Goal: Task Accomplishment & Management: Manage account settings

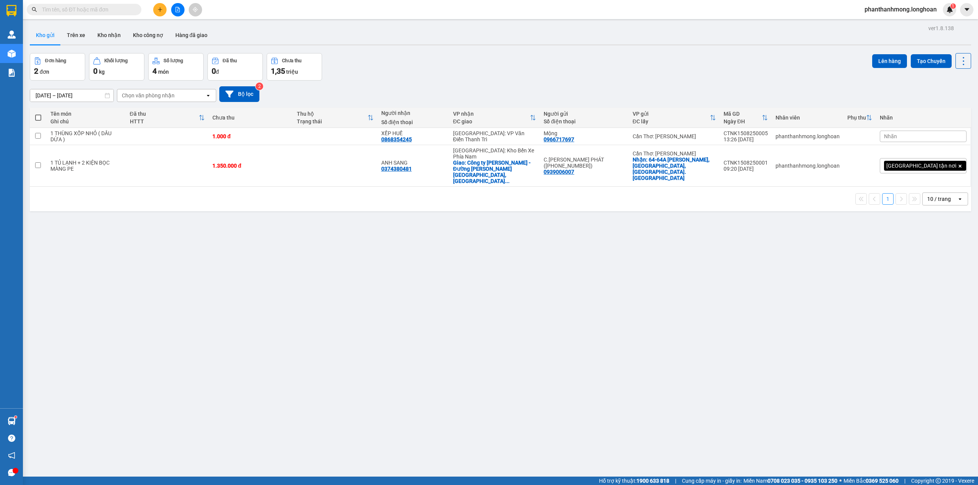
scroll to position [35, 0]
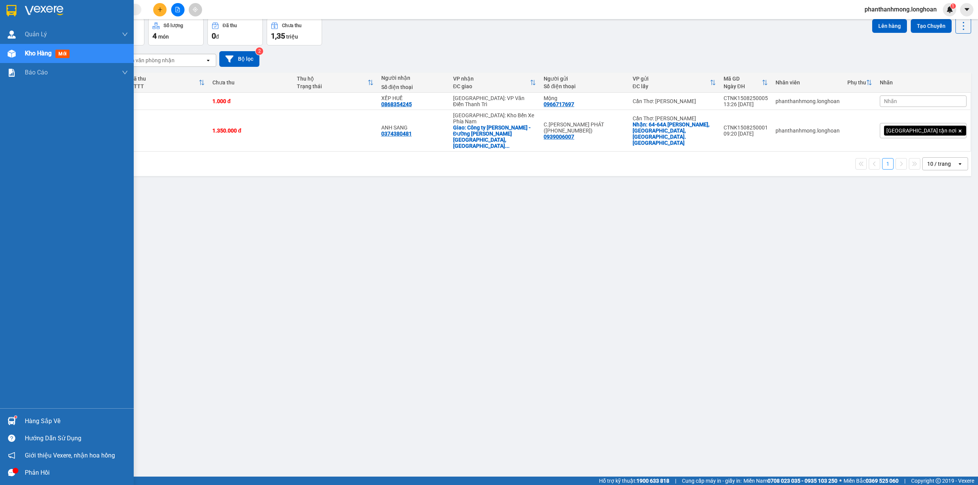
click at [10, 11] on img at bounding box center [11, 10] width 10 height 11
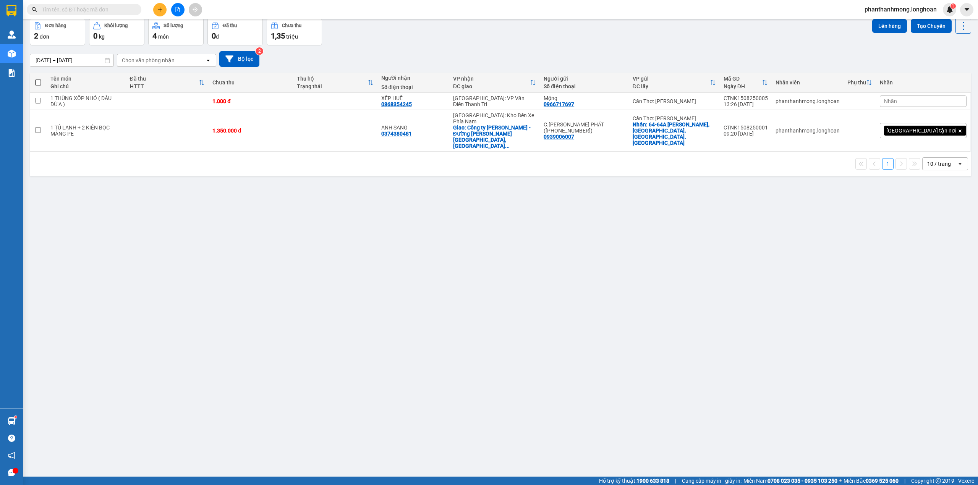
click at [174, 12] on button at bounding box center [177, 9] width 13 height 13
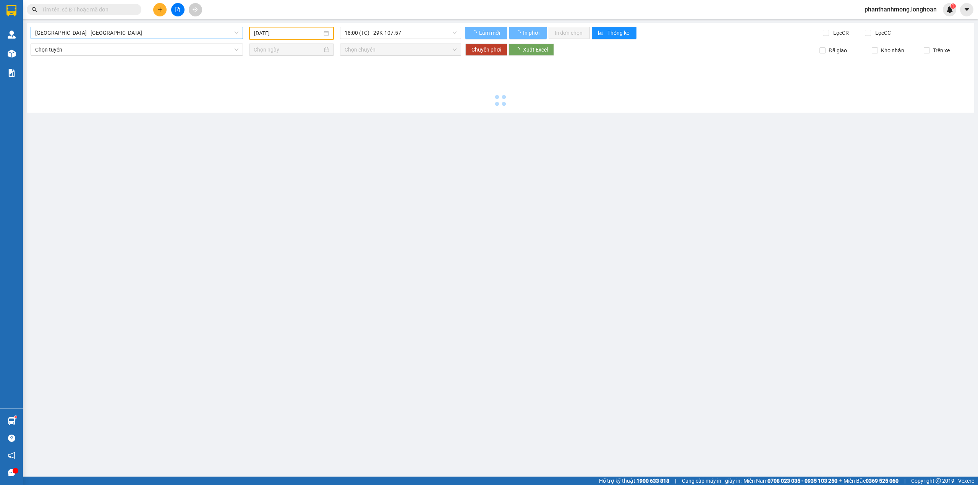
type input "[DATE]"
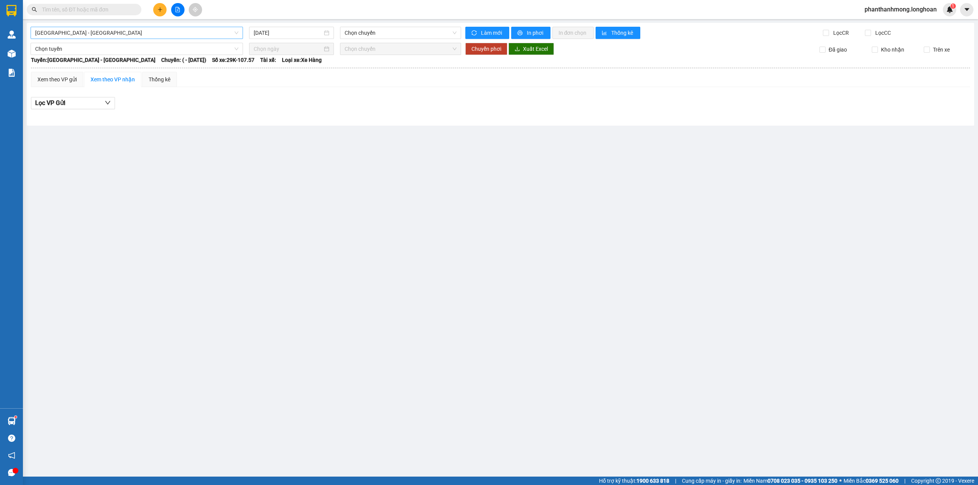
click at [135, 28] on span "Hải Phòng - Hà Nội" at bounding box center [136, 32] width 203 height 11
click at [78, 8] on input "text" at bounding box center [87, 9] width 90 height 8
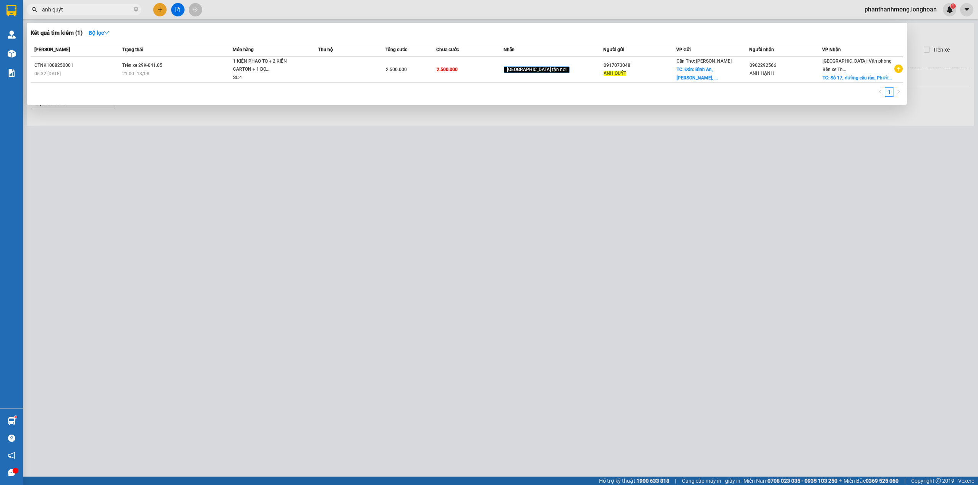
type input "anh quýt"
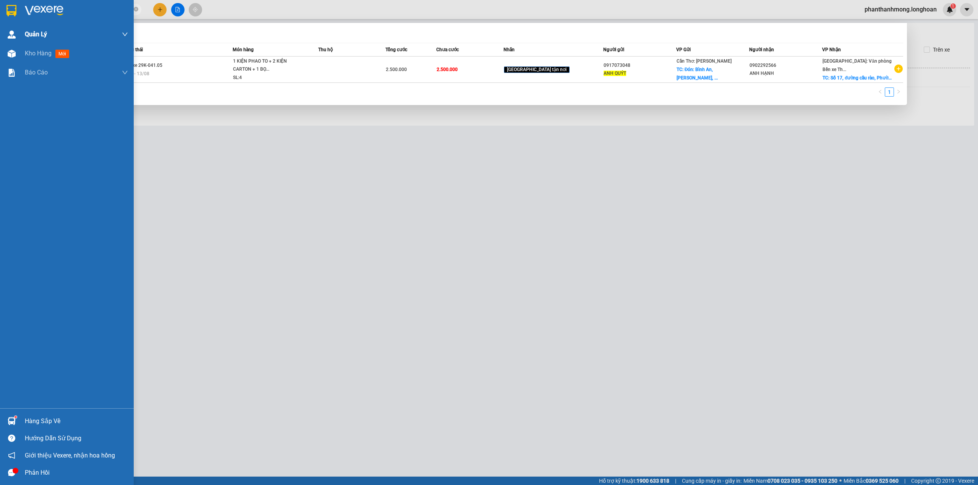
drag, startPoint x: 11, startPoint y: 11, endPoint x: 36, endPoint y: 42, distance: 39.1
click at [10, 11] on img at bounding box center [11, 10] width 10 height 11
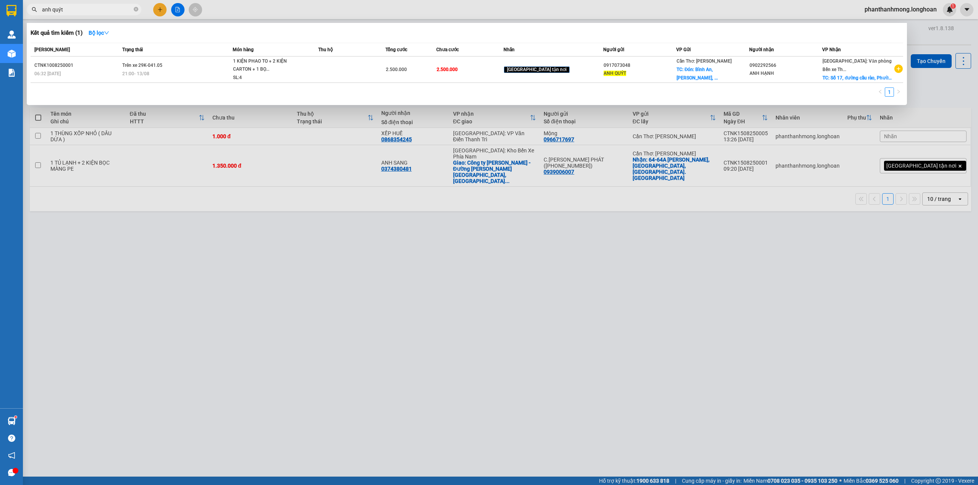
drag, startPoint x: 162, startPoint y: 223, endPoint x: 154, endPoint y: 216, distance: 10.8
click at [159, 224] on div at bounding box center [489, 242] width 978 height 485
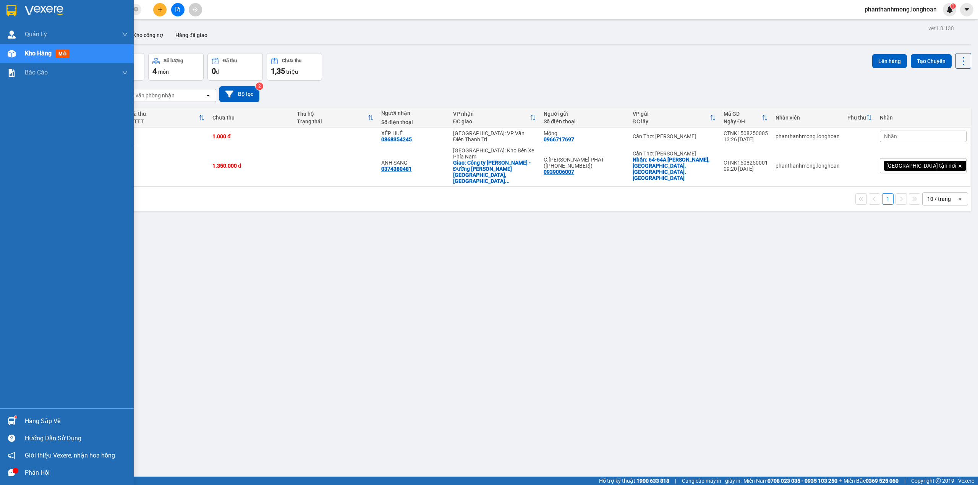
click at [6, 14] on img at bounding box center [11, 10] width 10 height 11
click at [12, 14] on img at bounding box center [11, 10] width 10 height 11
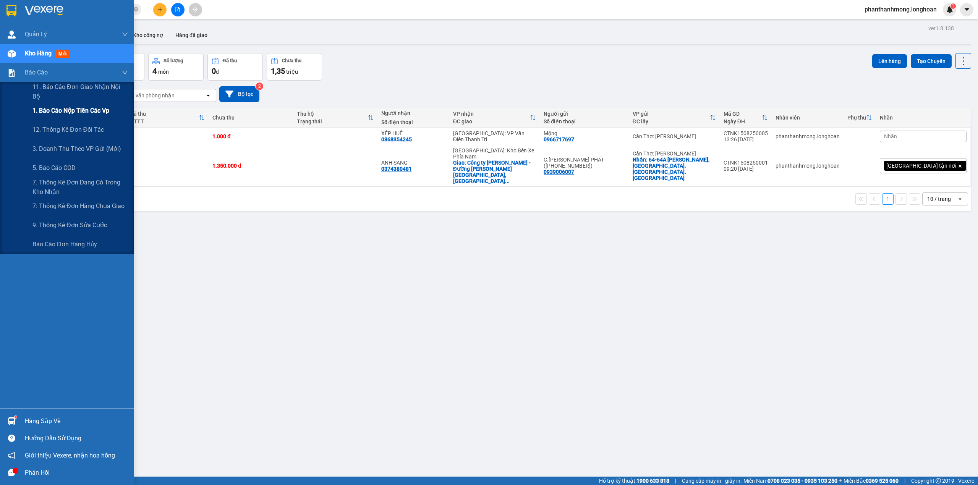
click at [60, 113] on span "1. Báo cáo nộp tiền các vp" at bounding box center [70, 111] width 77 height 10
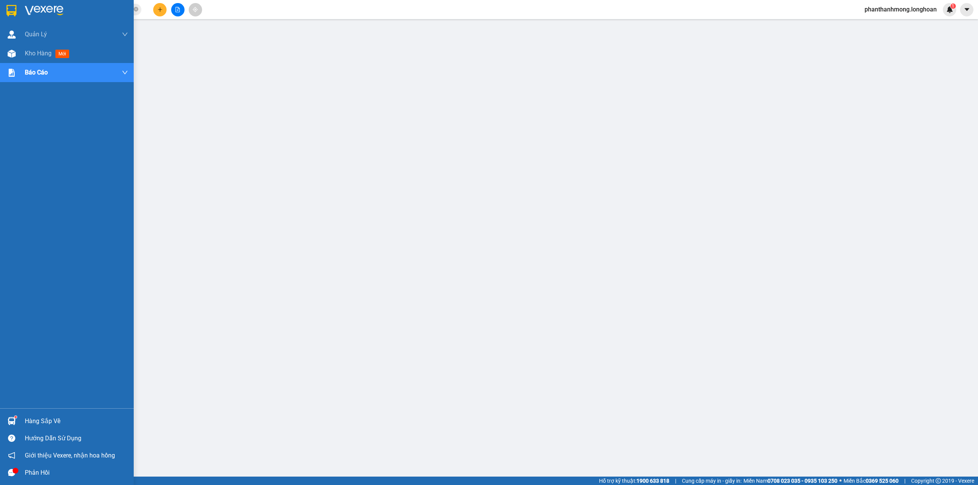
click at [7, 11] on img at bounding box center [11, 10] width 10 height 11
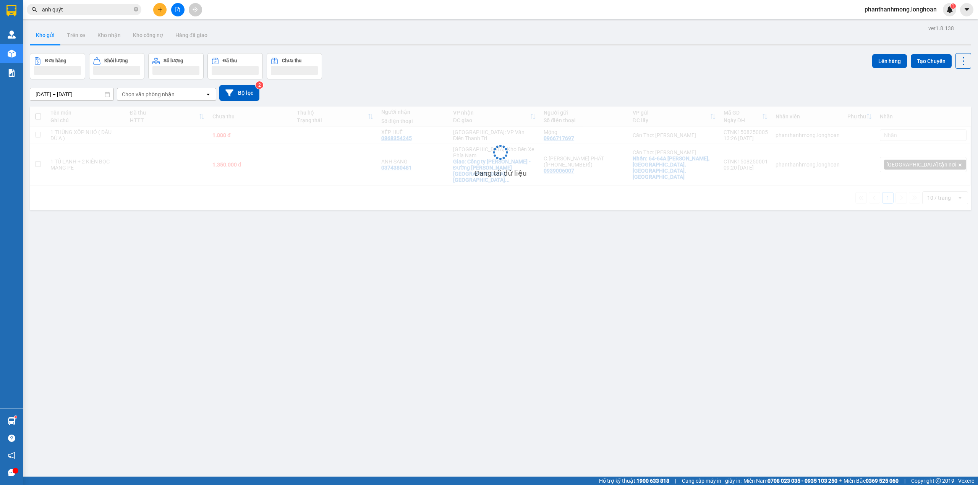
click at [136, 13] on span at bounding box center [136, 9] width 5 height 8
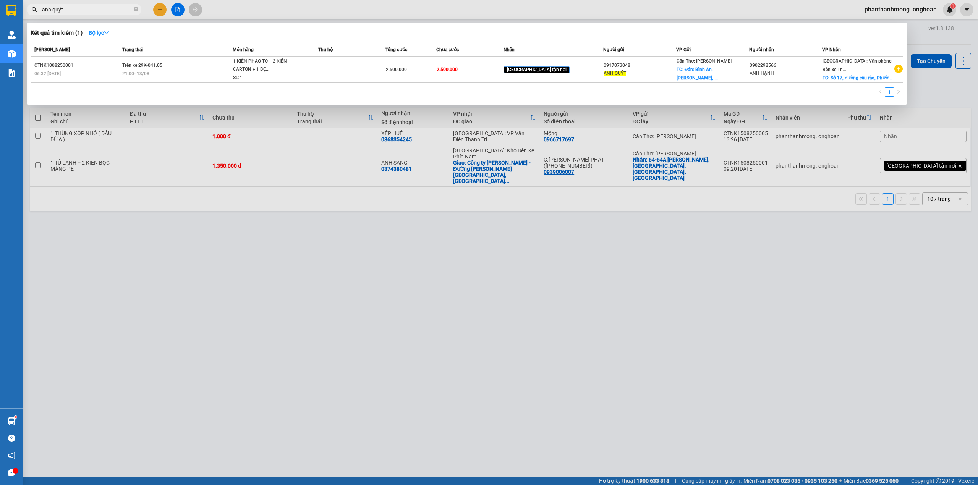
click at [140, 13] on span "anh quýt" at bounding box center [84, 9] width 115 height 11
click at [136, 10] on icon "close-circle" at bounding box center [136, 9] width 5 height 5
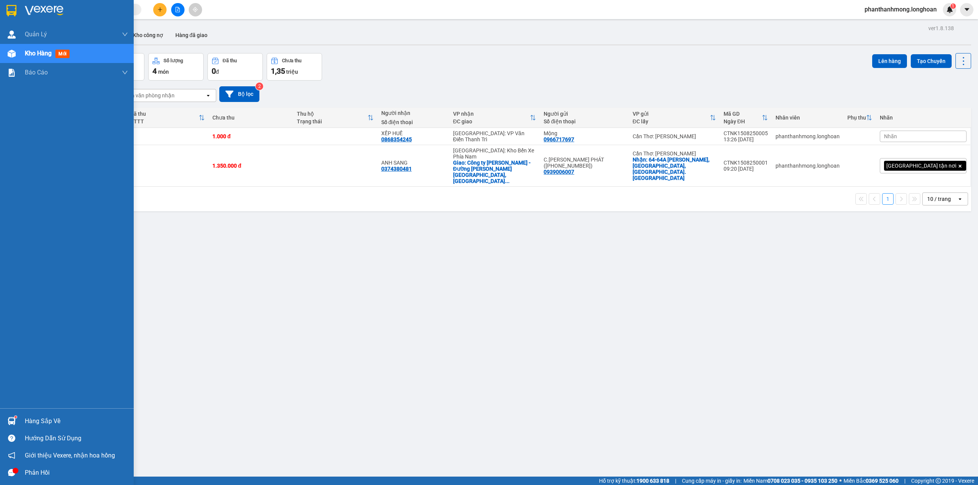
click at [0, 3] on div at bounding box center [67, 12] width 134 height 25
click at [24, 6] on div at bounding box center [67, 12] width 134 height 25
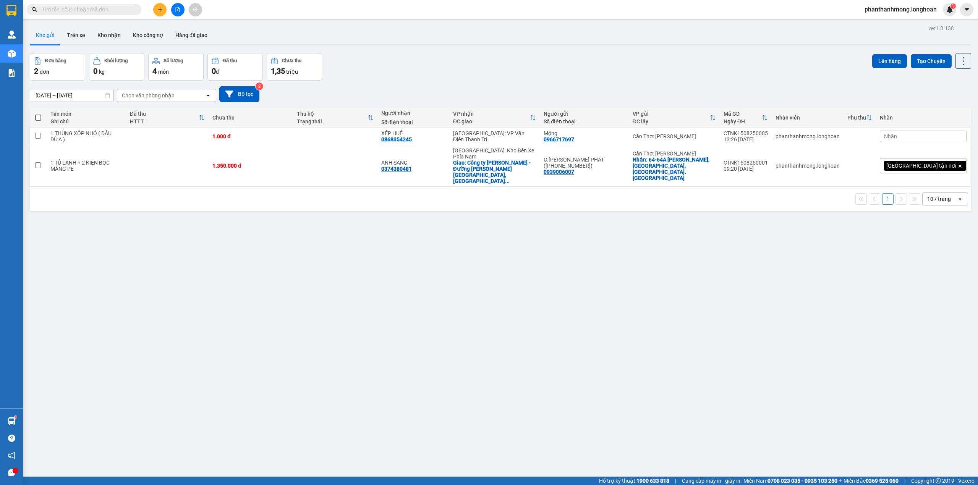
click at [124, 11] on input "text" at bounding box center [87, 9] width 90 height 8
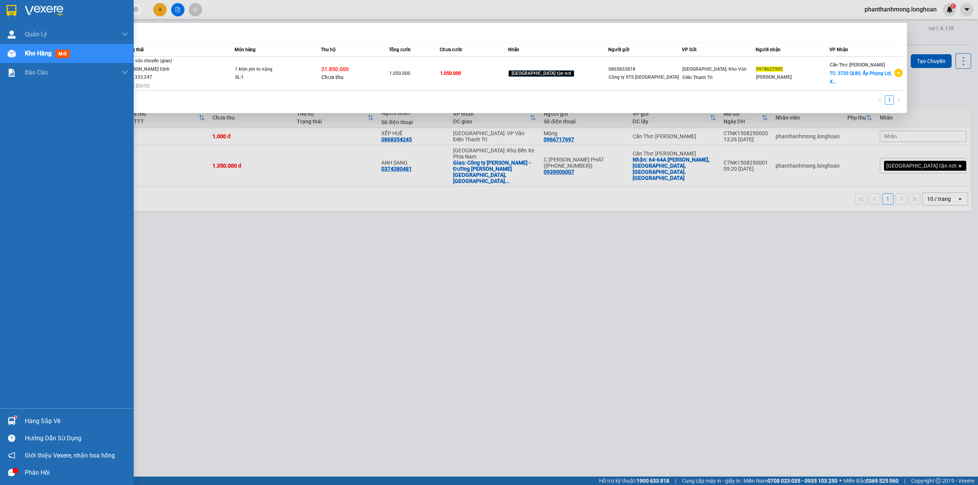
type input "0978622905"
click at [16, 10] on img at bounding box center [11, 10] width 10 height 11
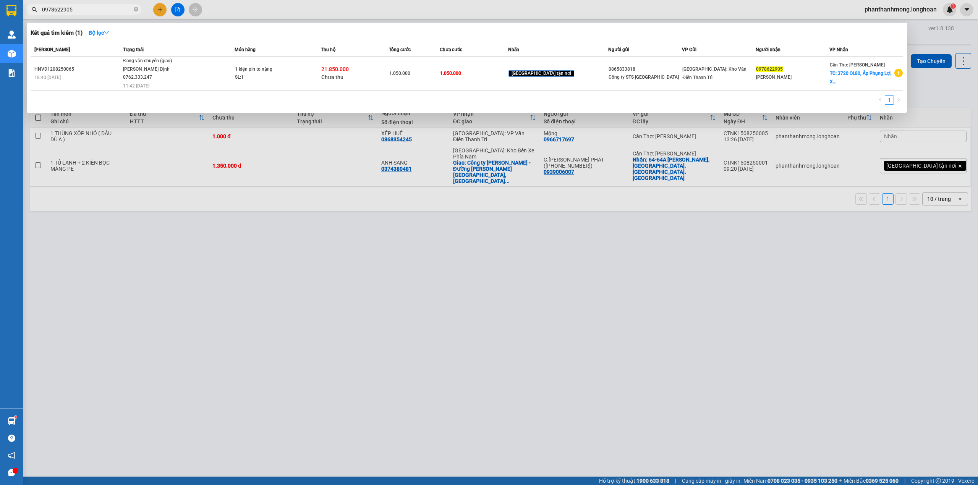
click at [219, 313] on div at bounding box center [489, 242] width 978 height 485
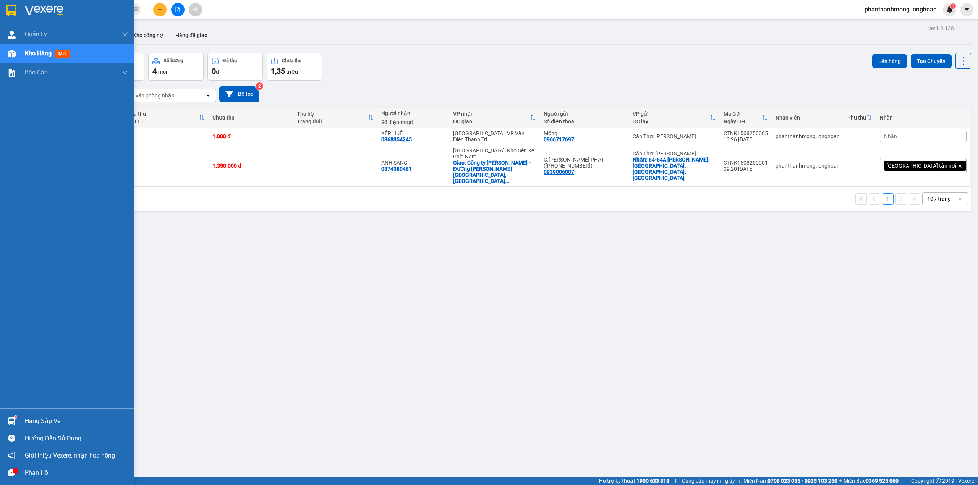
click at [0, 8] on div at bounding box center [67, 12] width 134 height 25
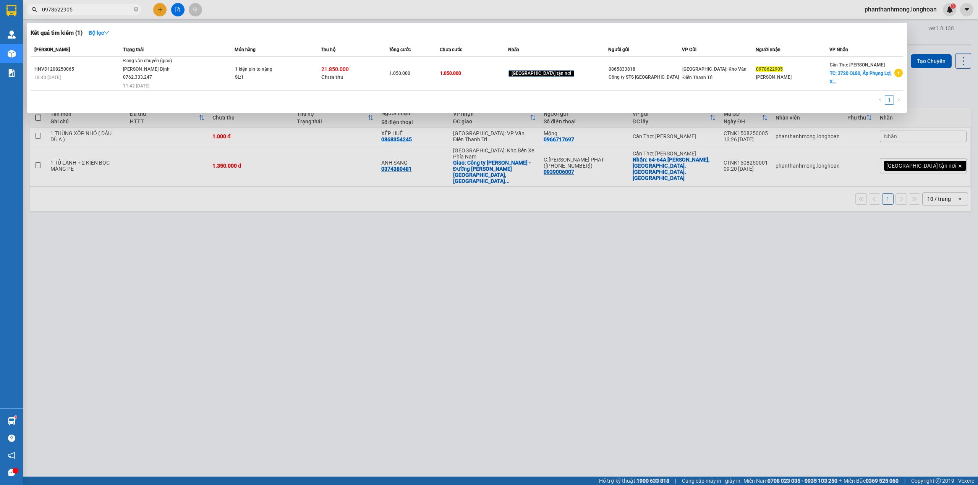
click at [104, 14] on span "0978622905" at bounding box center [84, 9] width 115 height 11
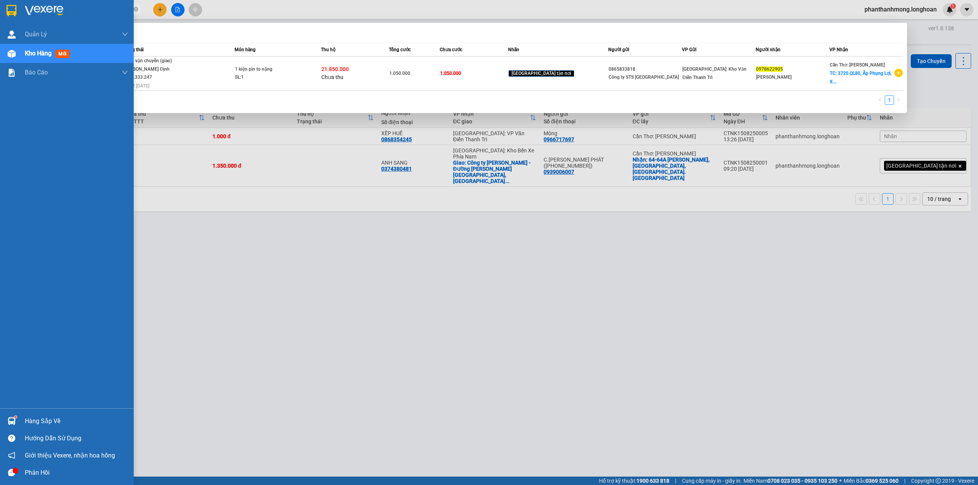
click at [7, 9] on img at bounding box center [11, 10] width 10 height 11
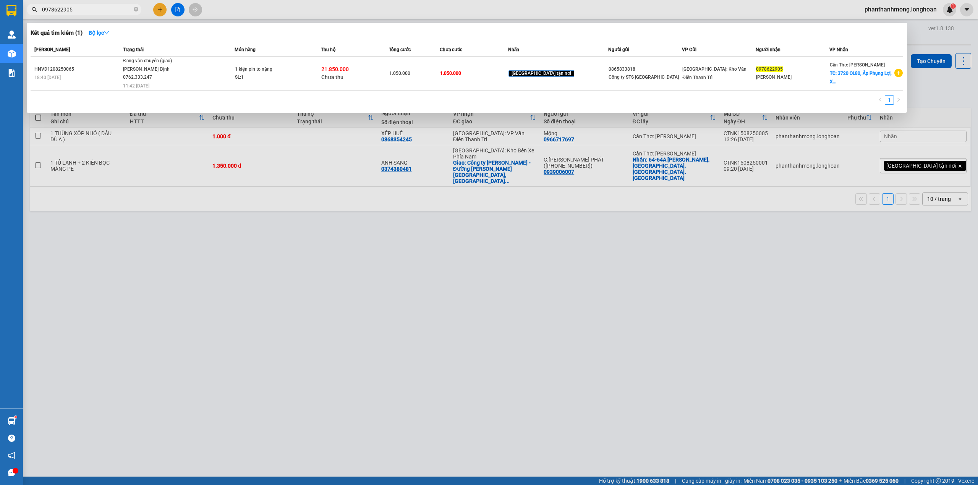
click at [435, 233] on div at bounding box center [489, 242] width 978 height 485
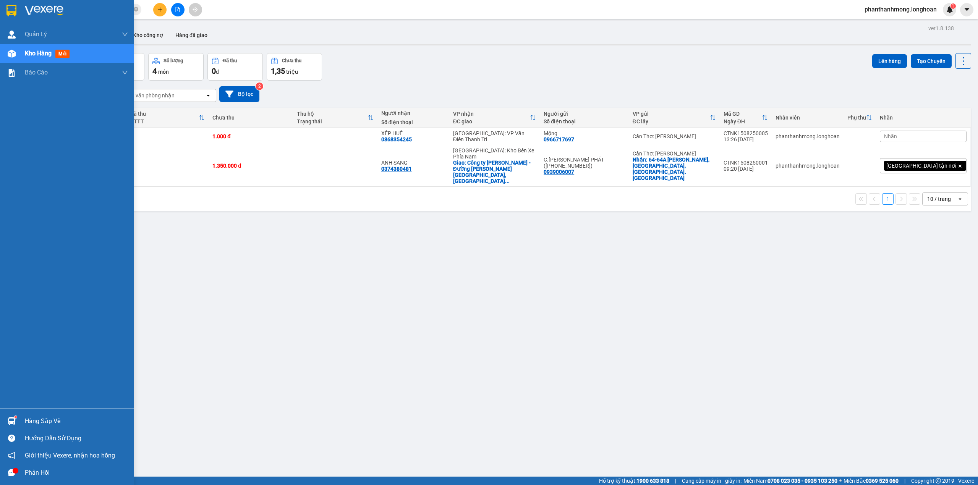
click at [11, 11] on img at bounding box center [11, 10] width 10 height 11
click at [2, 7] on div at bounding box center [67, 12] width 134 height 25
click at [18, 13] on div at bounding box center [11, 10] width 13 height 13
click at [2, 421] on div "Hàng sắp về" at bounding box center [67, 421] width 134 height 17
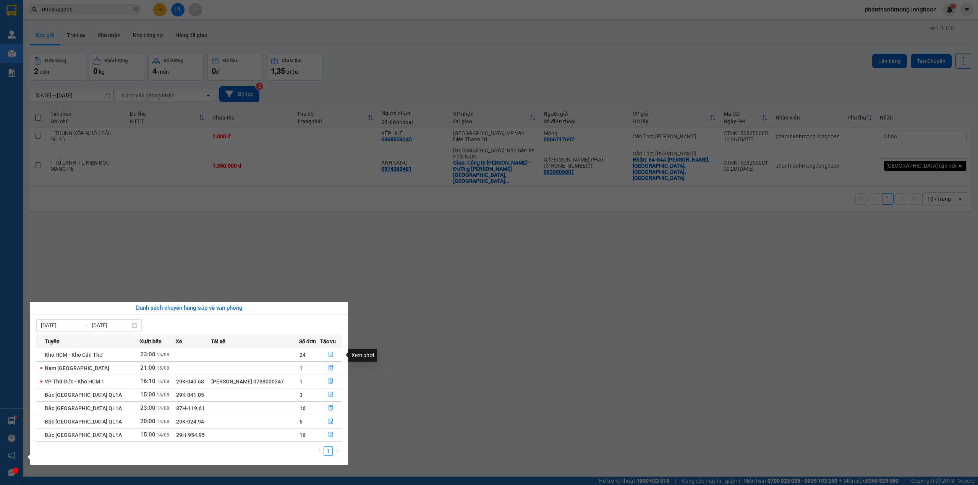
click at [331, 355] on icon "file-done" at bounding box center [330, 354] width 5 height 5
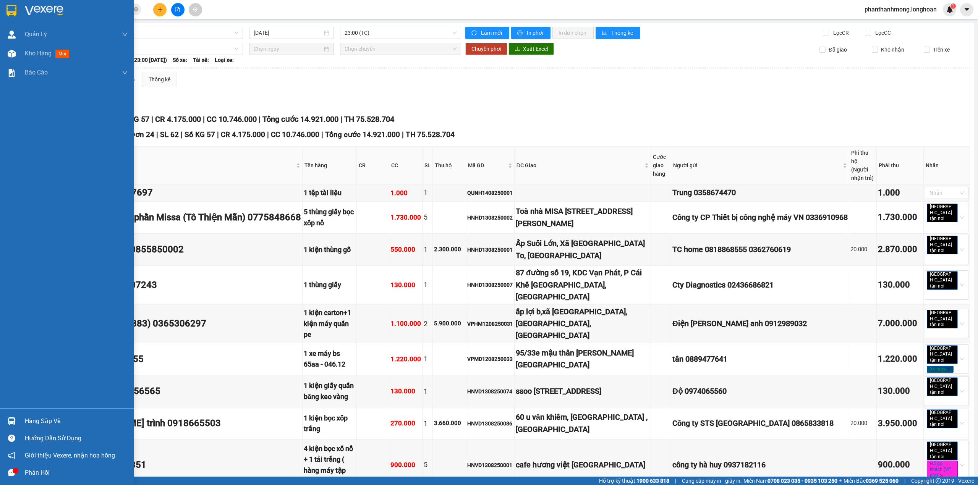
click at [5, 8] on div at bounding box center [11, 10] width 13 height 13
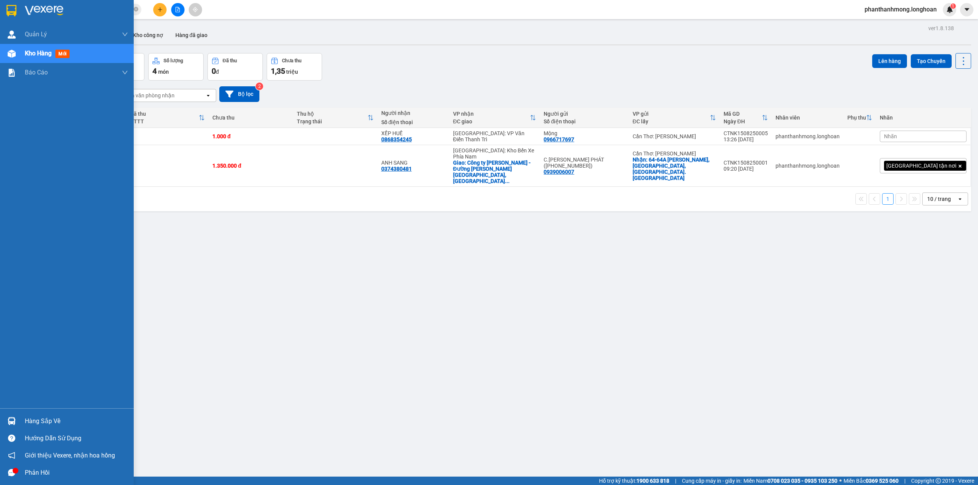
click at [54, 421] on div "Hàng sắp về" at bounding box center [76, 421] width 103 height 11
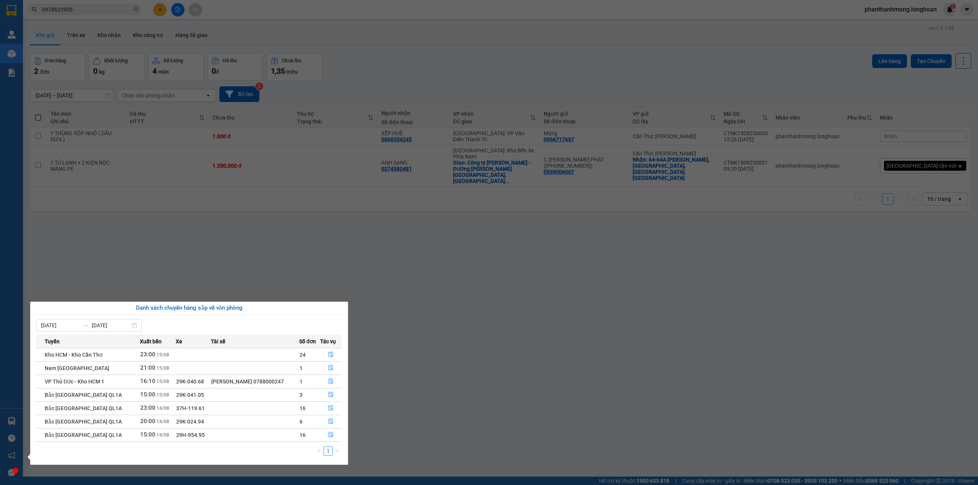
click at [227, 197] on section "Kết quả tìm kiếm ( 1 ) Bộ lọc Mã ĐH Trạng thái Món hàng Thu hộ Tổng cước Chưa c…" at bounding box center [489, 242] width 978 height 485
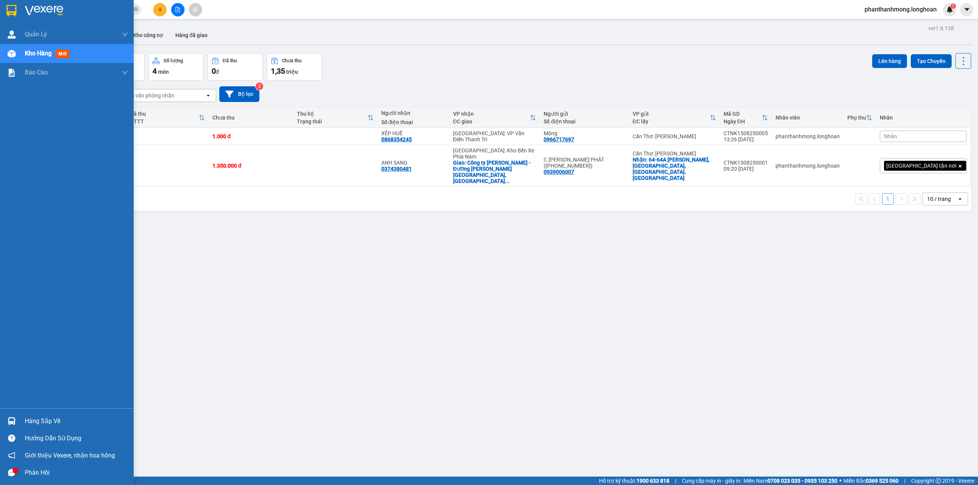
click at [19, 9] on div at bounding box center [67, 12] width 134 height 25
click at [13, 422] on img at bounding box center [12, 421] width 8 height 8
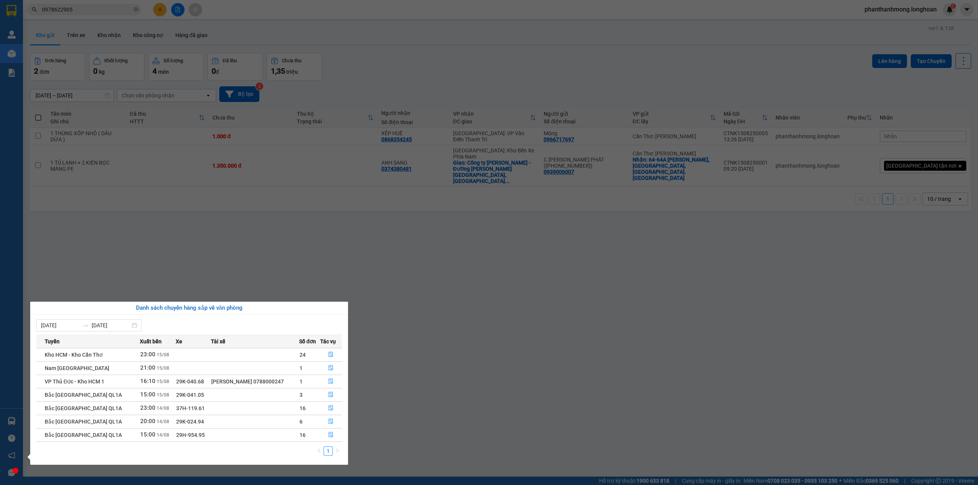
click at [109, 88] on section "Kết quả tìm kiếm ( 1 ) Bộ lọc Mã ĐH Trạng thái Món hàng Thu hộ Tổng cước Chưa c…" at bounding box center [489, 242] width 978 height 485
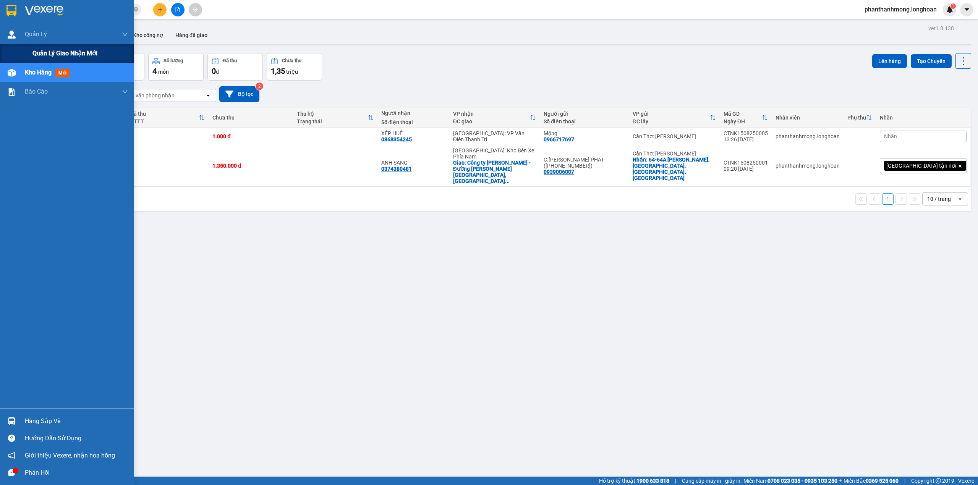
click at [49, 58] on div "Quản lý giao nhận mới" at bounding box center [80, 53] width 96 height 19
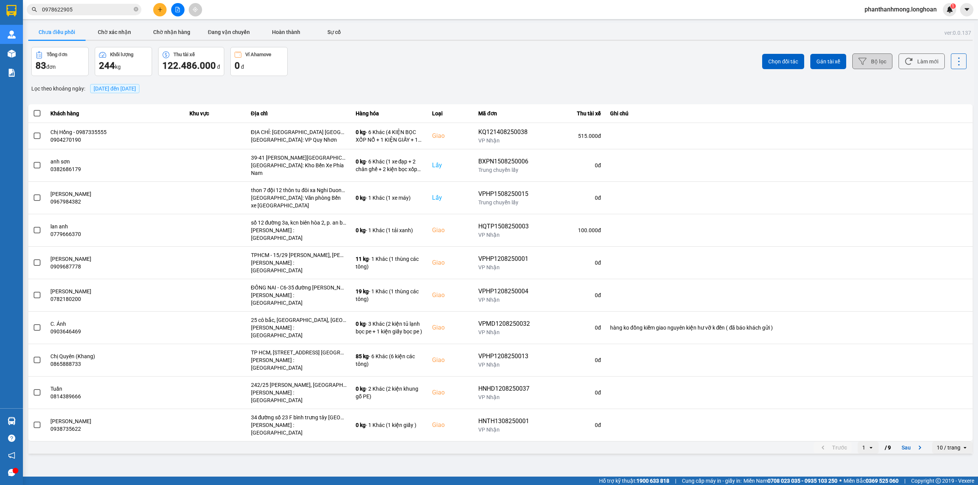
click at [863, 64] on icon at bounding box center [863, 61] width 8 height 7
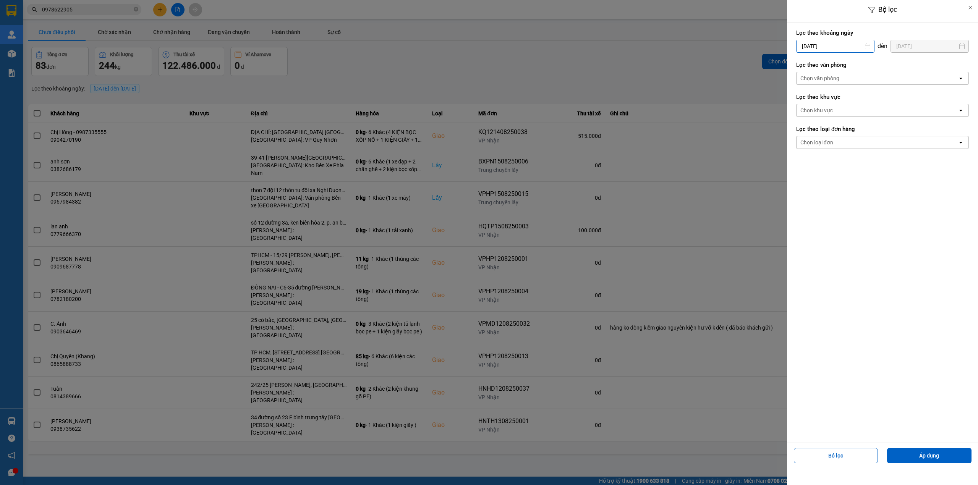
click at [839, 48] on input "[DATE]" at bounding box center [836, 46] width 78 height 12
click at [860, 101] on div "1" at bounding box center [862, 101] width 11 height 9
type input "01/08/2025"
click at [868, 76] on div "Chọn văn phòng" at bounding box center [877, 78] width 161 height 12
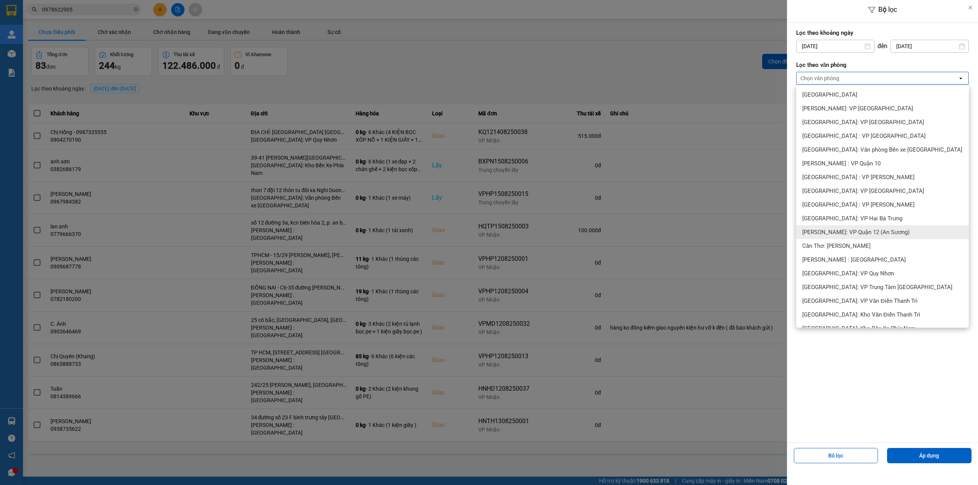
scroll to position [153, 0]
click at [843, 234] on span "Cần Thơ: [PERSON_NAME]" at bounding box center [837, 231] width 68 height 8
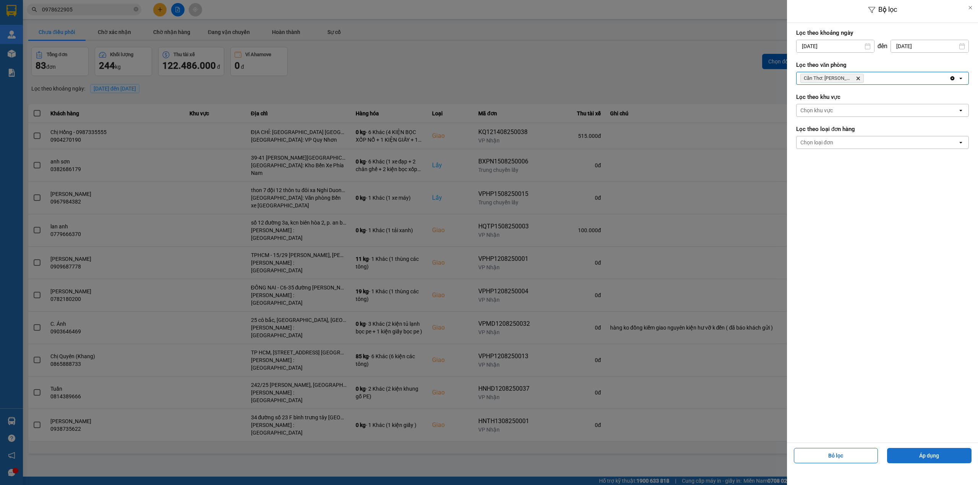
click at [920, 457] on button "Áp dụng" at bounding box center [929, 455] width 84 height 15
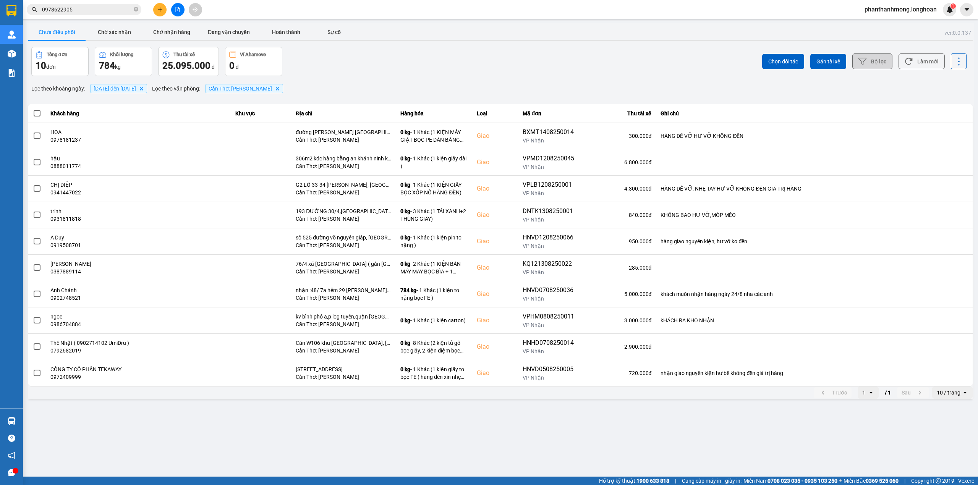
click at [938, 396] on div "10 / trang" at bounding box center [949, 393] width 24 height 8
click at [946, 467] on div "100 / trang" at bounding box center [953, 466] width 28 height 8
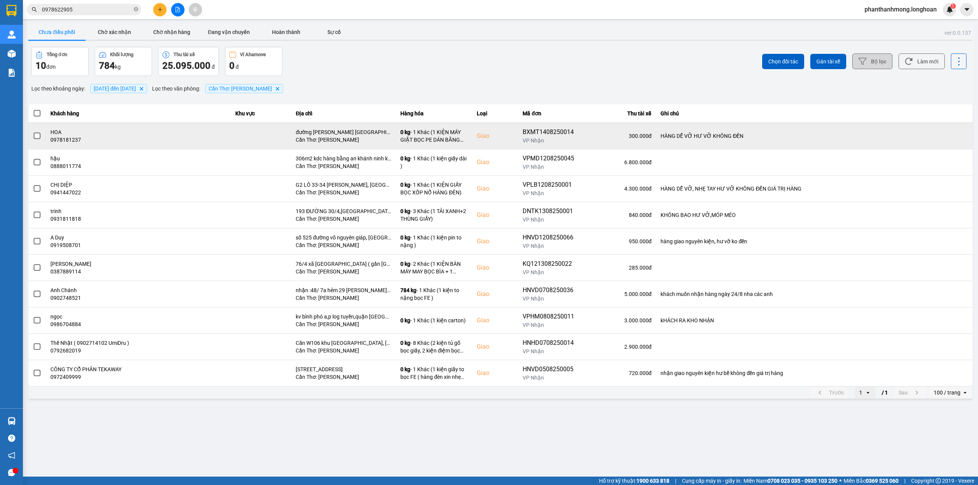
click at [35, 136] on span at bounding box center [37, 136] width 7 height 7
click at [33, 132] on input "checkbox" at bounding box center [33, 132] width 0 height 0
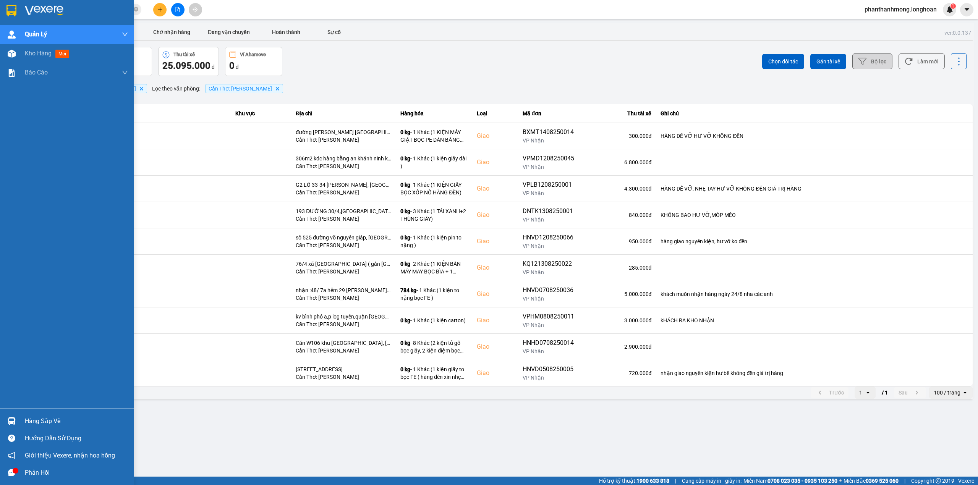
click at [16, 421] on div at bounding box center [11, 421] width 13 height 13
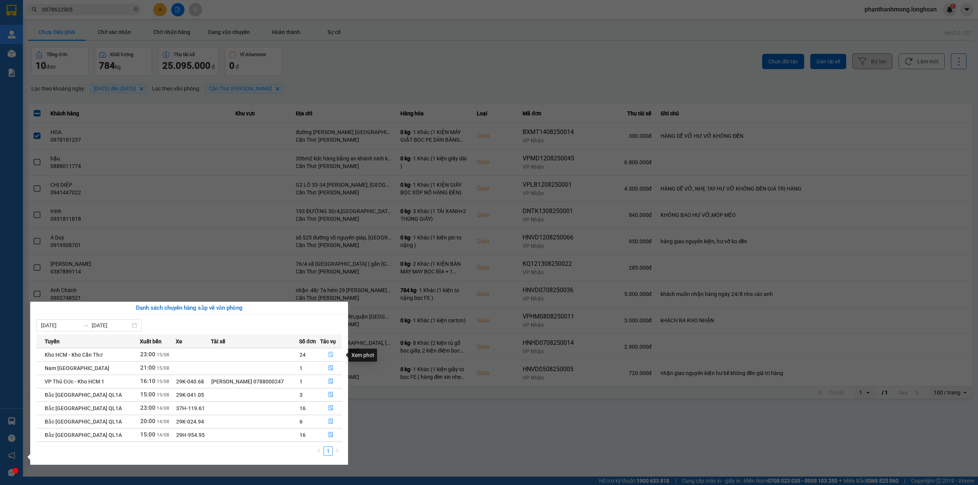
click at [328, 357] on button "button" at bounding box center [331, 355] width 21 height 12
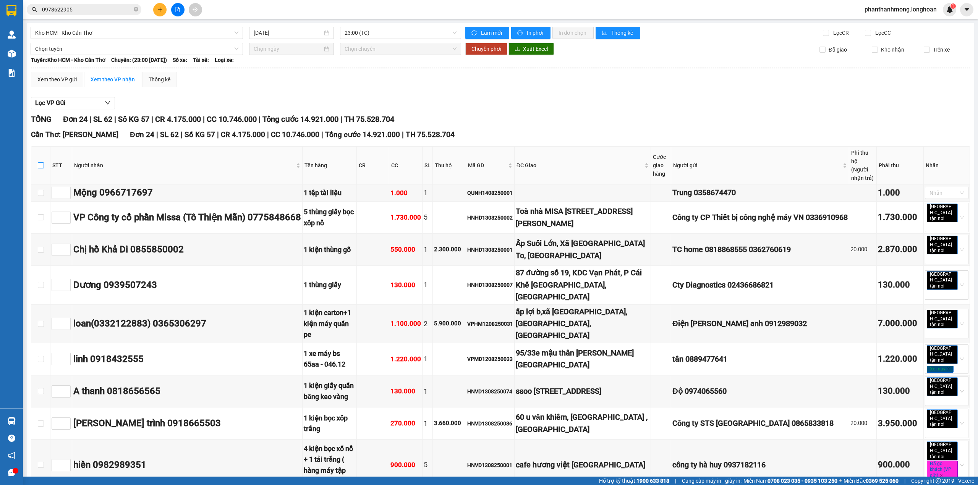
drag, startPoint x: 42, startPoint y: 160, endPoint x: 68, endPoint y: 173, distance: 29.6
click at [42, 162] on input "checkbox" at bounding box center [41, 165] width 6 height 6
checkbox input "true"
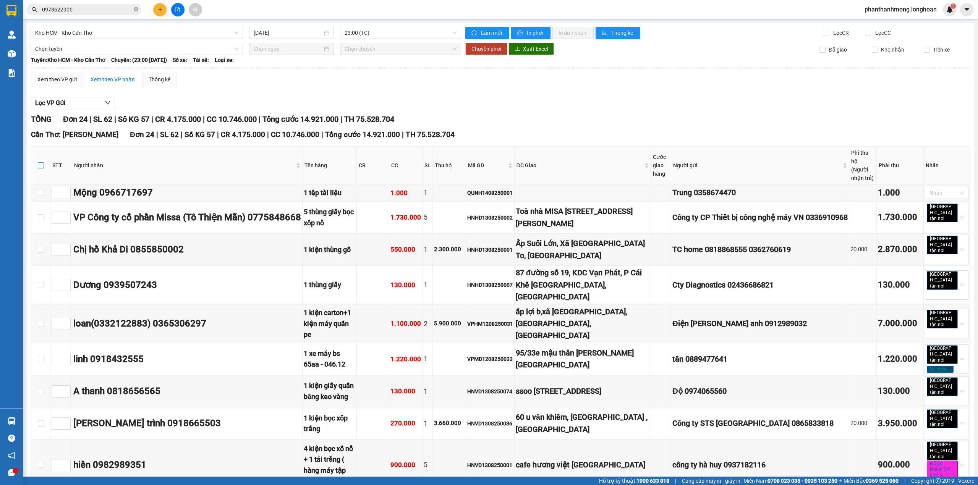
checkbox input "true"
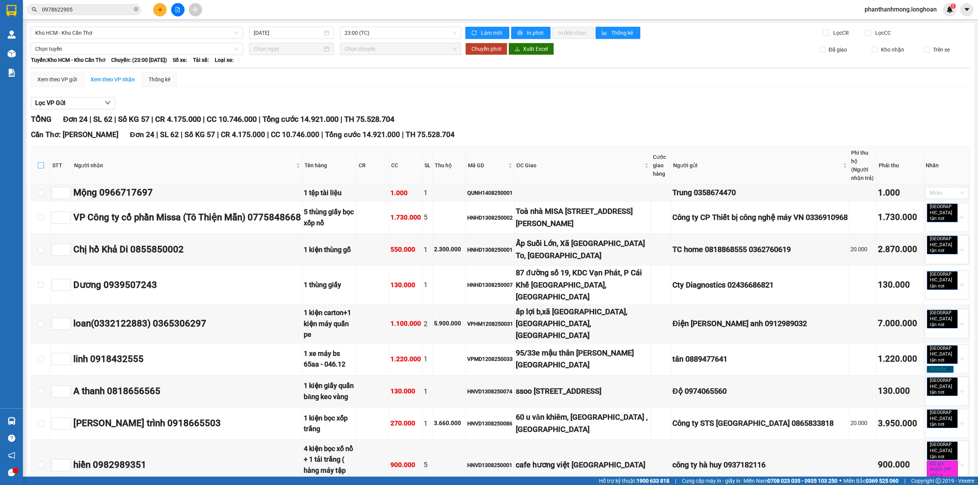
checkbox input "true"
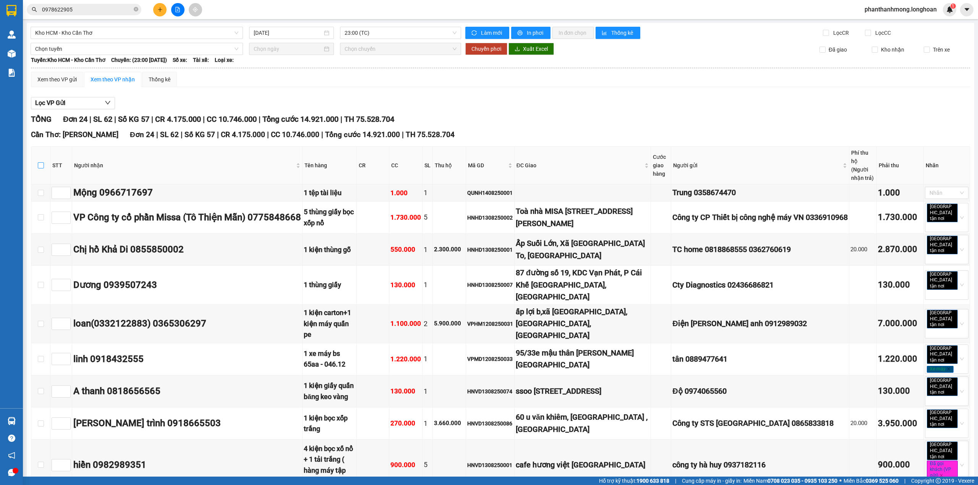
checkbox input "true"
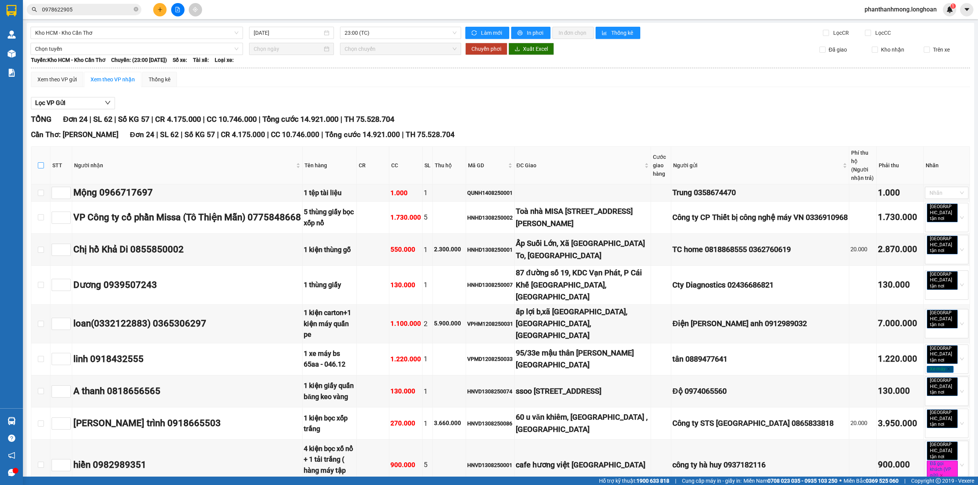
checkbox input "true"
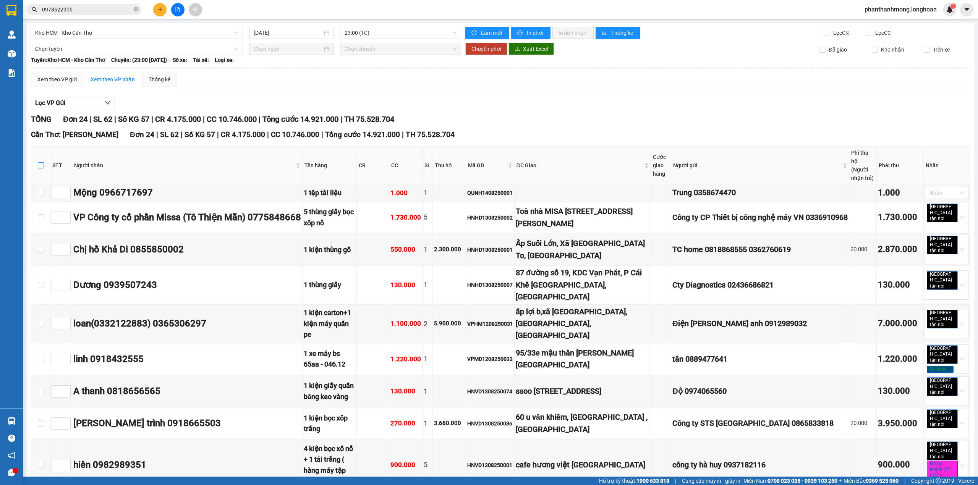
checkbox input "true"
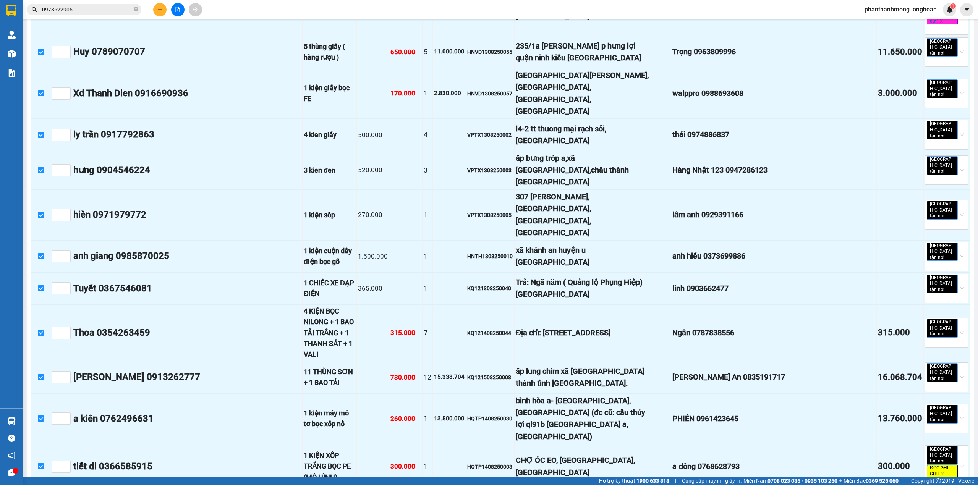
scroll to position [591, 0]
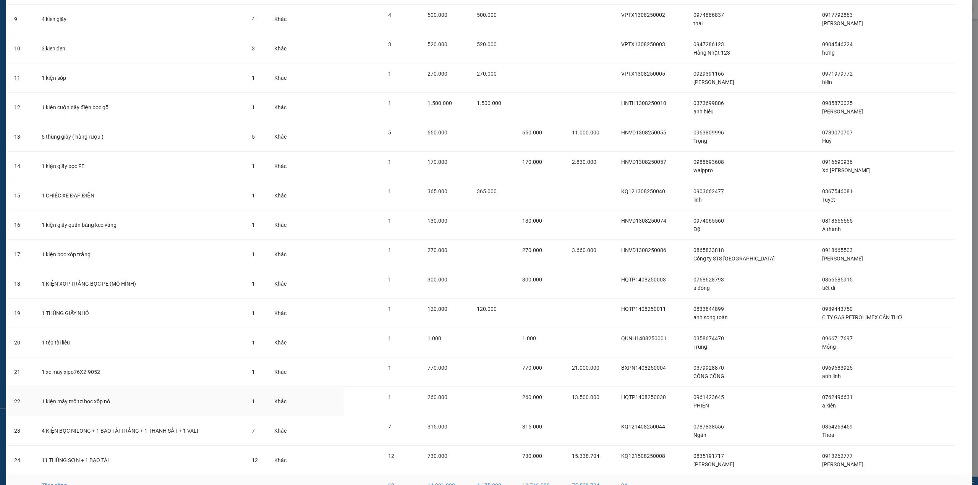
scroll to position [344, 0]
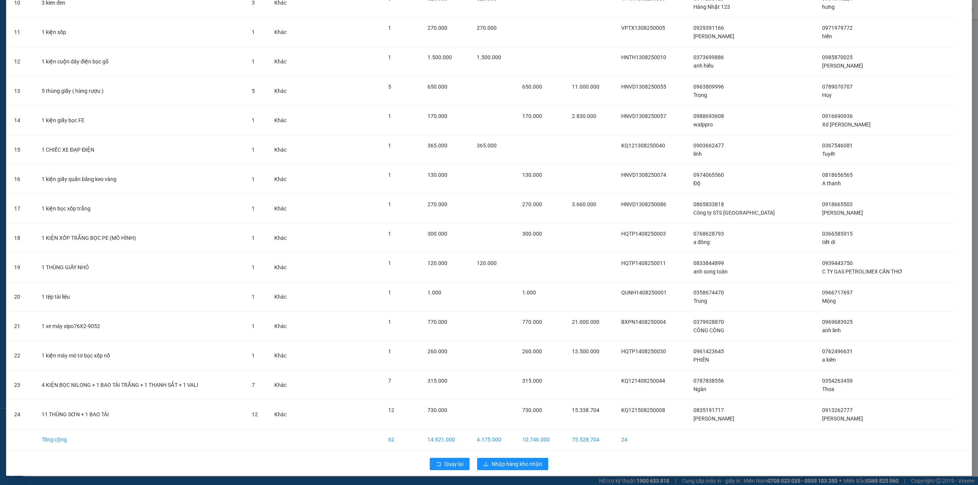
click at [488, 472] on div "Quay lại Nhập hàng kho nhận" at bounding box center [489, 464] width 962 height 20
click at [492, 466] on span "Nhập hàng kho nhận" at bounding box center [517, 464] width 50 height 8
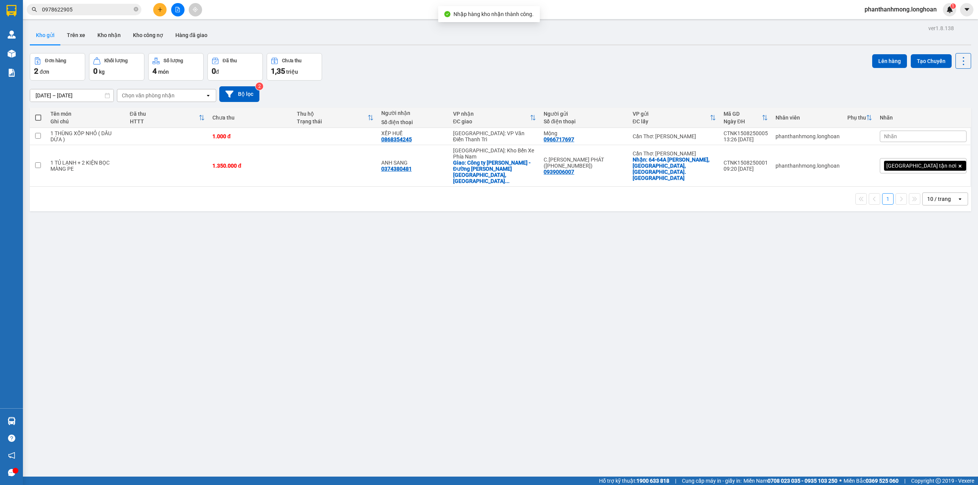
click at [28, 419] on div "ver 1.8.138 Kho gửi Trên xe Kho nhận Kho công nợ Hàng đã giao Đơn hàng 2 đơn Kh…" at bounding box center [501, 265] width 948 height 485
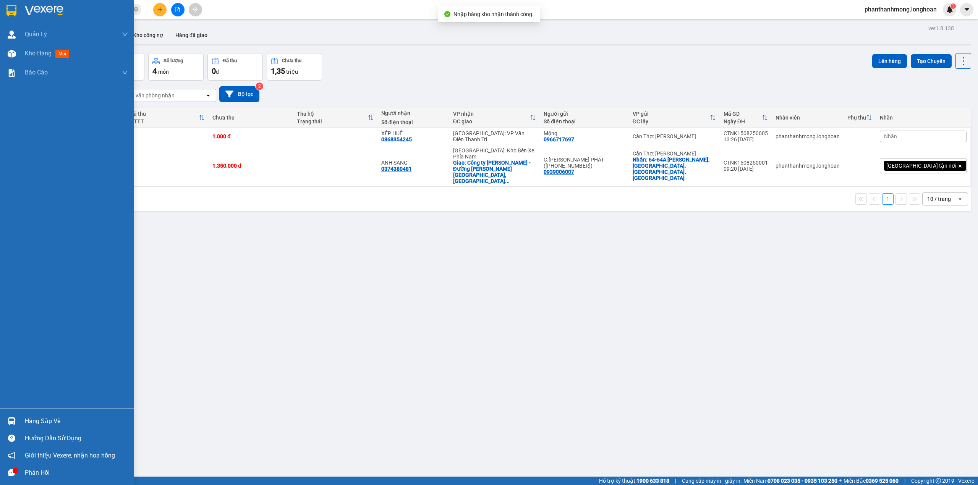
click at [19, 421] on div "Hàng sắp về" at bounding box center [67, 421] width 134 height 17
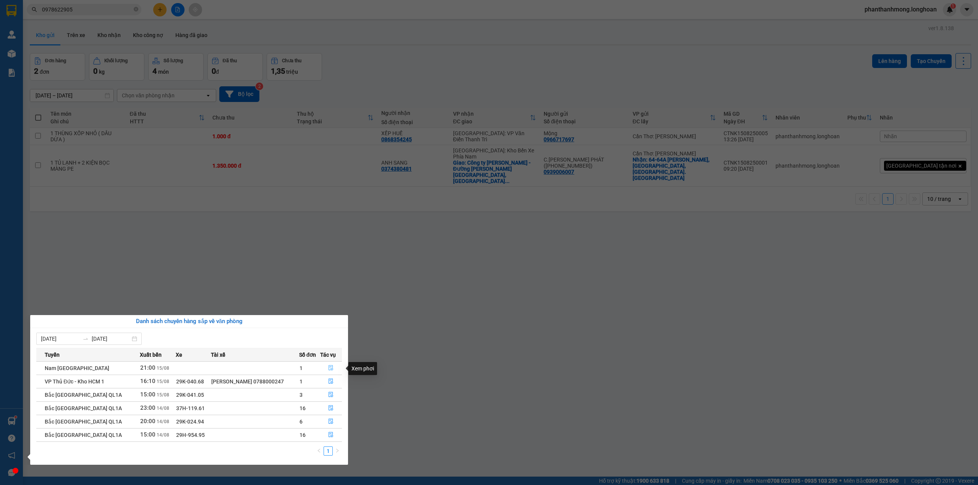
click at [331, 366] on icon "file-done" at bounding box center [331, 368] width 5 height 5
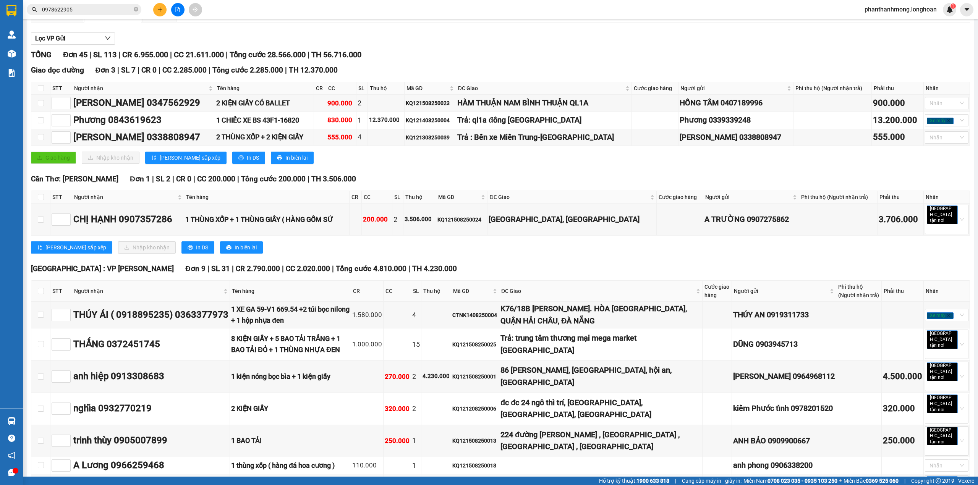
scroll to position [107, 0]
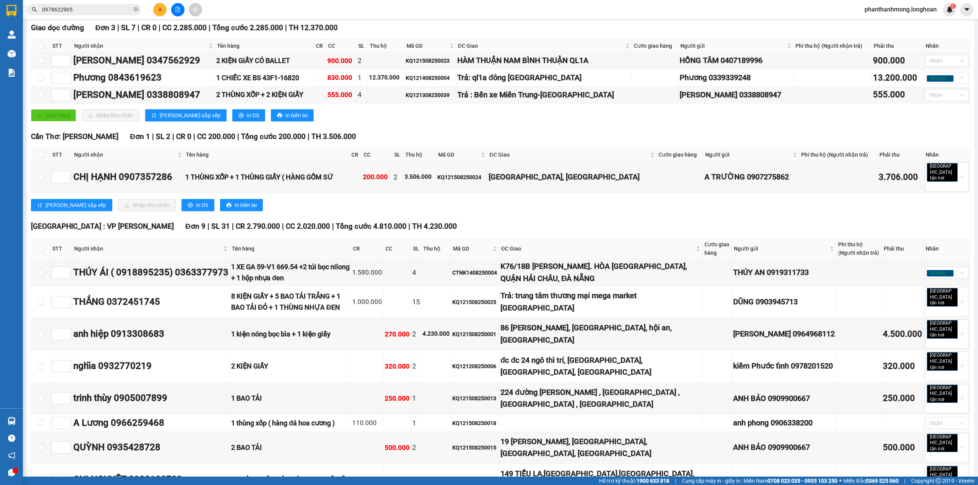
drag, startPoint x: 969, startPoint y: 109, endPoint x: 968, endPoint y: 314, distance: 204.9
click at [968, 314] on main "Nam Trung Bắc QL1A 15/08/2025 21:00 (TC) Làm mới In phơi In đơn chọn Thống kê L…" at bounding box center [489, 238] width 978 height 477
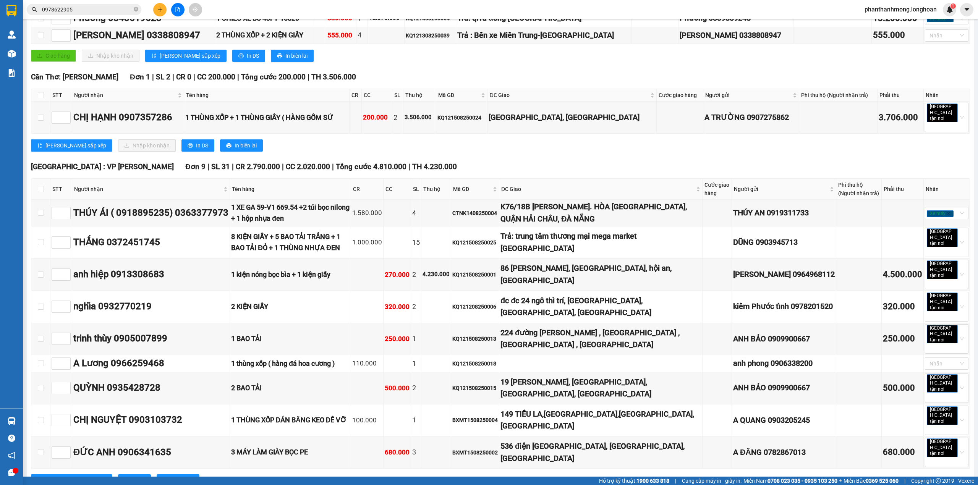
scroll to position [0, 0]
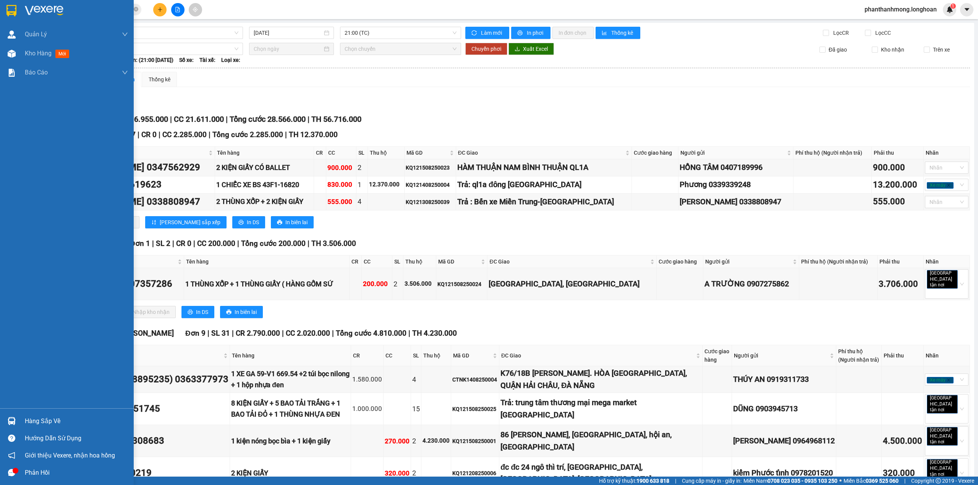
click at [16, 421] on div at bounding box center [11, 421] width 13 height 13
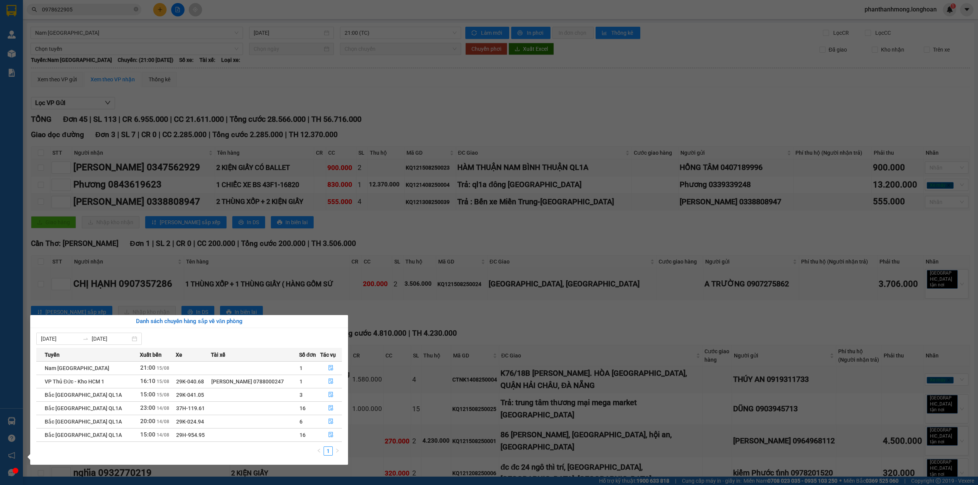
click at [159, 253] on section "Kết quả tìm kiếm ( 1 ) Bộ lọc Mã ĐH Trạng thái Món hàng Thu hộ Tổng cước Chưa c…" at bounding box center [489, 242] width 978 height 485
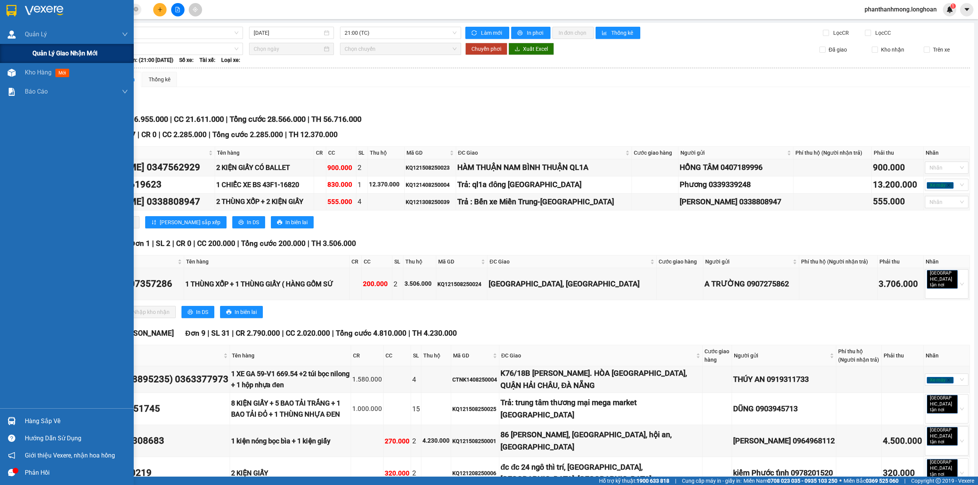
click at [52, 54] on span "Quản lý giao nhận mới" at bounding box center [64, 54] width 65 height 10
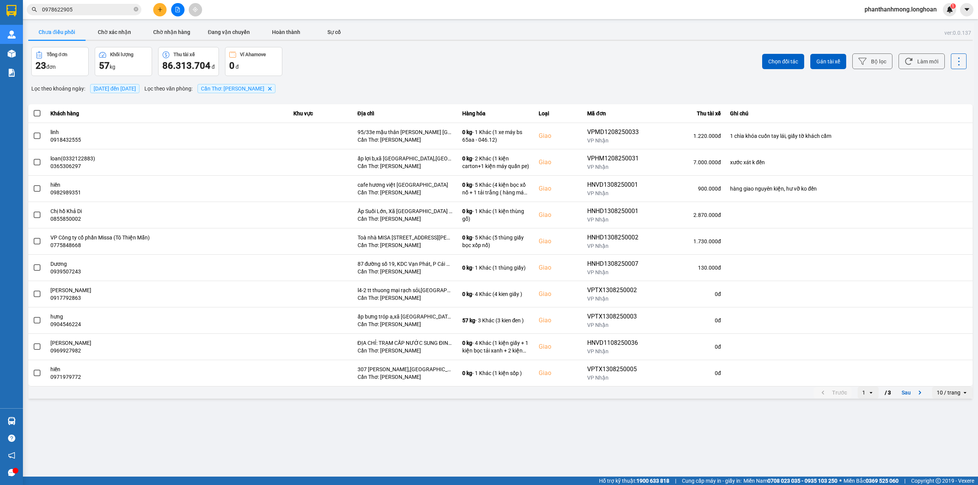
click at [959, 396] on div "10 / trang" at bounding box center [949, 393] width 24 height 8
click at [949, 468] on div "100 / trang" at bounding box center [953, 466] width 28 height 8
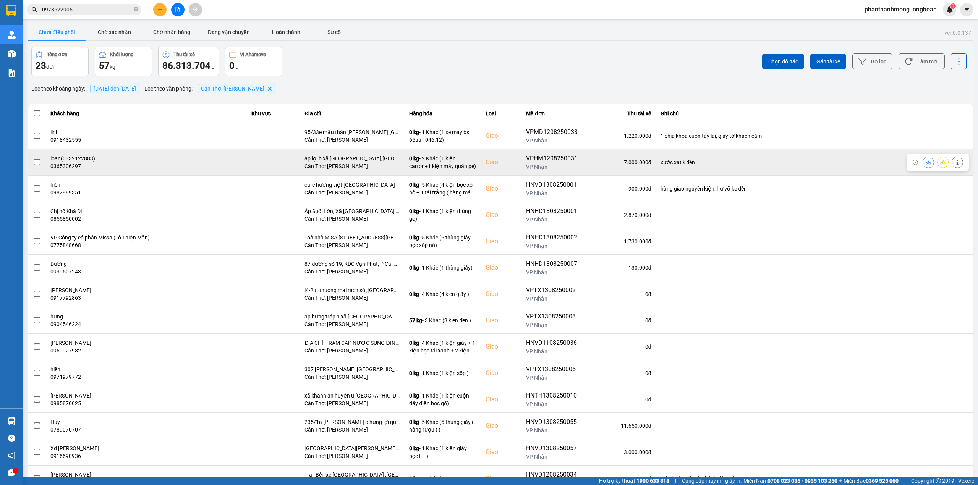
click at [41, 164] on label at bounding box center [37, 162] width 8 height 8
click at [33, 158] on input "checkbox" at bounding box center [33, 158] width 0 height 0
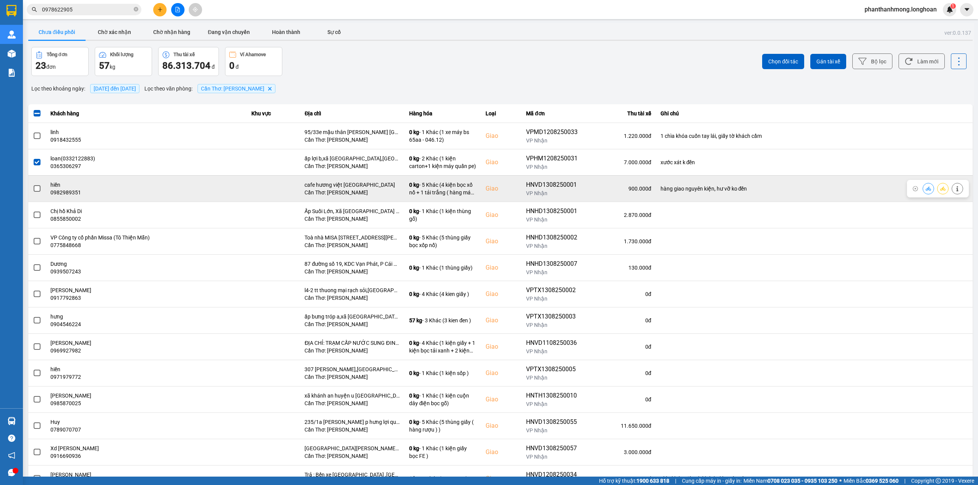
click at [36, 187] on span at bounding box center [37, 188] width 7 height 7
click at [33, 185] on input "checkbox" at bounding box center [33, 185] width 0 height 0
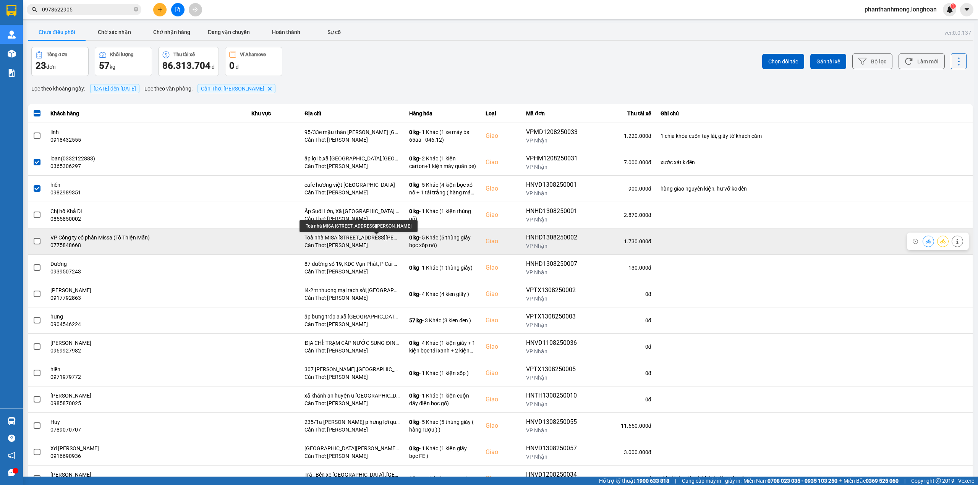
scroll to position [51, 0]
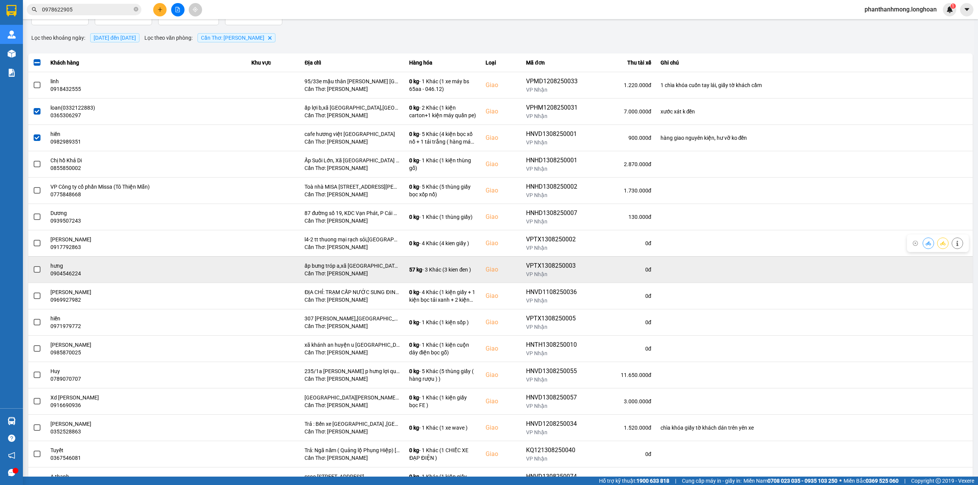
click at [43, 271] on td at bounding box center [37, 269] width 18 height 26
click at [37, 271] on span at bounding box center [37, 269] width 7 height 7
click at [33, 266] on input "checkbox" at bounding box center [33, 266] width 0 height 0
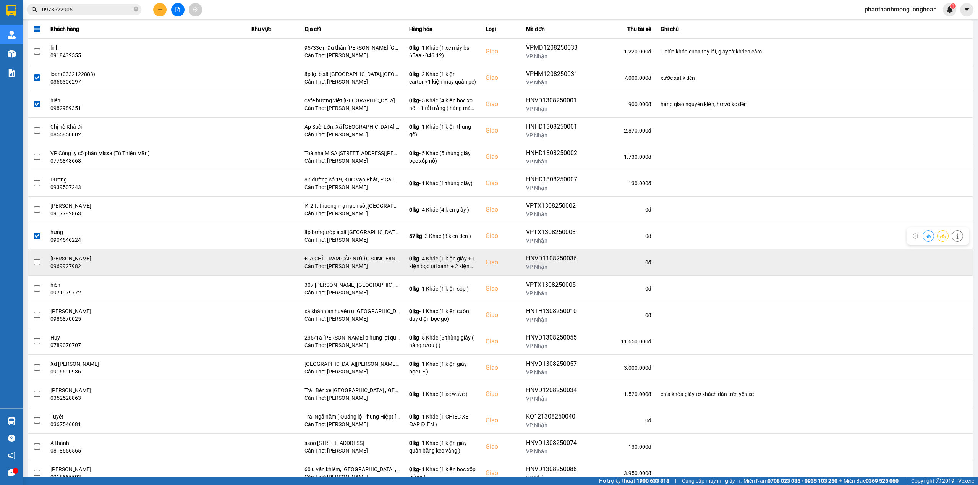
scroll to position [102, 0]
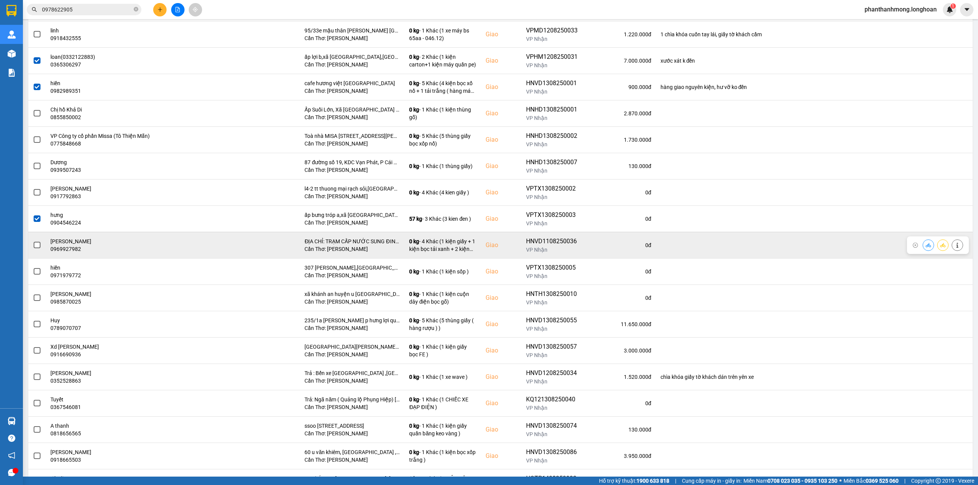
click at [40, 248] on span at bounding box center [37, 245] width 7 height 7
click at [33, 241] on input "checkbox" at bounding box center [33, 241] width 0 height 0
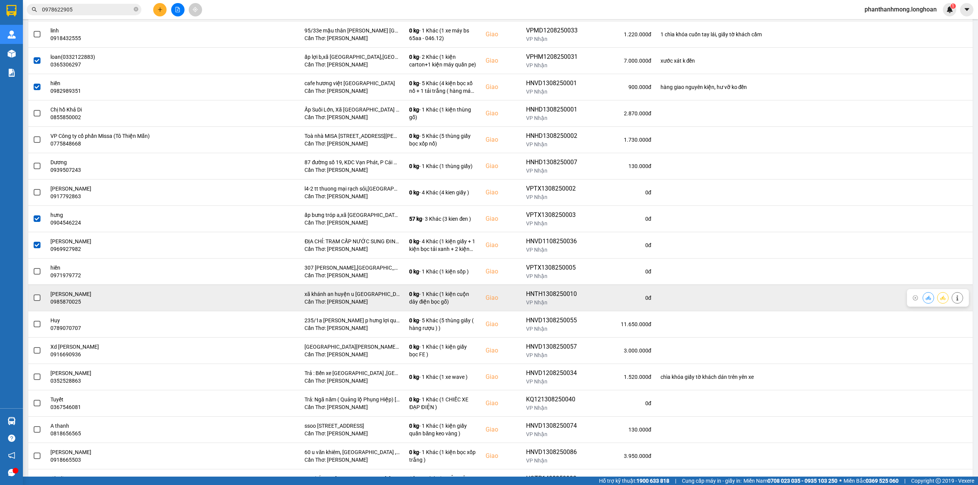
click at [37, 300] on span at bounding box center [37, 298] width 7 height 7
click at [33, 294] on input "checkbox" at bounding box center [33, 294] width 0 height 0
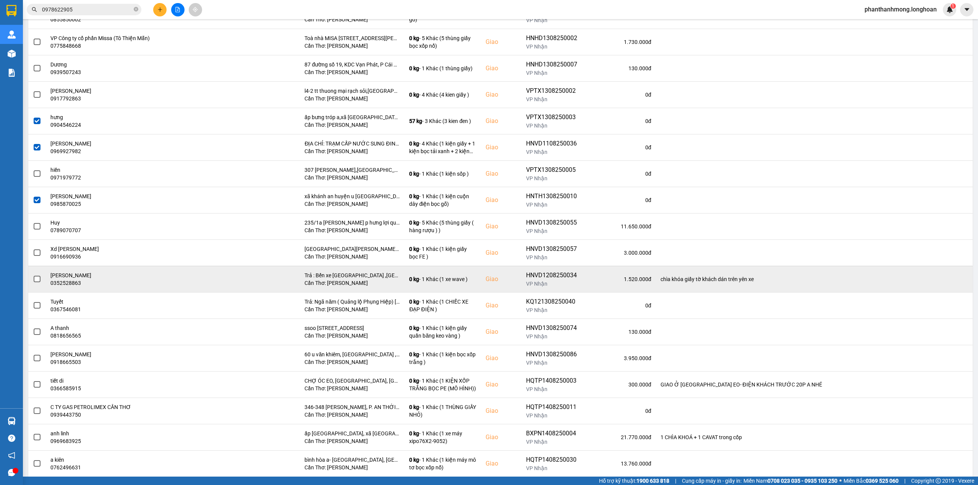
scroll to position [204, 0]
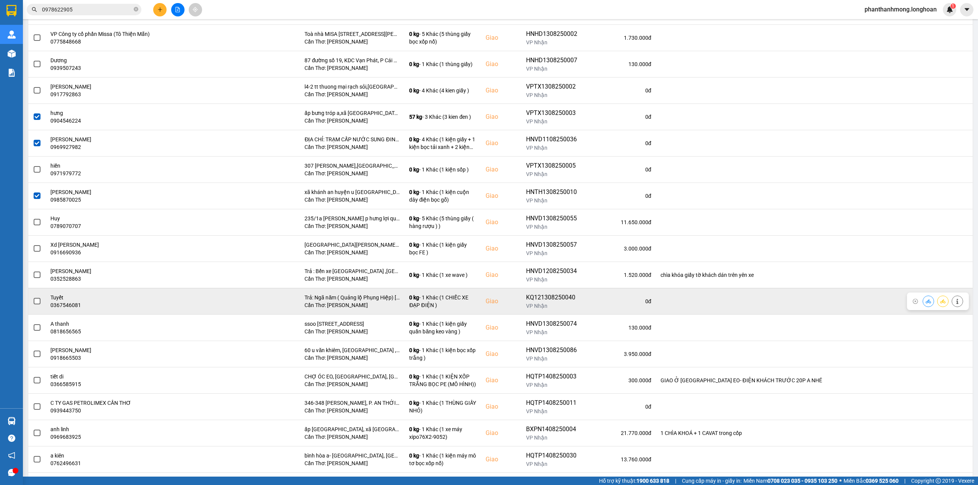
click at [36, 304] on span at bounding box center [37, 301] width 7 height 7
click at [33, 297] on input "checkbox" at bounding box center [33, 297] width 0 height 0
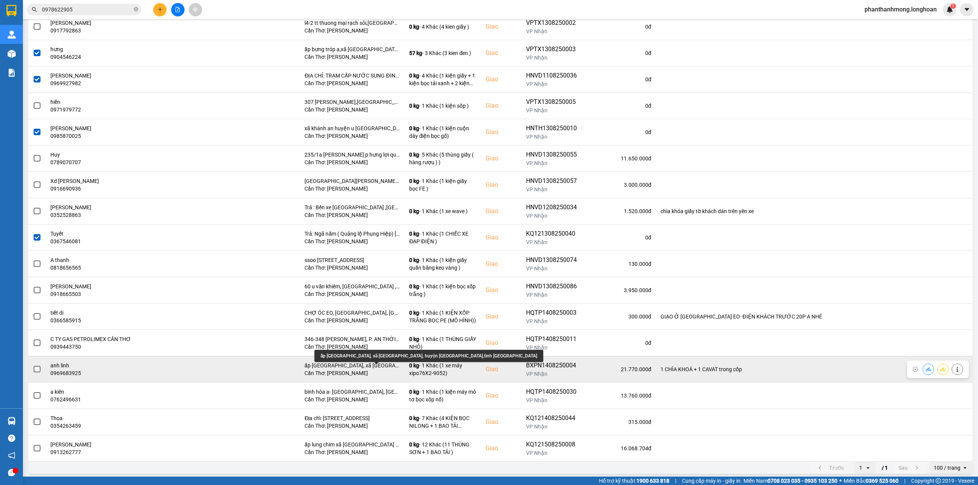
scroll to position [273, 0]
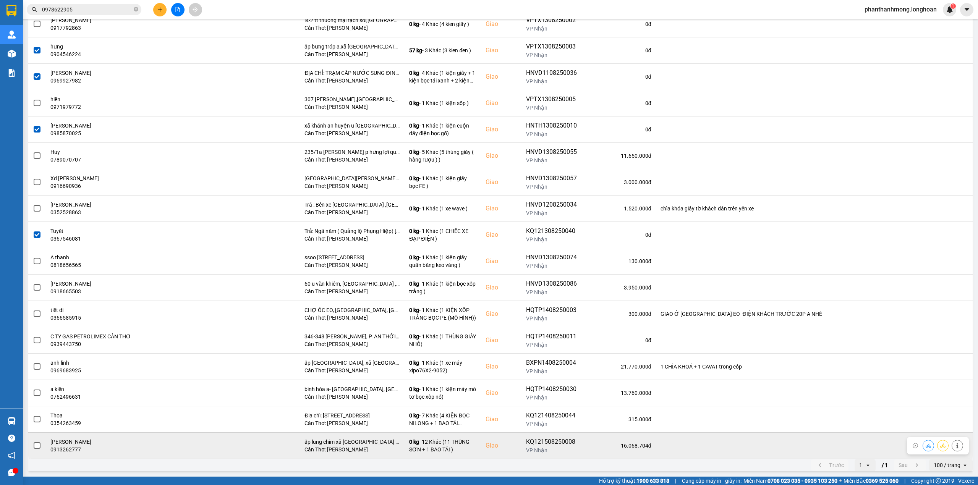
click at [37, 444] on span at bounding box center [37, 446] width 7 height 7
click at [33, 442] on input "checkbox" at bounding box center [33, 442] width 0 height 0
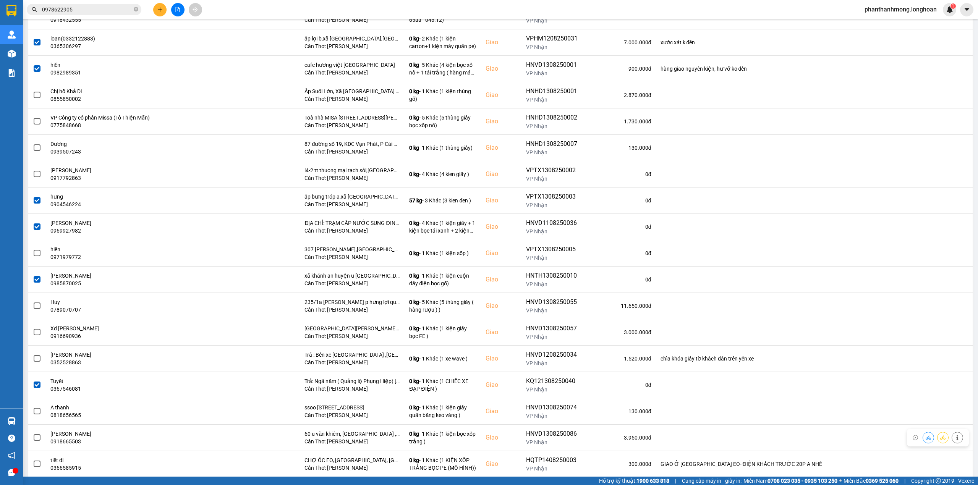
scroll to position [0, 0]
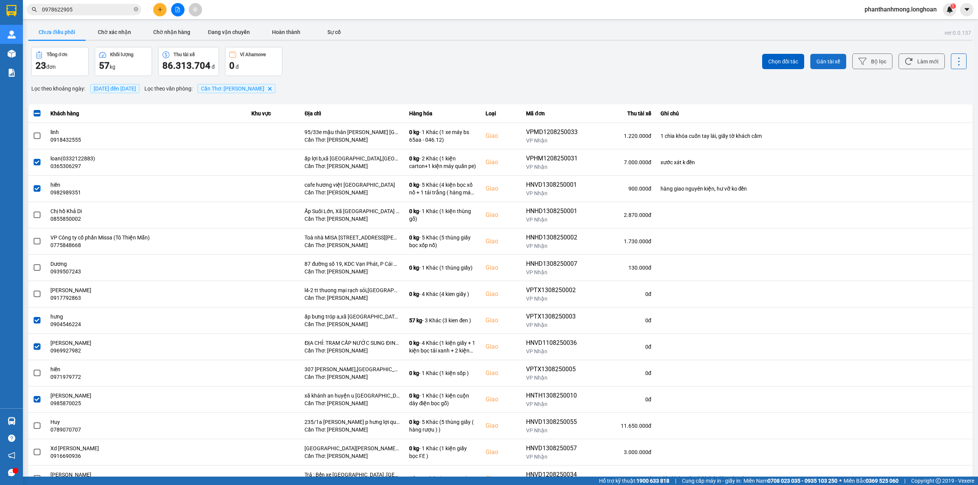
click at [835, 58] on button "Gán tài xế" at bounding box center [829, 61] width 36 height 15
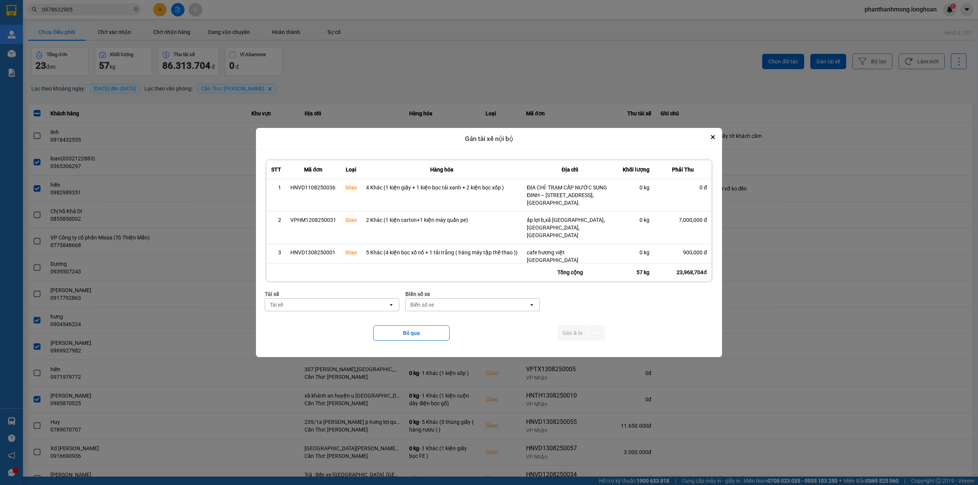
click at [362, 308] on div "Tài xế" at bounding box center [326, 305] width 123 height 12
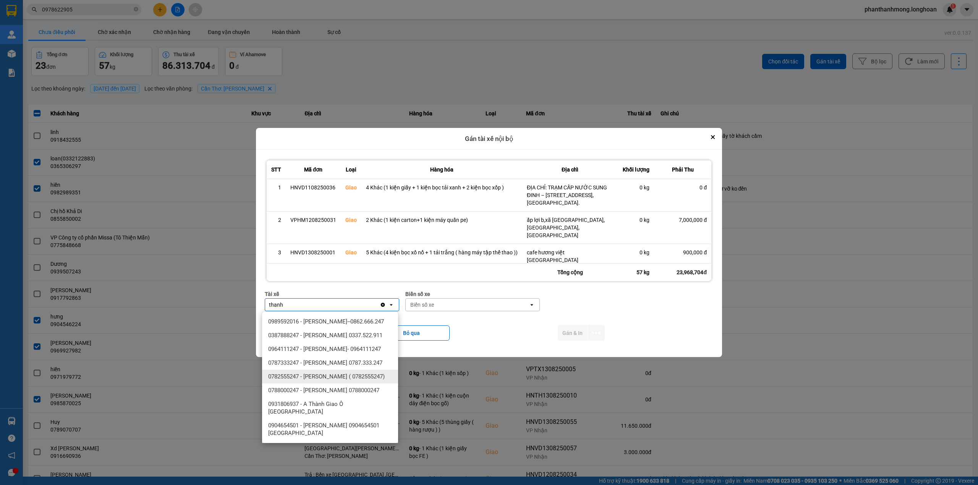
type input "thanh"
click at [344, 380] on span "0782555247 - NGUYỄN VĂN THANH ( 0782555247)" at bounding box center [326, 377] width 117 height 8
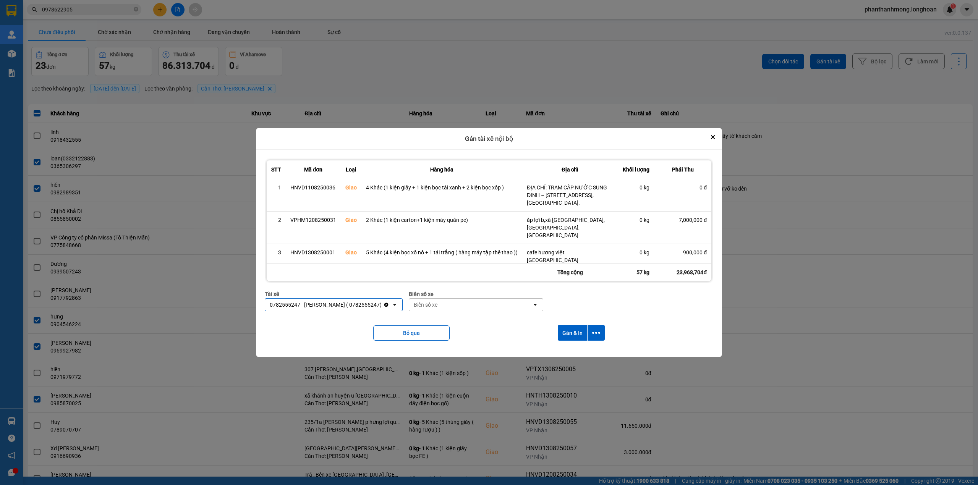
click at [488, 303] on div "Biển số xe" at bounding box center [470, 305] width 123 height 12
type input "2030"
drag, startPoint x: 496, startPoint y: 318, endPoint x: 517, endPoint y: 329, distance: 23.4
click at [498, 323] on div "29E-120.30" at bounding box center [485, 322] width 136 height 14
click at [600, 335] on icon "dialog" at bounding box center [596, 333] width 8 height 8
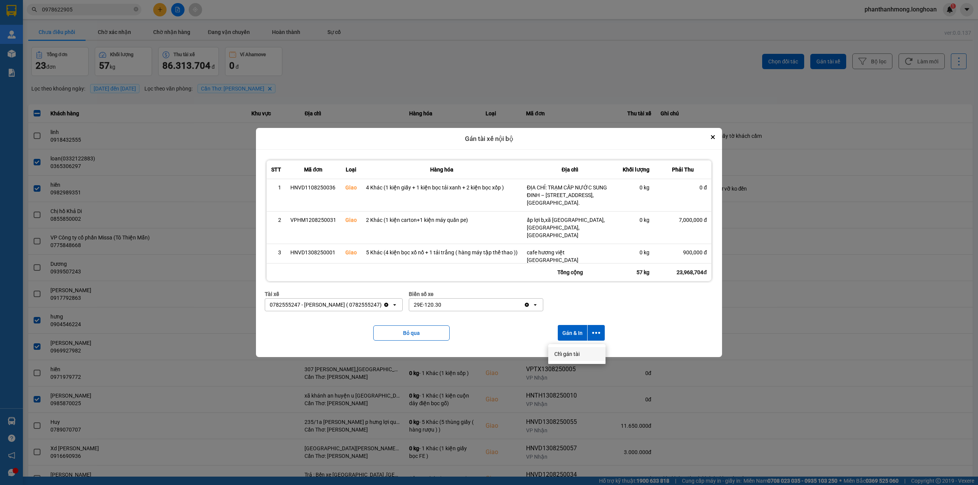
click at [570, 355] on span "Chỉ gán tài" at bounding box center [567, 354] width 25 height 8
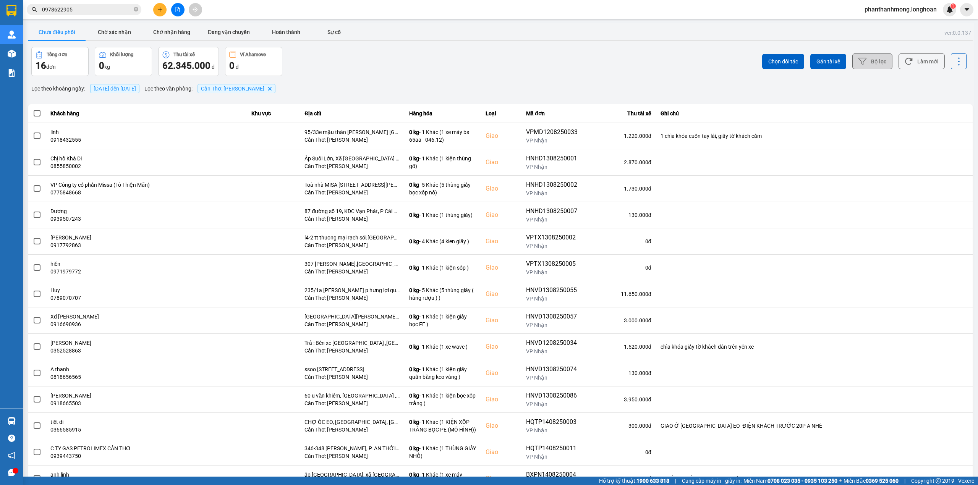
click at [862, 60] on button "Bộ lọc" at bounding box center [873, 62] width 40 height 16
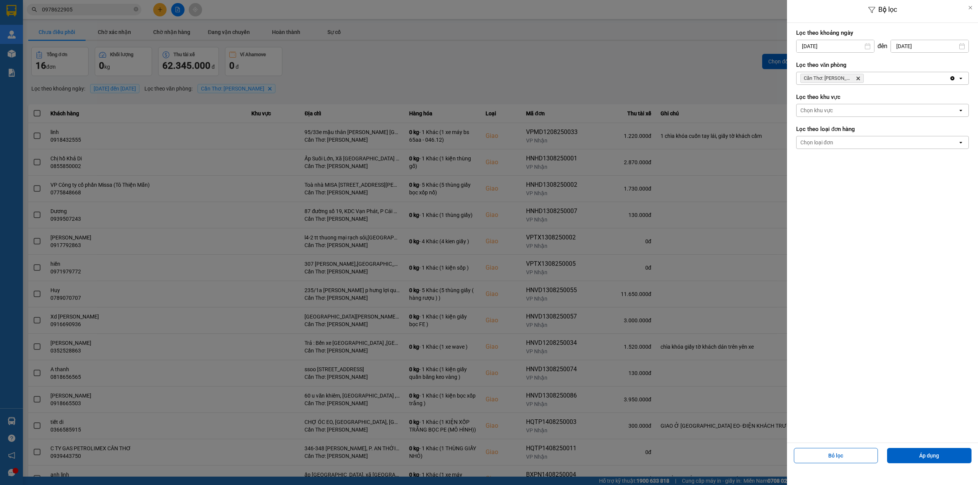
click at [849, 45] on input "[DATE]" at bounding box center [836, 46] width 78 height 12
click at [863, 104] on div "1" at bounding box center [862, 101] width 11 height 9
type input "01/08/2025"
drag, startPoint x: 916, startPoint y: 452, endPoint x: 899, endPoint y: 439, distance: 21.6
click at [916, 453] on button "Áp dụng" at bounding box center [929, 455] width 84 height 15
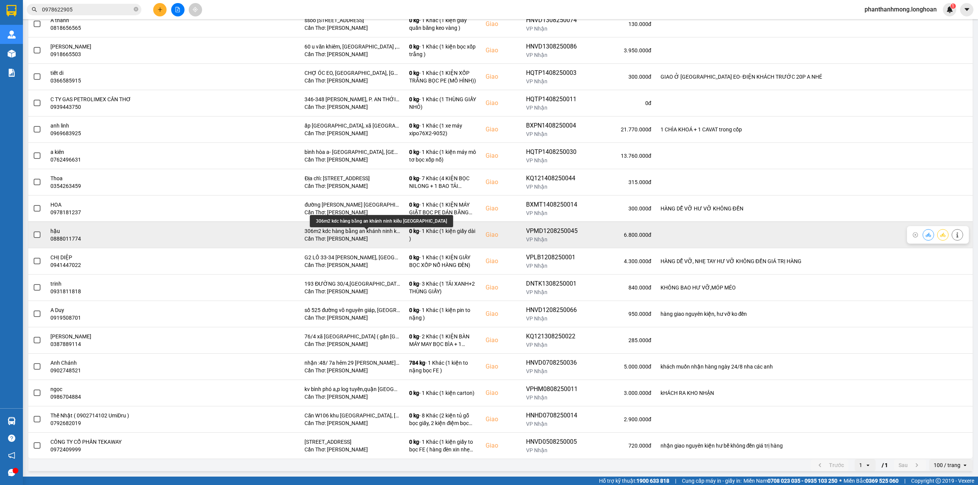
scroll to position [302, 0]
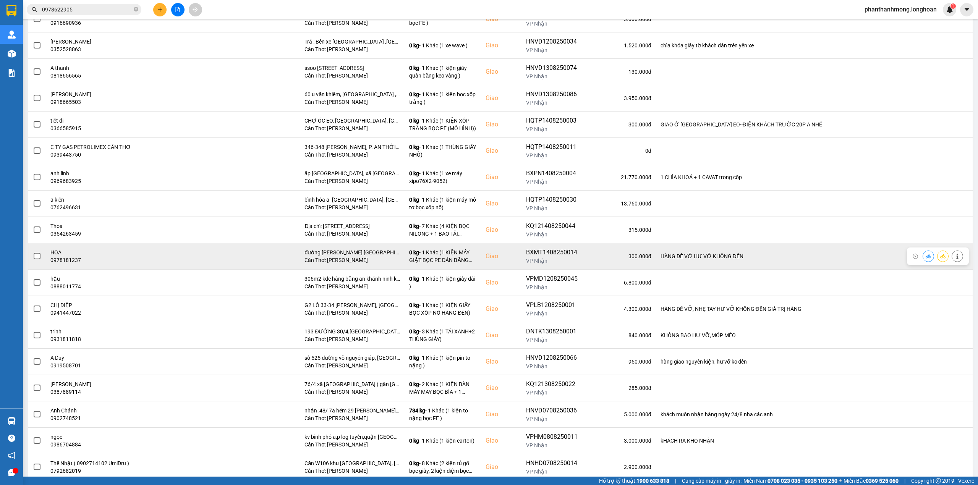
click at [36, 258] on span at bounding box center [37, 256] width 7 height 7
click at [33, 252] on input "checkbox" at bounding box center [33, 252] width 0 height 0
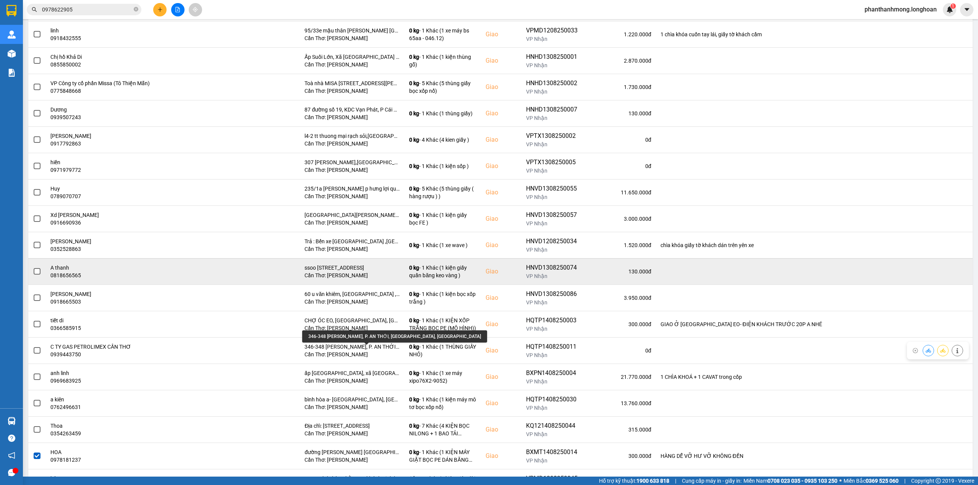
scroll to position [98, 0]
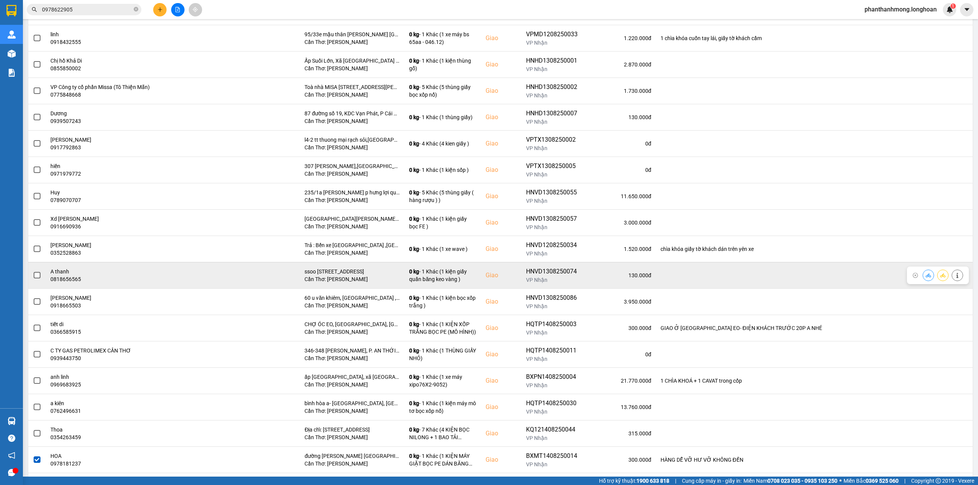
click at [37, 277] on span at bounding box center [37, 275] width 7 height 7
click at [33, 271] on input "checkbox" at bounding box center [33, 271] width 0 height 0
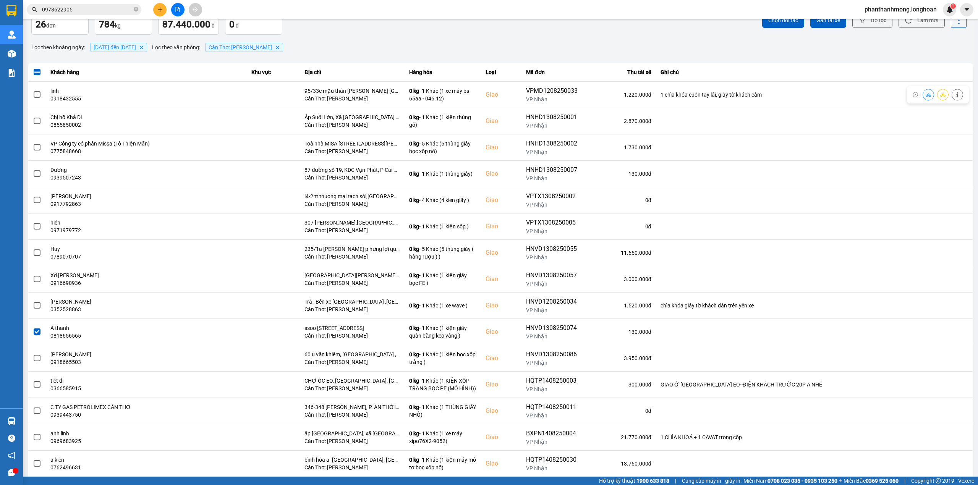
scroll to position [0, 0]
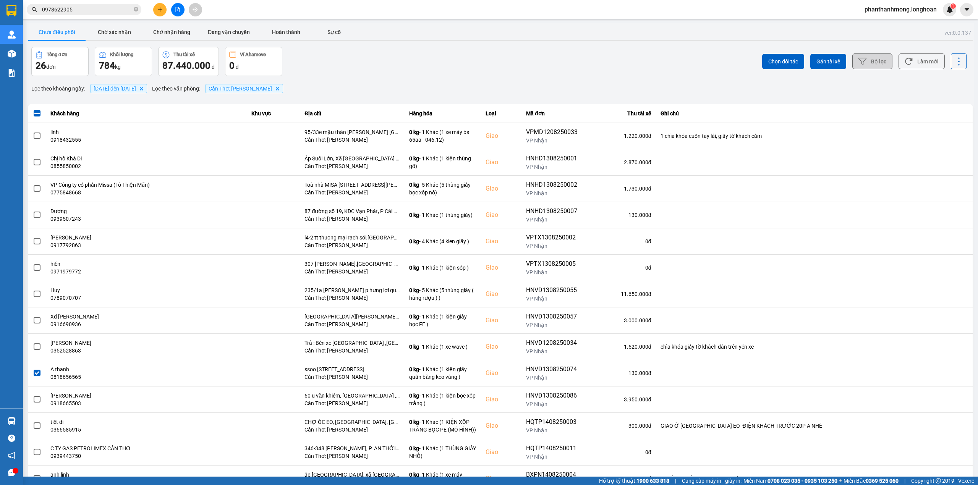
click at [859, 63] on icon at bounding box center [863, 61] width 8 height 8
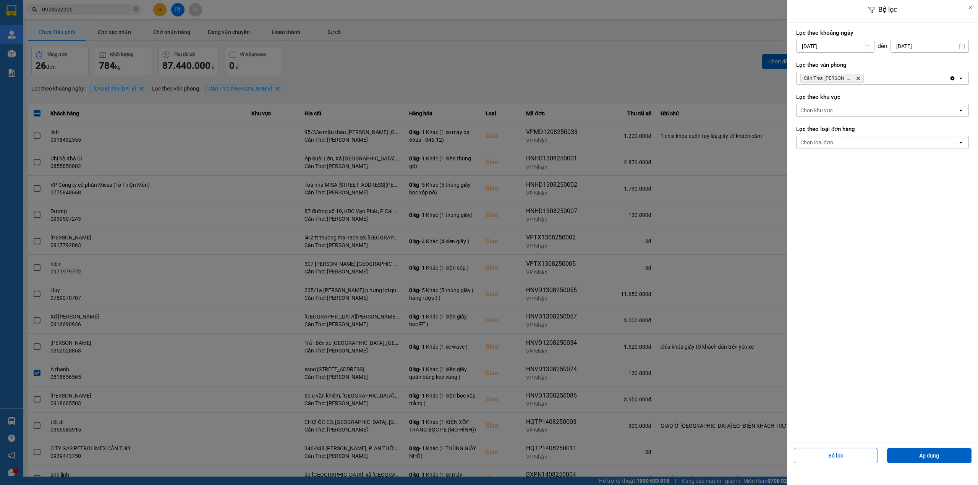
drag, startPoint x: 779, startPoint y: 57, endPoint x: 776, endPoint y: 44, distance: 14.0
click at [777, 57] on div at bounding box center [489, 242] width 978 height 485
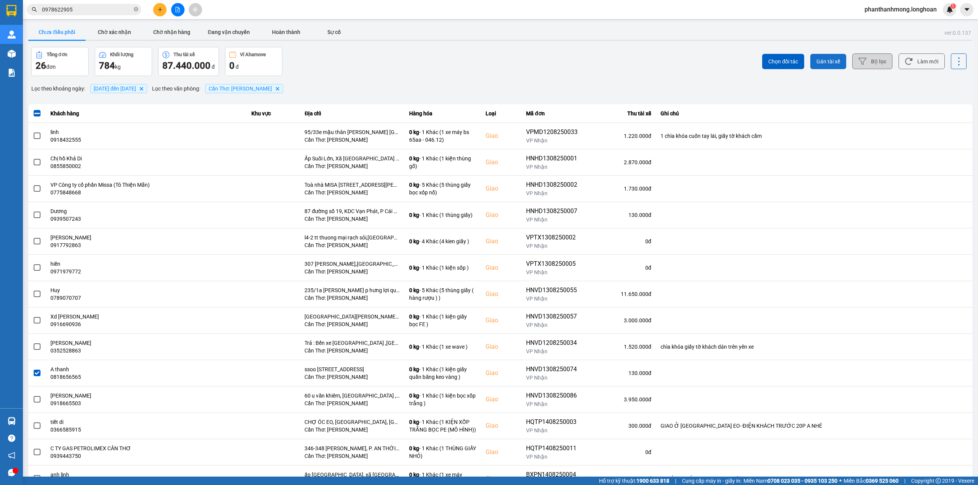
click at [829, 59] on span "Gán tài xế" at bounding box center [829, 62] width 24 height 8
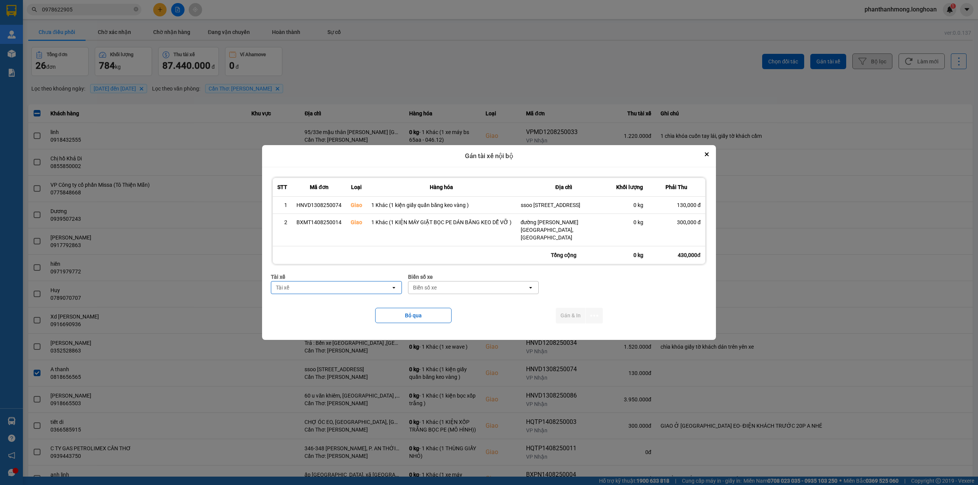
click at [330, 284] on div "Tài xế" at bounding box center [330, 288] width 119 height 12
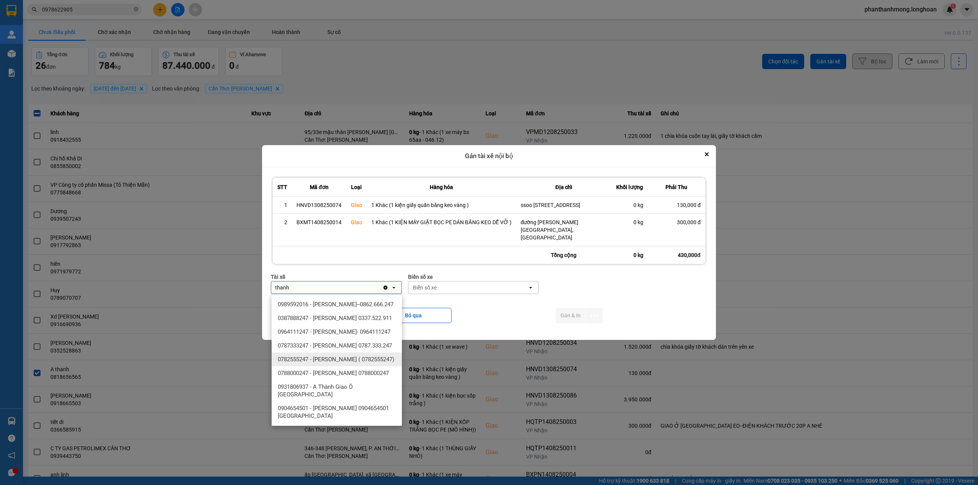
type input "thanh"
click at [372, 363] on span "0782555247 - NGUYỄN VĂN THANH ( 0782555247)" at bounding box center [336, 360] width 117 height 8
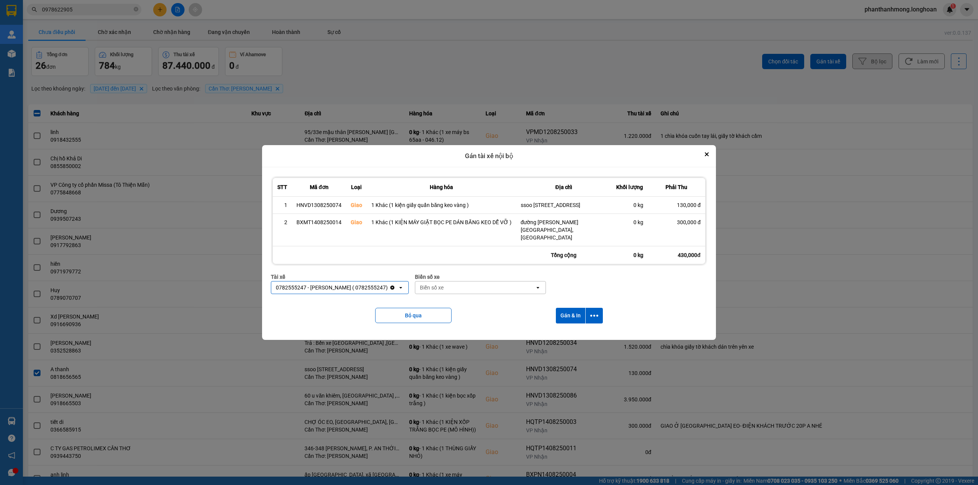
click at [485, 289] on div "Biển số xe" at bounding box center [474, 288] width 119 height 12
type input "2030"
click at [492, 307] on div "29E-120.30" at bounding box center [492, 305] width 130 height 14
drag, startPoint x: 595, startPoint y: 311, endPoint x: 588, endPoint y: 323, distance: 13.6
click at [594, 311] on button "dialog" at bounding box center [594, 316] width 17 height 16
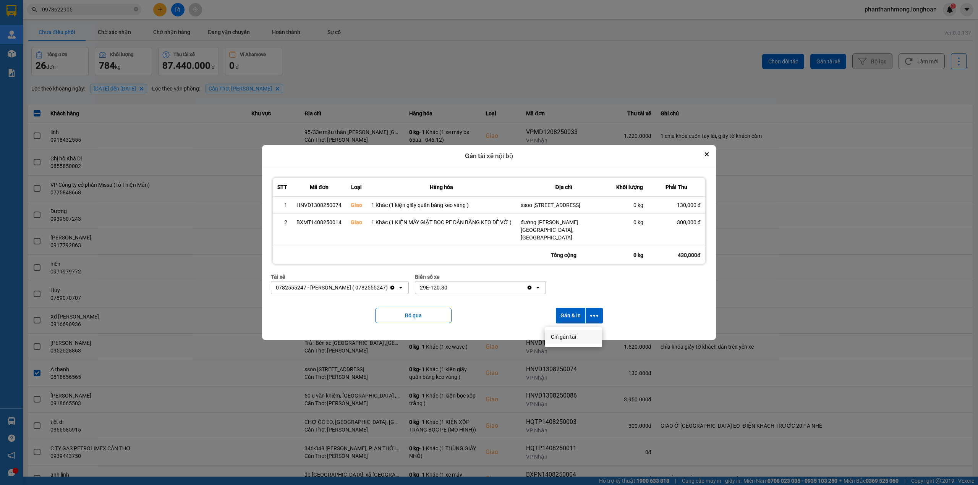
click at [566, 337] on span "Chỉ gán tài" at bounding box center [563, 337] width 25 height 8
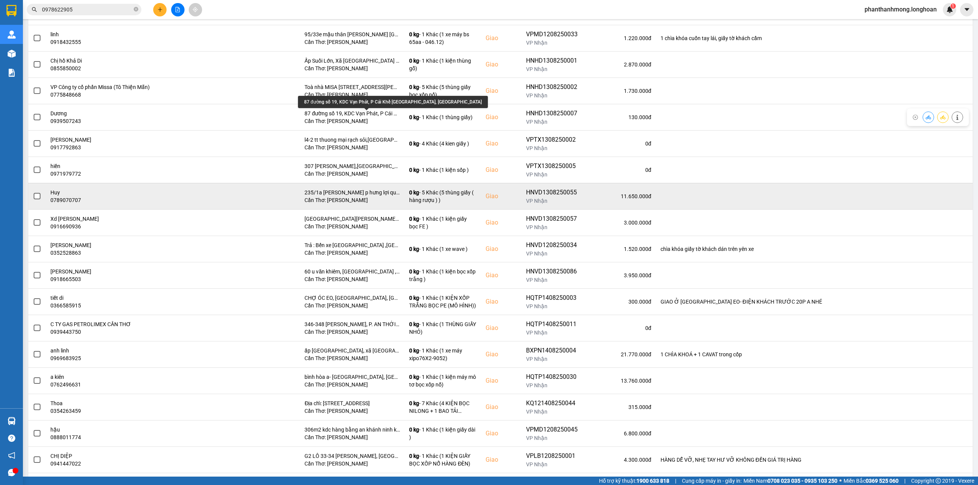
scroll to position [102, 0]
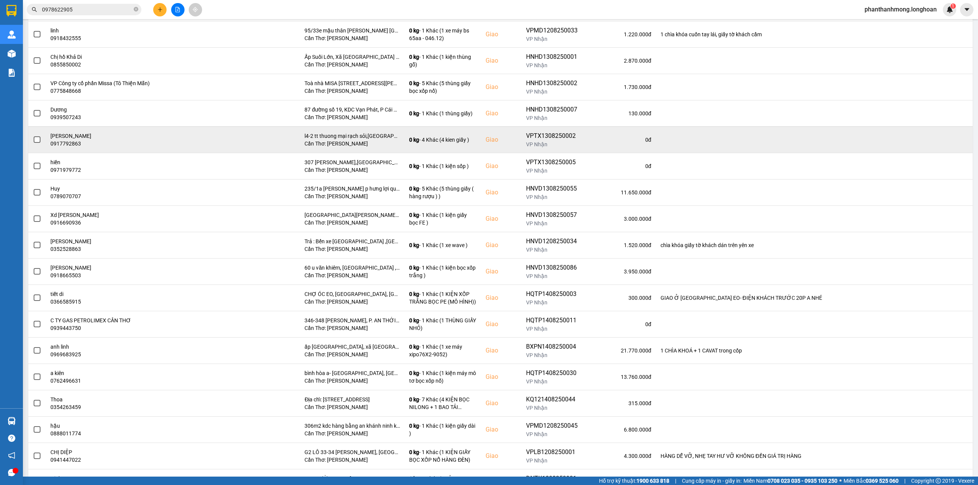
click at [36, 138] on span at bounding box center [37, 139] width 7 height 7
click at [33, 136] on input "checkbox" at bounding box center [33, 136] width 0 height 0
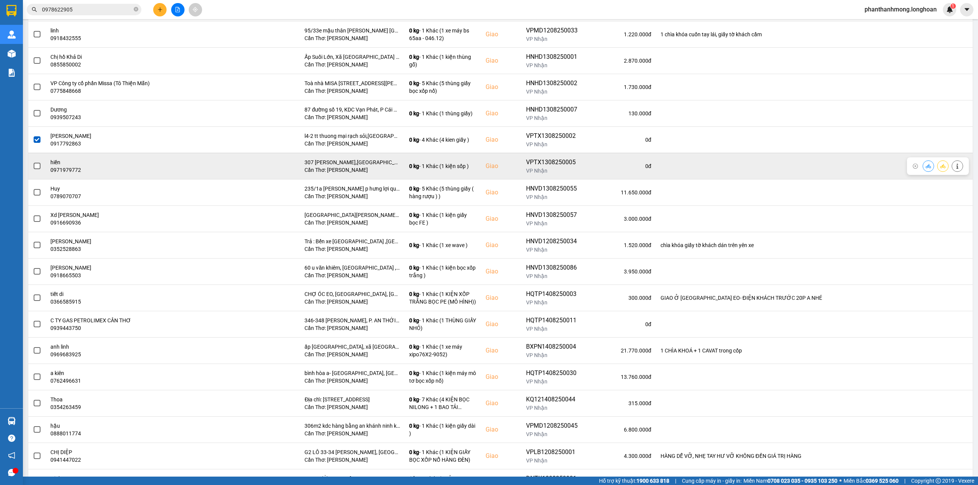
click at [40, 167] on span at bounding box center [37, 166] width 7 height 7
click at [33, 162] on input "checkbox" at bounding box center [33, 162] width 0 height 0
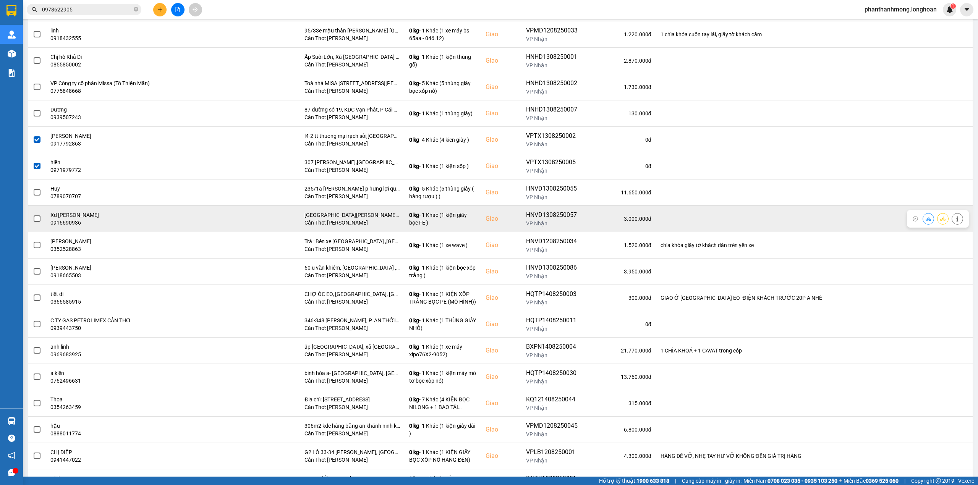
click at [32, 221] on td at bounding box center [37, 219] width 18 height 26
click at [35, 221] on span at bounding box center [37, 219] width 7 height 7
click at [33, 215] on input "checkbox" at bounding box center [33, 215] width 0 height 0
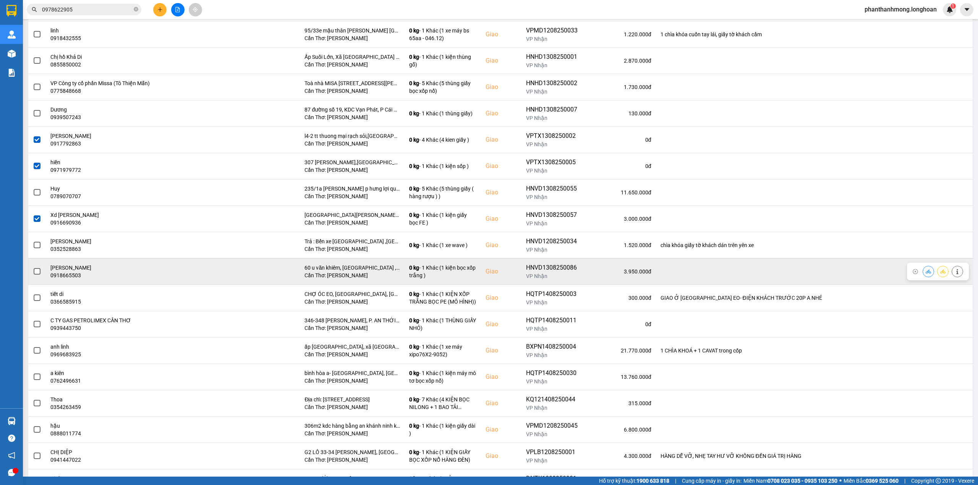
click at [37, 271] on span at bounding box center [37, 271] width 7 height 7
click at [33, 268] on input "checkbox" at bounding box center [33, 268] width 0 height 0
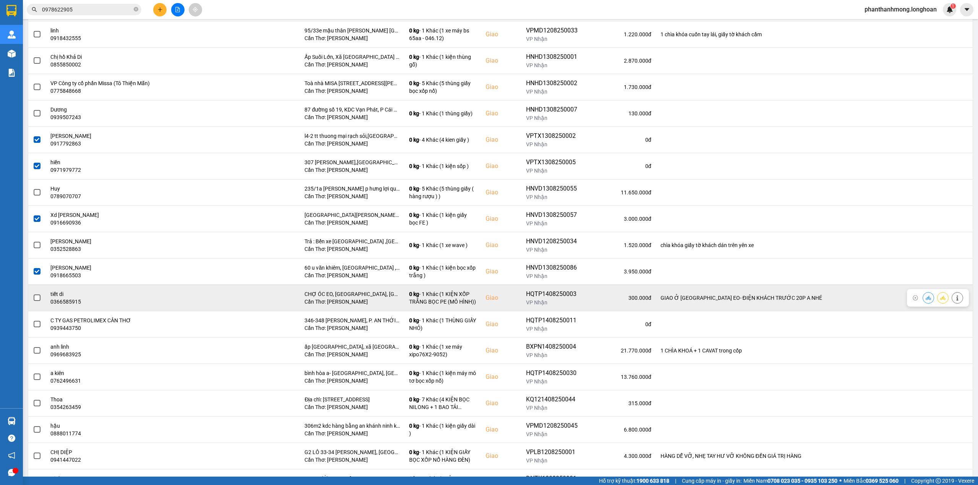
click at [37, 300] on span at bounding box center [37, 298] width 7 height 7
click at [33, 294] on input "checkbox" at bounding box center [33, 294] width 0 height 0
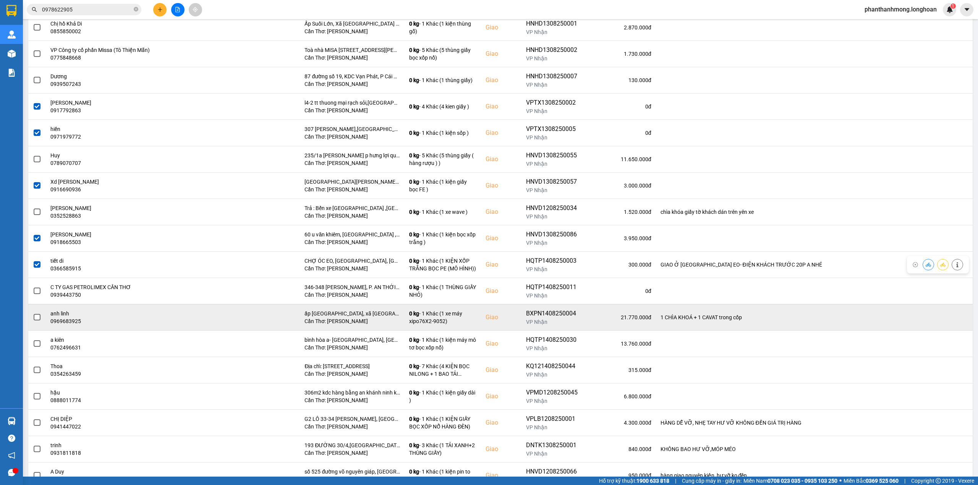
scroll to position [153, 0]
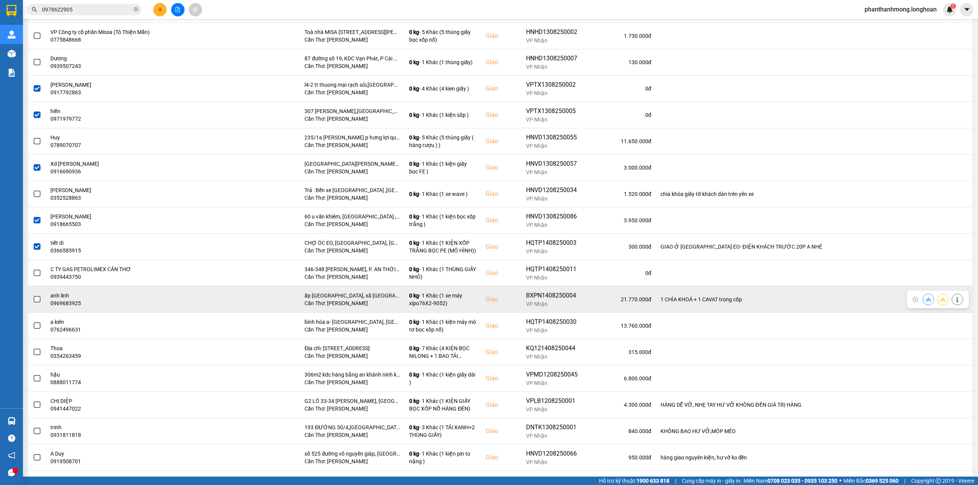
click at [37, 301] on span at bounding box center [37, 299] width 7 height 7
click at [33, 295] on input "checkbox" at bounding box center [33, 295] width 0 height 0
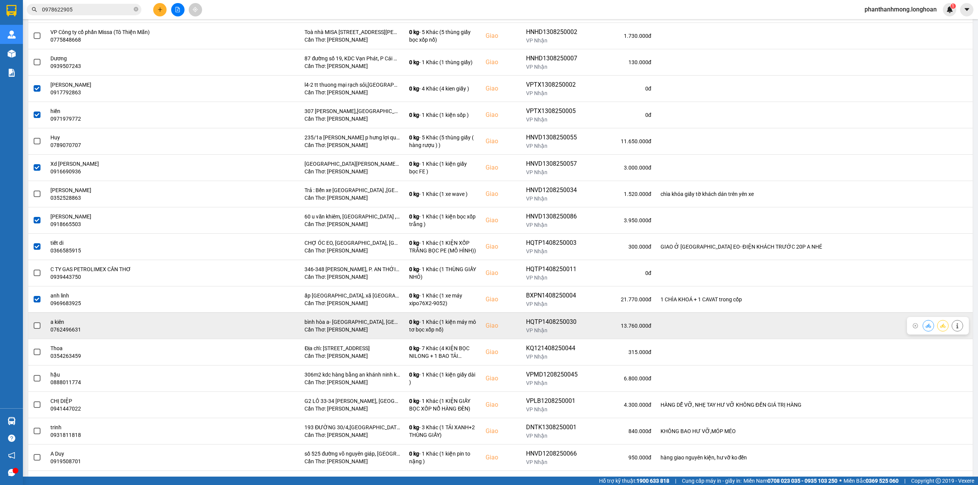
click at [30, 321] on td at bounding box center [37, 326] width 18 height 26
click at [38, 329] on span at bounding box center [37, 326] width 7 height 7
click at [33, 322] on input "checkbox" at bounding box center [33, 322] width 0 height 0
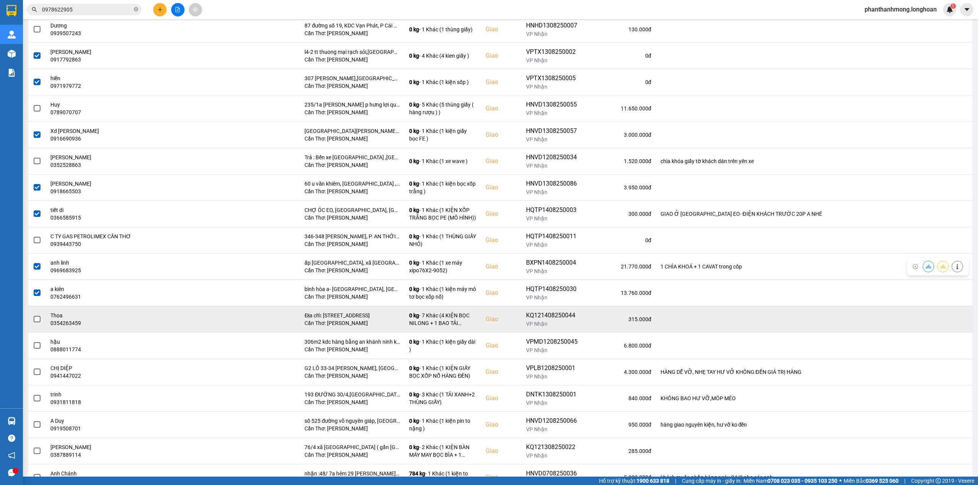
scroll to position [204, 0]
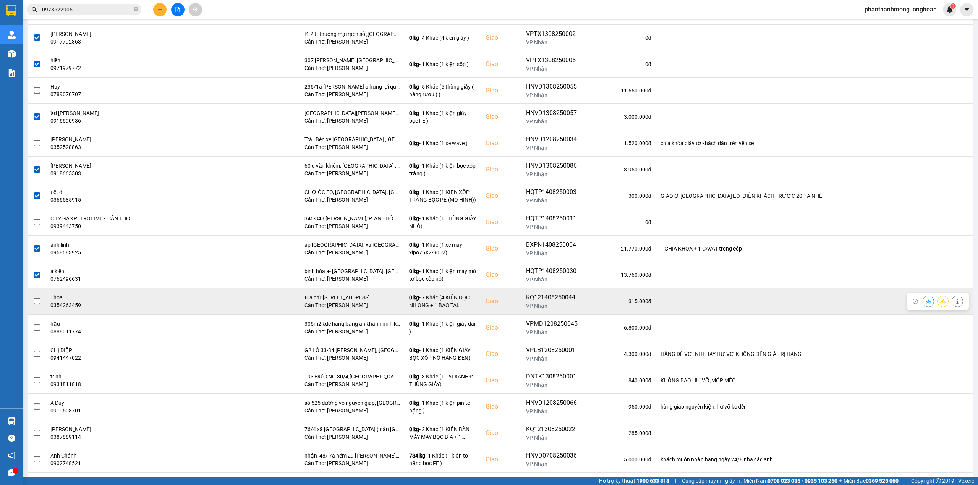
click at [37, 302] on span at bounding box center [37, 301] width 7 height 7
click at [33, 297] on input "checkbox" at bounding box center [33, 297] width 0 height 0
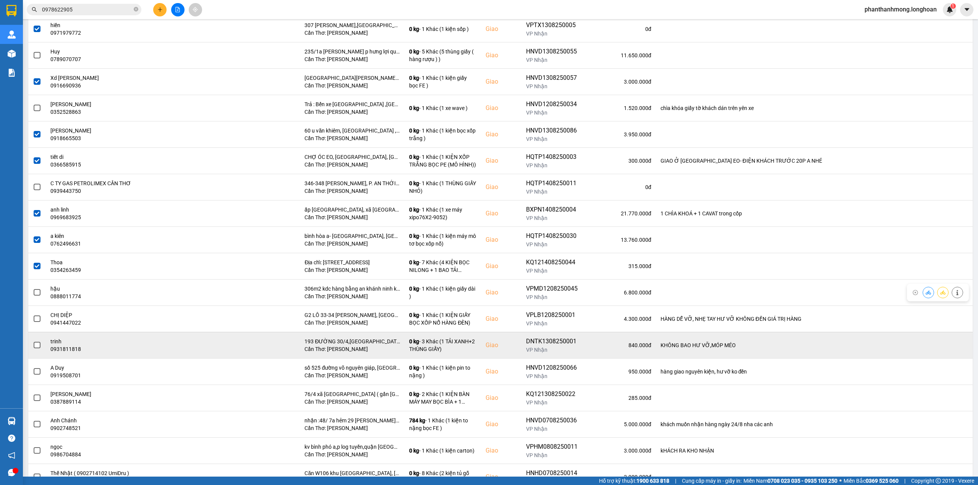
scroll to position [255, 0]
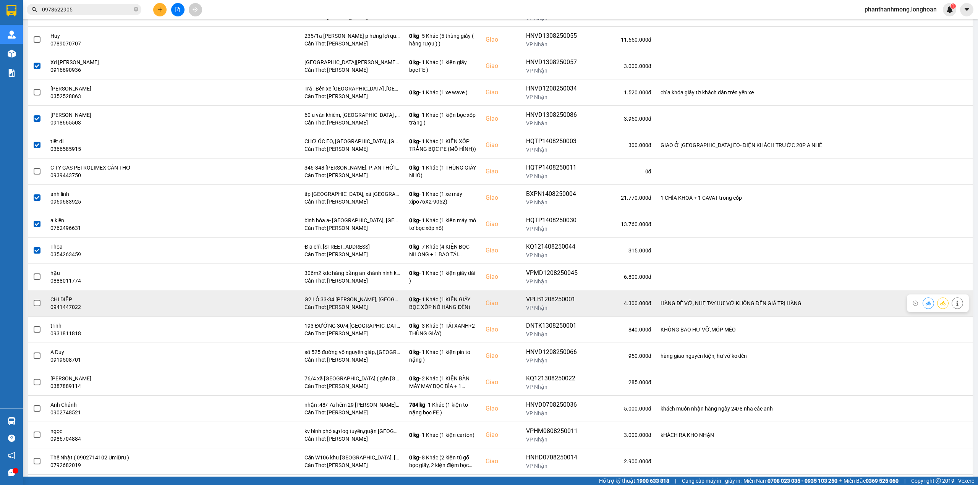
click at [40, 305] on span at bounding box center [37, 303] width 7 height 7
click at [33, 299] on input "checkbox" at bounding box center [33, 299] width 0 height 0
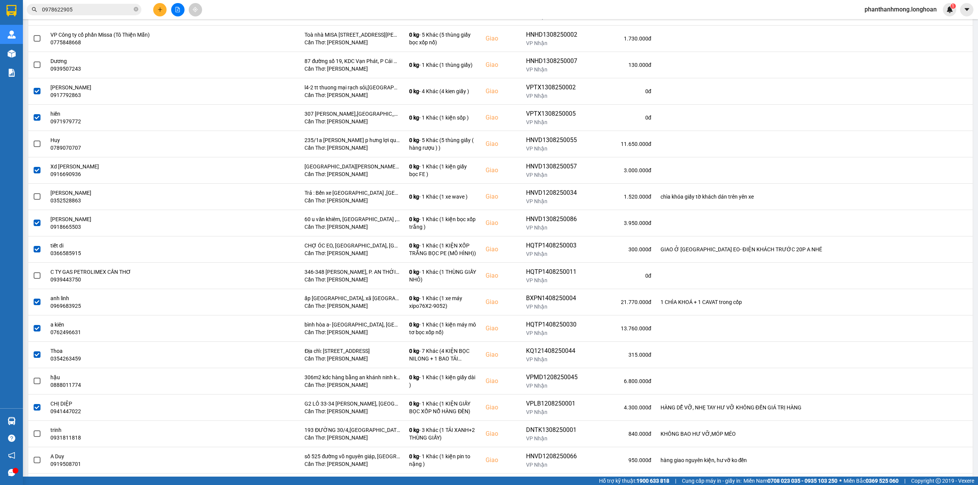
scroll to position [0, 0]
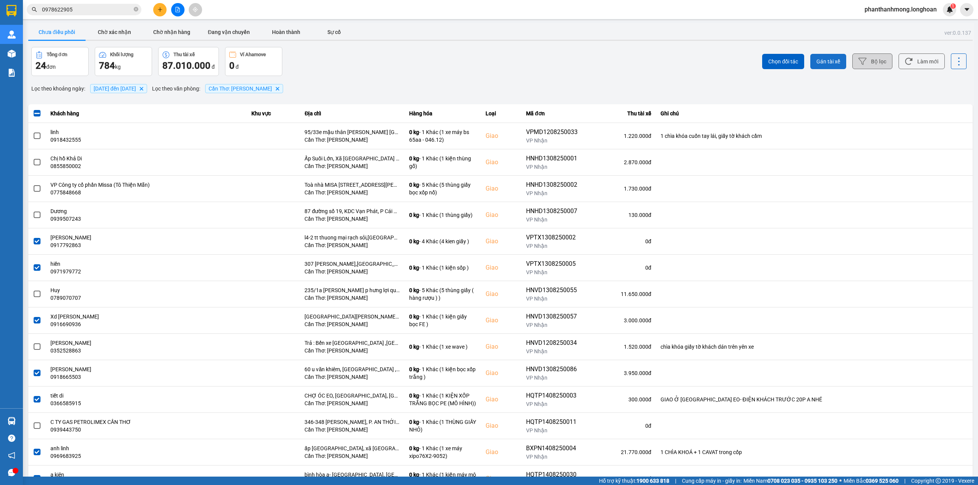
click at [831, 65] on span "Gán tài xế" at bounding box center [829, 62] width 24 height 8
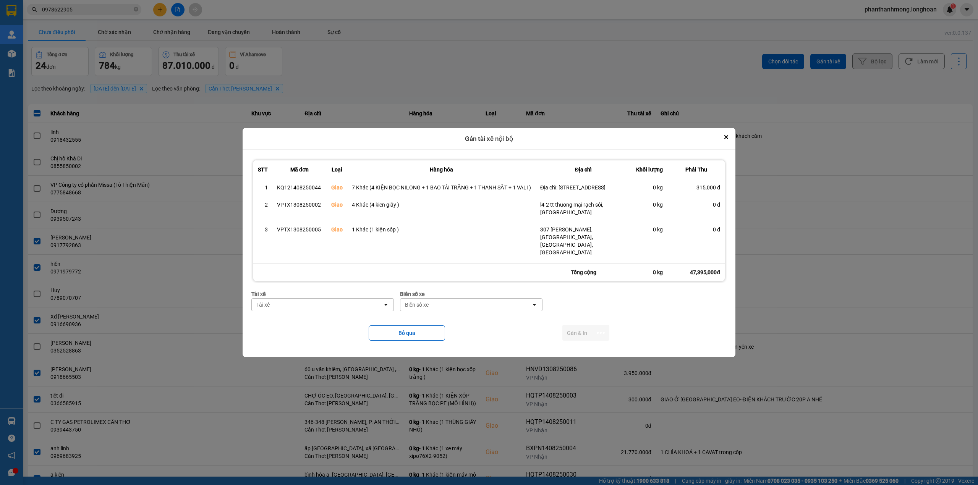
click at [321, 307] on div "Tài xế" at bounding box center [317, 305] width 131 height 12
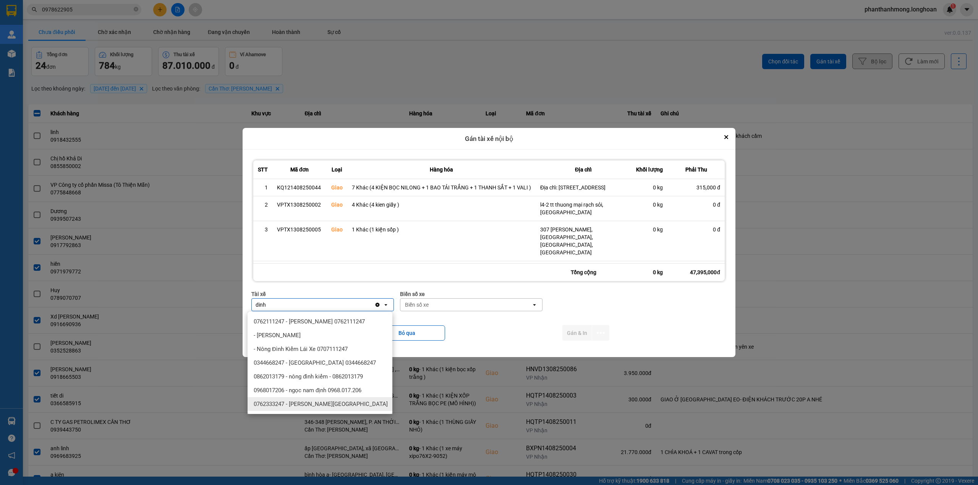
type input "dinh"
click at [361, 401] on span "0762333247 - Nguyễn Bình Định 0762.333.247" at bounding box center [321, 405] width 134 height 8
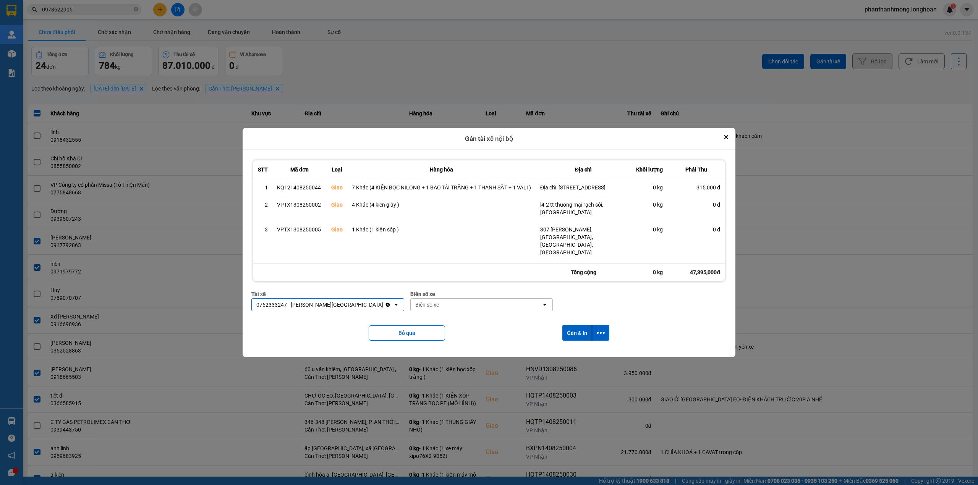
click at [489, 306] on div "Biển số xe" at bounding box center [476, 305] width 131 height 12
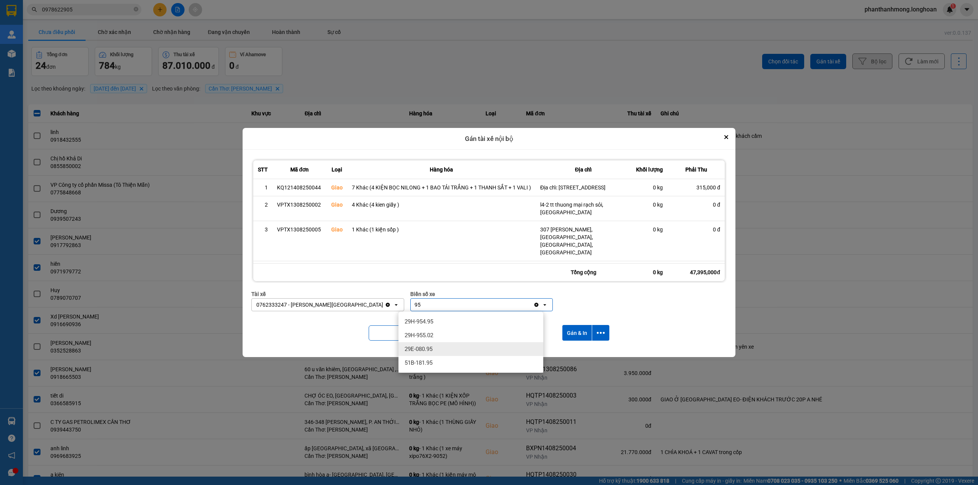
type input "95"
click at [462, 348] on div "29E-080.95" at bounding box center [471, 349] width 145 height 14
click at [608, 328] on button "dialog" at bounding box center [600, 333] width 17 height 16
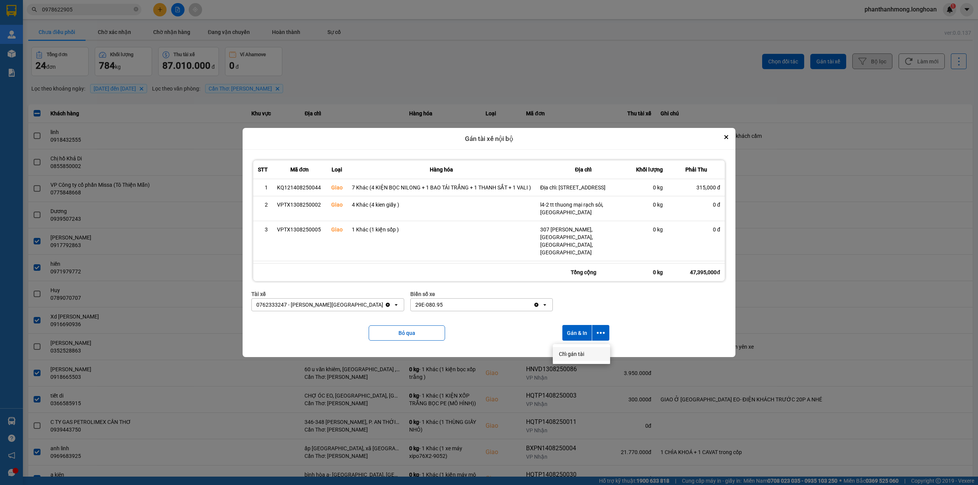
click at [582, 348] on li "Chỉ gán tài" at bounding box center [581, 354] width 57 height 14
click at [601, 333] on icon "dialog" at bounding box center [601, 333] width 8 height 2
click at [576, 352] on span "Chỉ gán tài" at bounding box center [571, 354] width 25 height 8
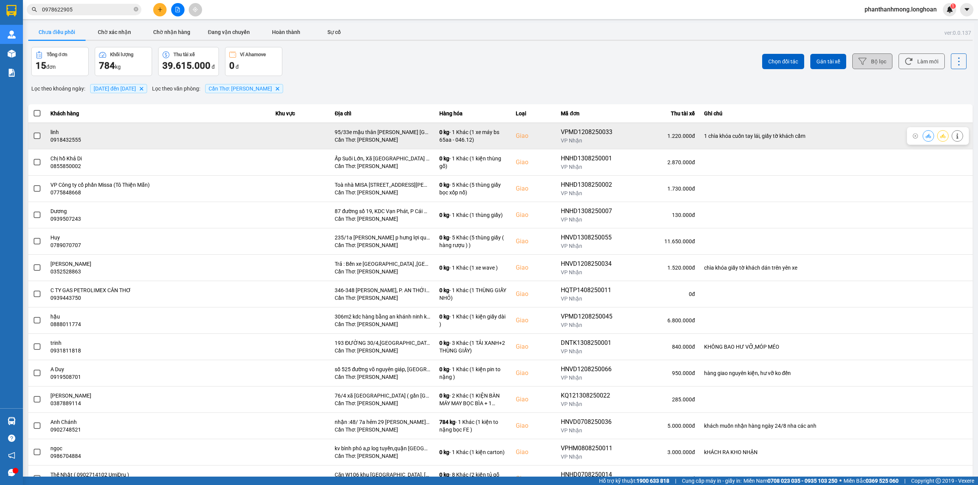
click at [31, 133] on td at bounding box center [37, 136] width 18 height 26
click at [31, 135] on td at bounding box center [37, 136] width 18 height 26
click at [36, 138] on span at bounding box center [37, 136] width 7 height 7
click at [33, 132] on input "checkbox" at bounding box center [33, 132] width 0 height 0
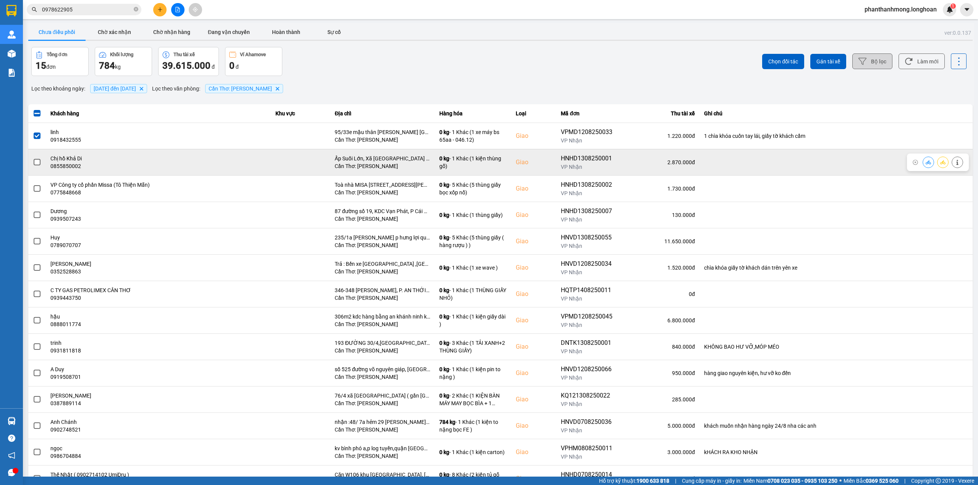
drag, startPoint x: 31, startPoint y: 160, endPoint x: 129, endPoint y: 159, distance: 97.8
click at [31, 161] on td at bounding box center [37, 162] width 18 height 26
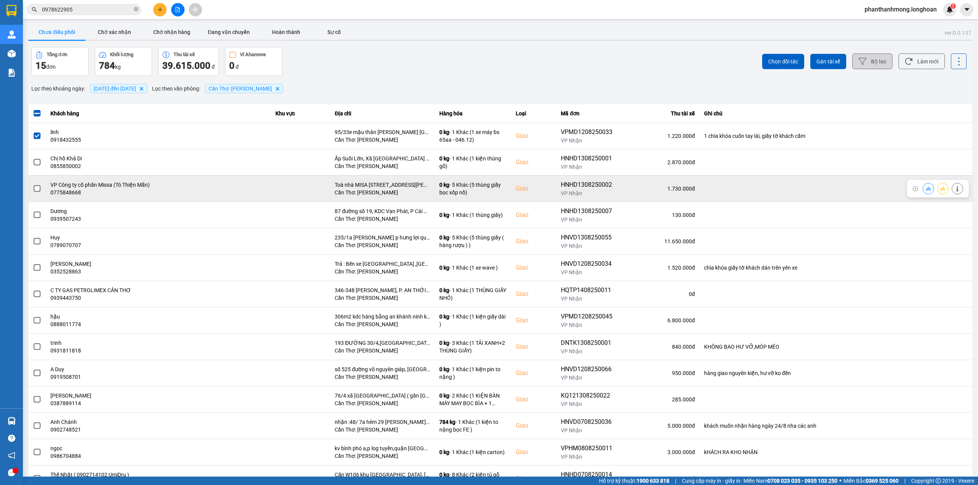
click at [33, 190] on label at bounding box center [37, 189] width 8 height 8
click at [33, 185] on input "checkbox" at bounding box center [33, 185] width 0 height 0
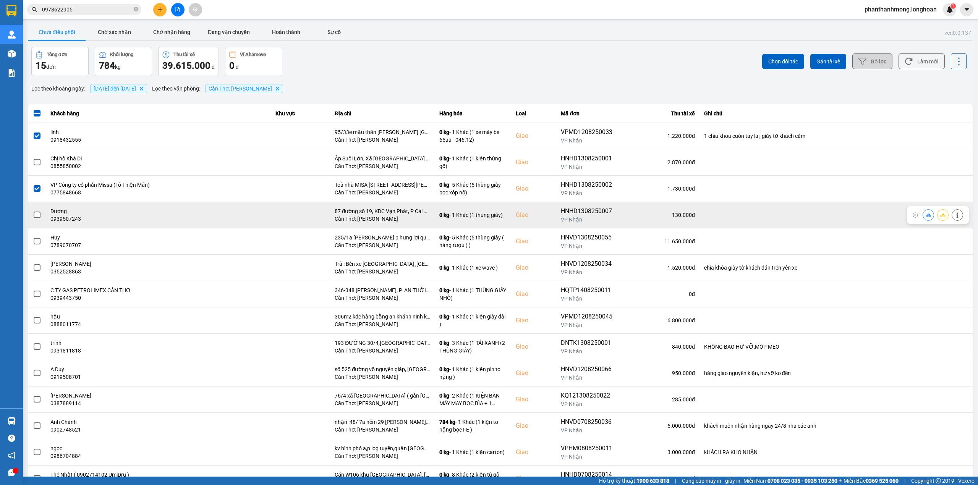
click at [37, 217] on span at bounding box center [37, 215] width 7 height 7
click at [33, 211] on input "checkbox" at bounding box center [33, 211] width 0 height 0
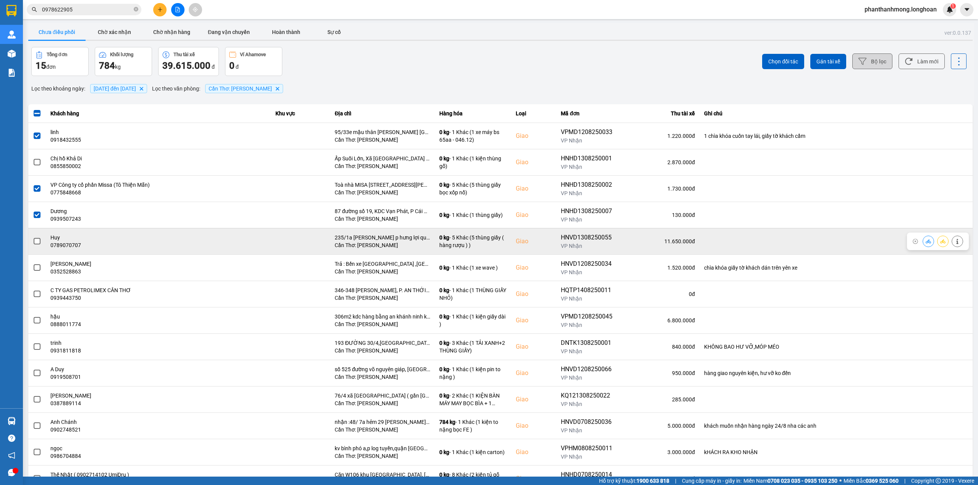
click at [37, 245] on span at bounding box center [37, 241] width 7 height 7
click at [33, 237] on input "checkbox" at bounding box center [33, 237] width 0 height 0
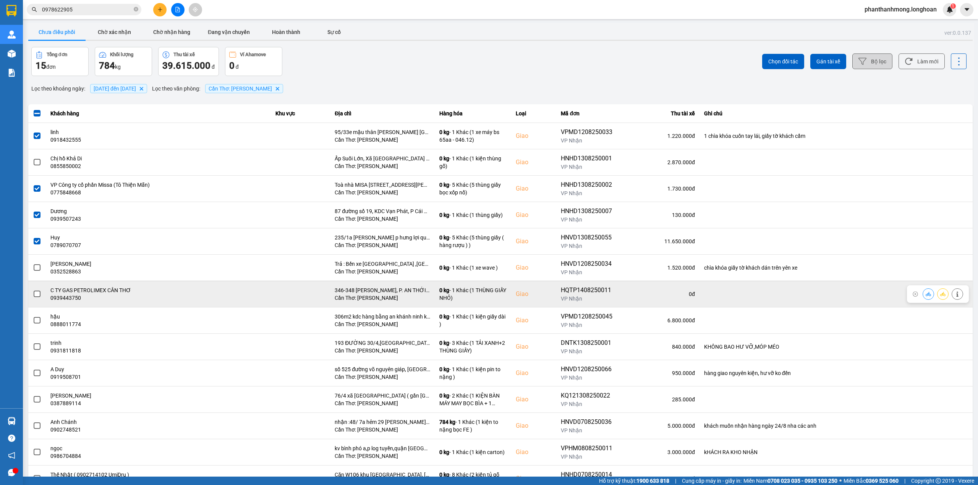
click at [39, 297] on span at bounding box center [37, 294] width 7 height 7
click at [33, 290] on input "checkbox" at bounding box center [33, 290] width 0 height 0
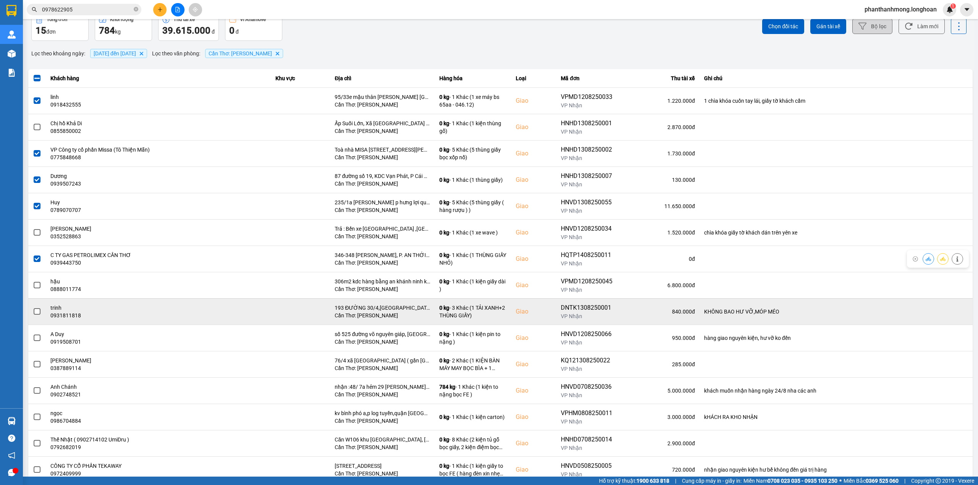
scroll to position [51, 0]
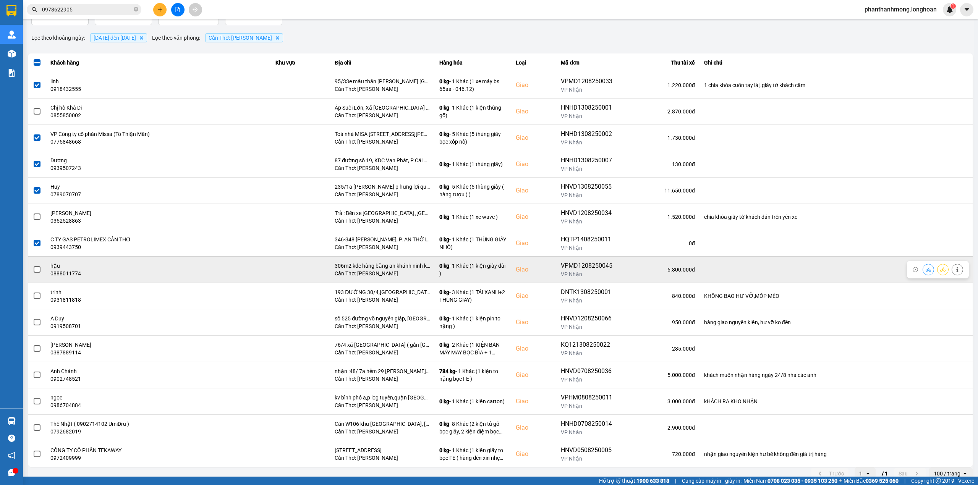
click at [37, 272] on span at bounding box center [37, 269] width 7 height 7
click at [33, 266] on input "checkbox" at bounding box center [33, 266] width 0 height 0
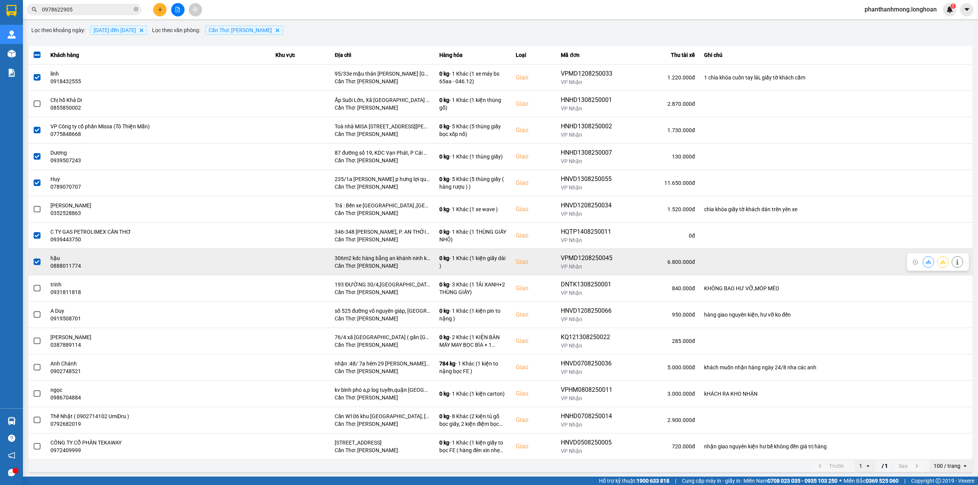
scroll to position [61, 0]
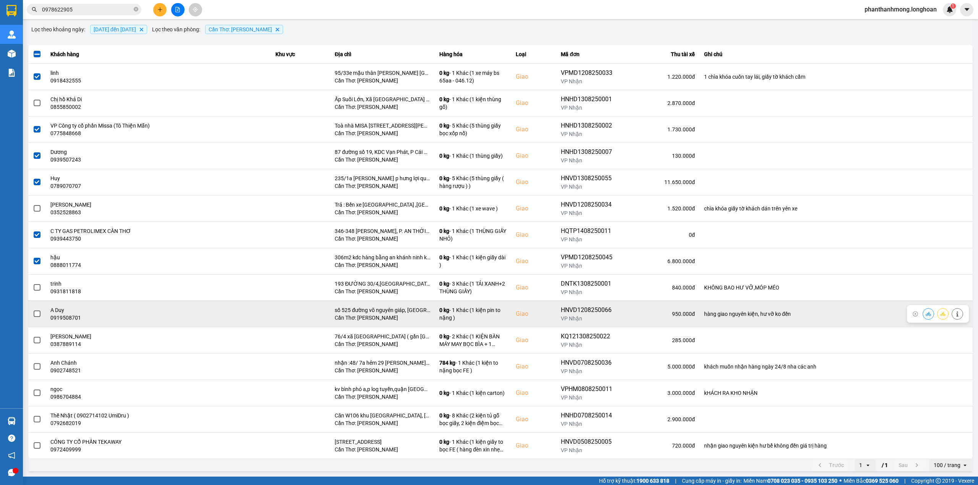
click at [37, 317] on span at bounding box center [37, 314] width 7 height 7
click at [33, 310] on input "checkbox" at bounding box center [33, 310] width 0 height 0
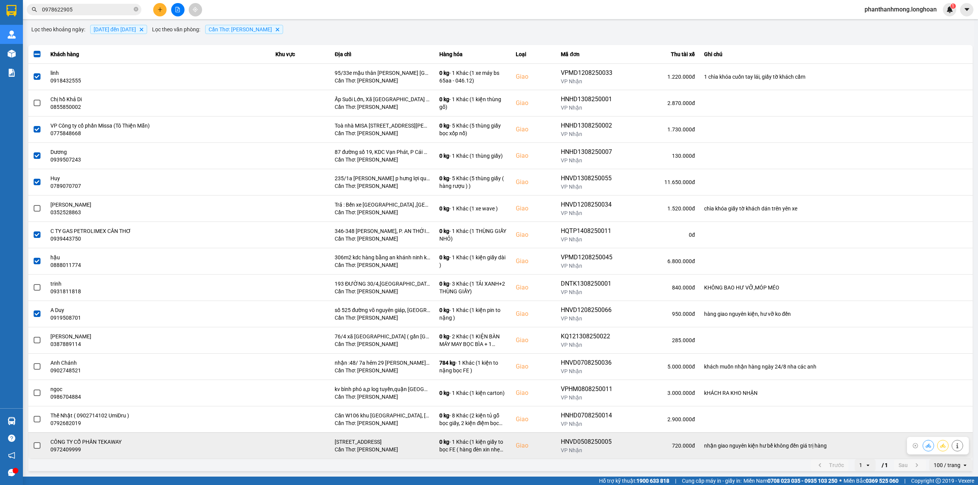
click at [40, 447] on span at bounding box center [37, 446] width 7 height 7
click at [33, 442] on input "checkbox" at bounding box center [33, 442] width 0 height 0
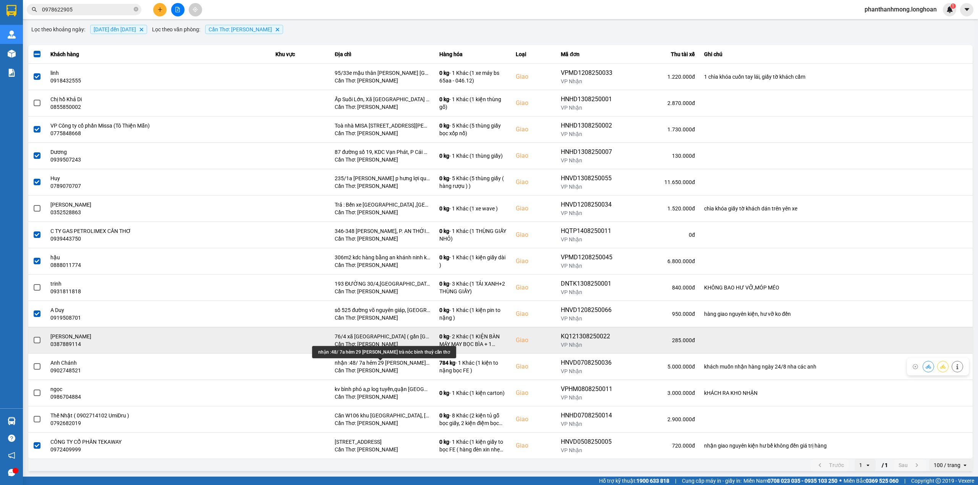
scroll to position [0, 0]
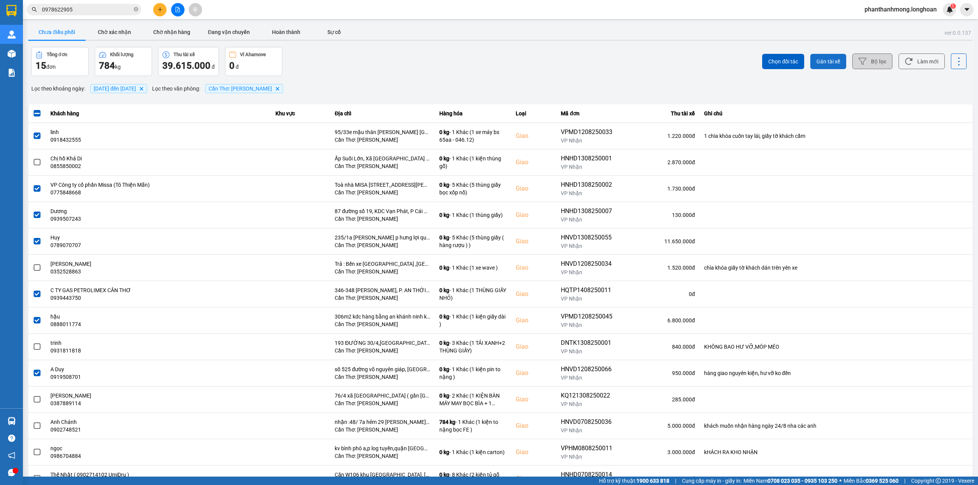
click at [817, 64] on span "Gán tài xế" at bounding box center [829, 62] width 24 height 8
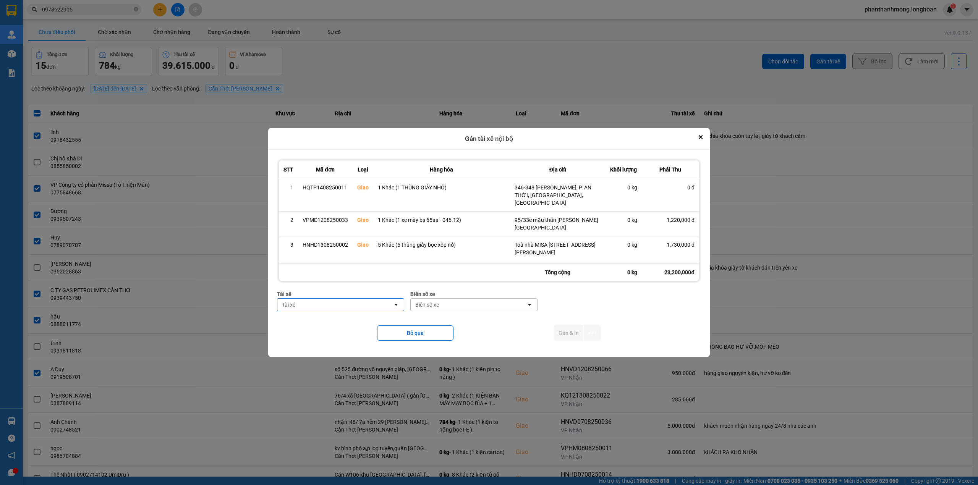
click at [378, 306] on div "Tài xế" at bounding box center [335, 305] width 116 height 12
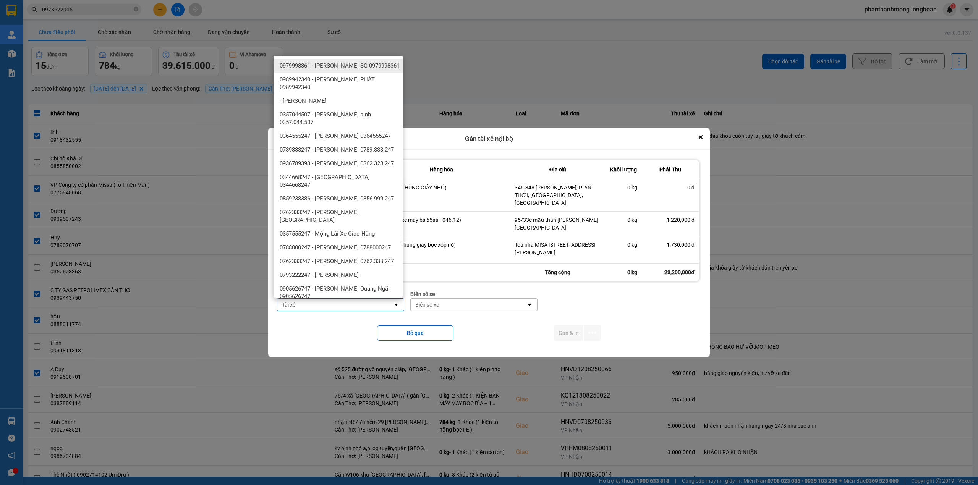
type input "r"
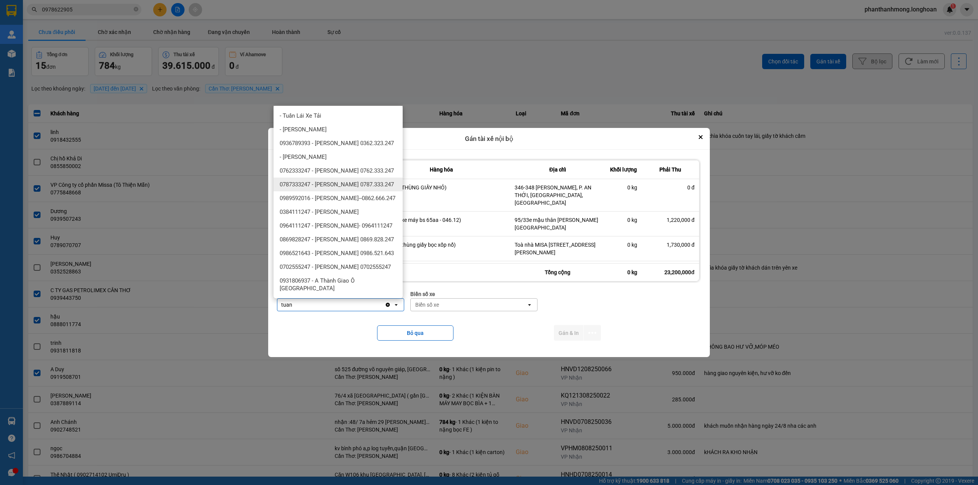
type input "tuan"
click at [363, 172] on span "0762333247 - Đặng Văn Tuấn 0762.333.247" at bounding box center [337, 171] width 114 height 8
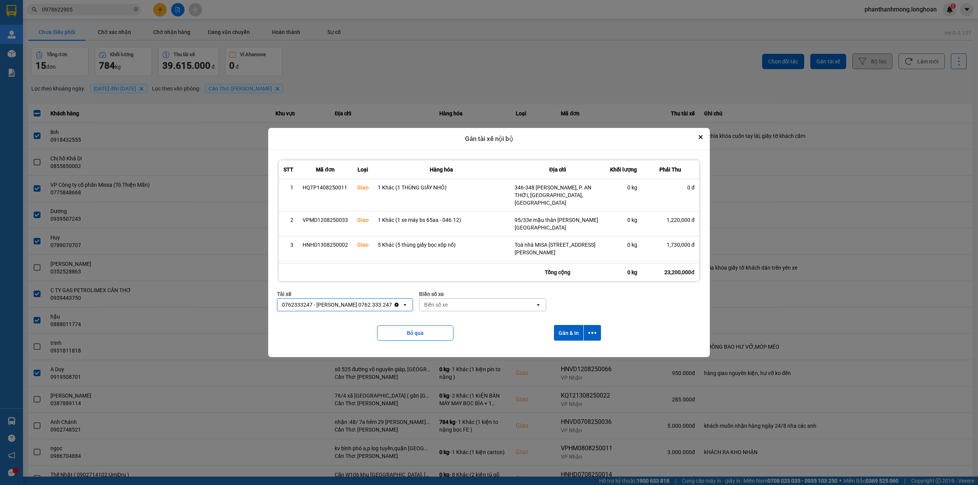
click at [457, 306] on div "Biển số xe" at bounding box center [478, 305] width 116 height 12
type input "90"
click at [453, 321] on div "50H-089.90" at bounding box center [474, 322] width 129 height 14
click at [593, 328] on button "dialog" at bounding box center [592, 333] width 17 height 16
click at [559, 352] on span "Chỉ gán tài" at bounding box center [563, 354] width 25 height 8
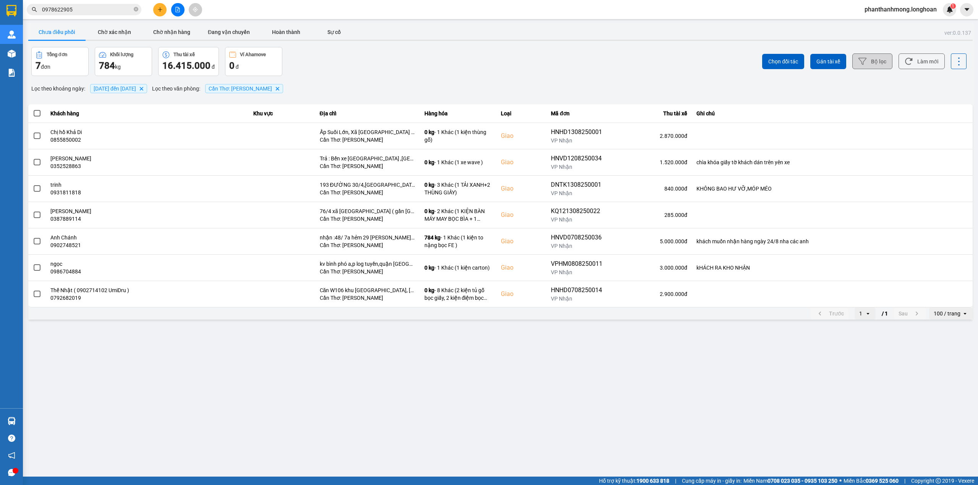
drag, startPoint x: 936, startPoint y: 320, endPoint x: 951, endPoint y: 309, distance: 19.1
click at [935, 320] on div "100 / trang" at bounding box center [945, 314] width 33 height 12
drag, startPoint x: 943, startPoint y: 384, endPoint x: 927, endPoint y: 378, distance: 17.5
click at [942, 386] on div "100 / trang" at bounding box center [951, 386] width 31 height 8
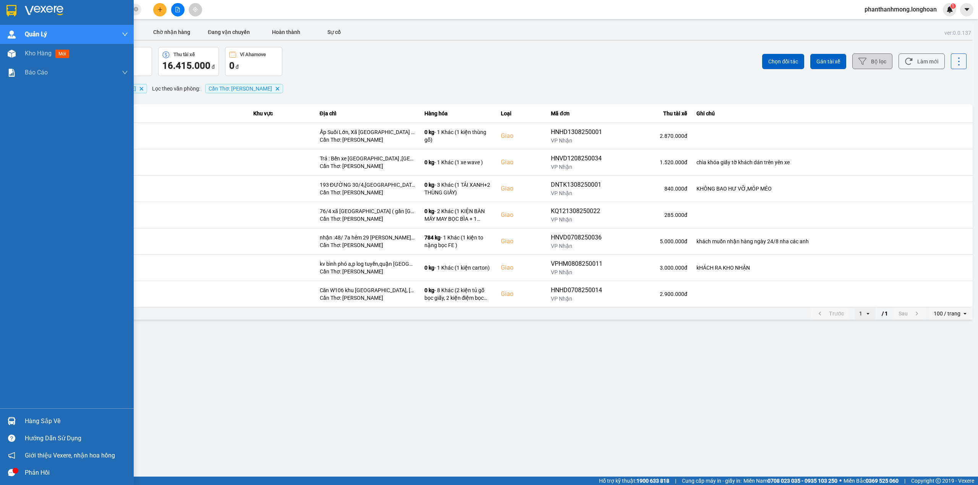
click at [9, 419] on img at bounding box center [12, 421] width 8 height 8
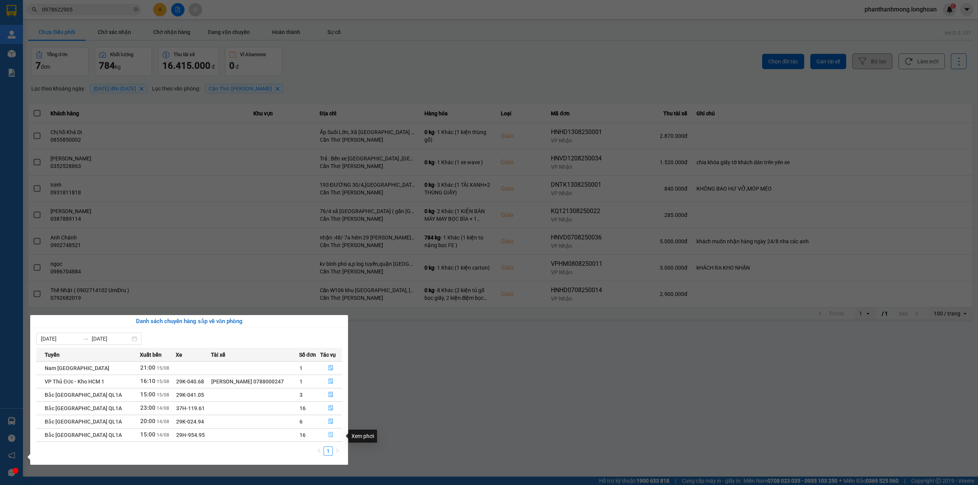
click at [333, 440] on button "button" at bounding box center [331, 435] width 21 height 12
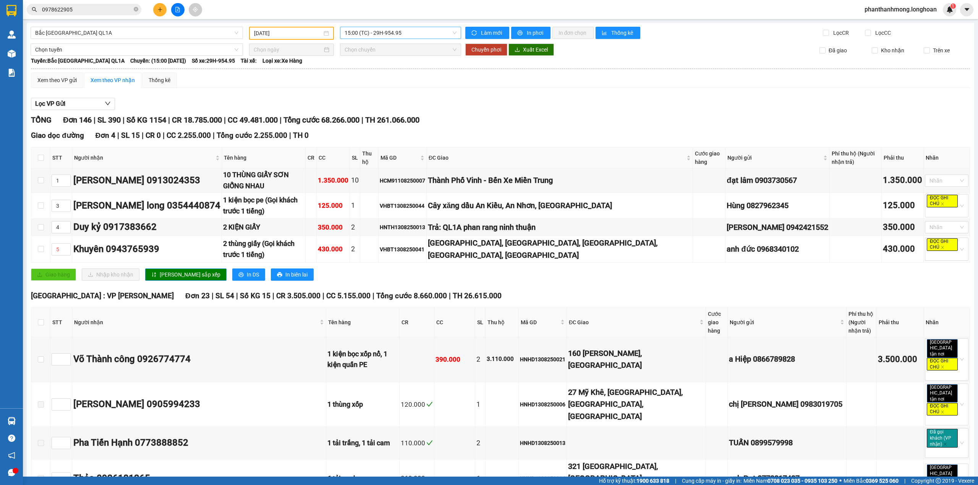
click at [401, 33] on span "15:00 (TC) - 29H-954.95" at bounding box center [401, 32] width 112 height 11
click at [395, 71] on div "20:00 (TC) - 29K-024.94" at bounding box center [372, 72] width 60 height 8
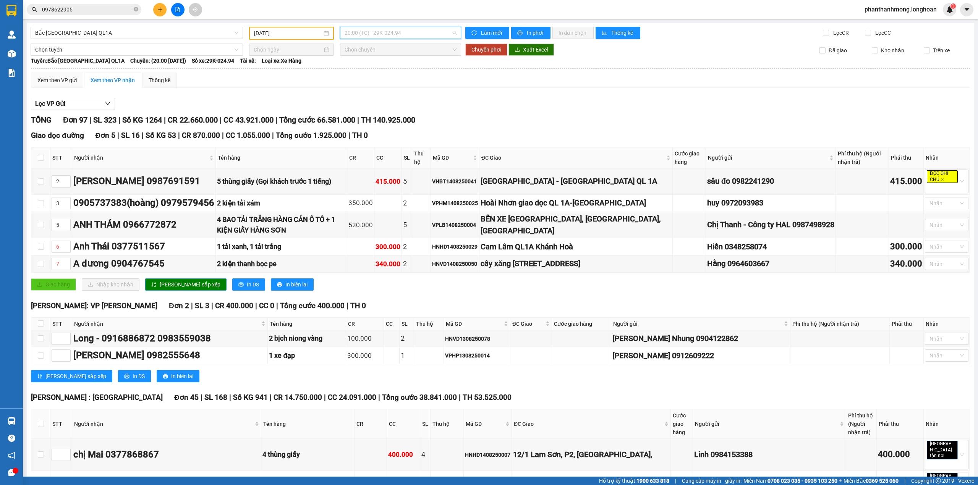
click at [404, 31] on span "20:00 (TC) - 29K-024.94" at bounding box center [401, 32] width 112 height 11
click at [381, 84] on div "23:00 (TC) - 37H-119.61" at bounding box center [372, 85] width 60 height 8
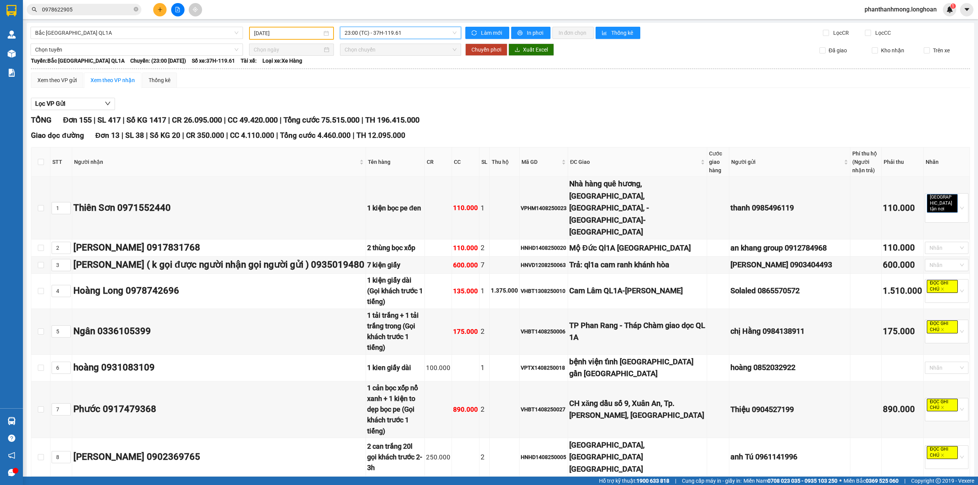
drag, startPoint x: 384, startPoint y: 39, endPoint x: 392, endPoint y: 37, distance: 7.9
click at [393, 37] on span "23:00 (TC) - 37H-119.61" at bounding box center [401, 32] width 112 height 11
click at [297, 37] on input "14/08/2025" at bounding box center [288, 33] width 68 height 8
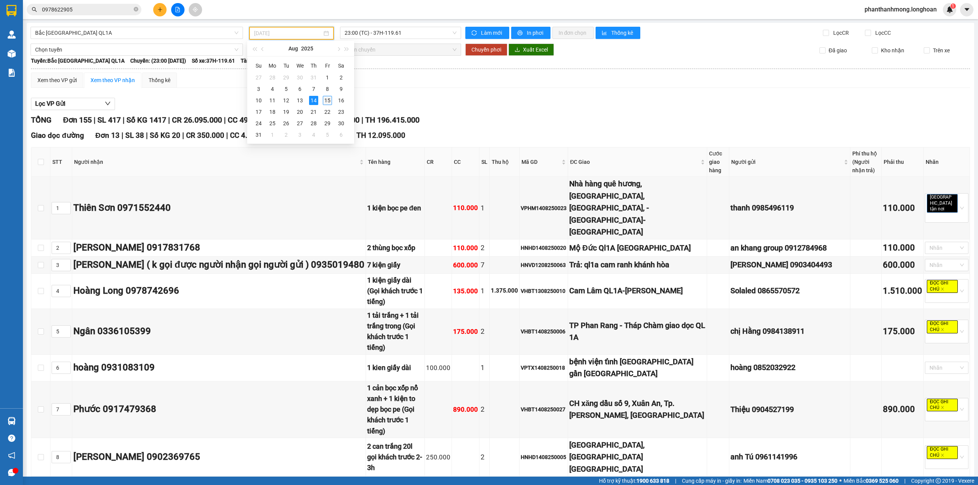
click at [330, 103] on div "15" at bounding box center [327, 100] width 9 height 9
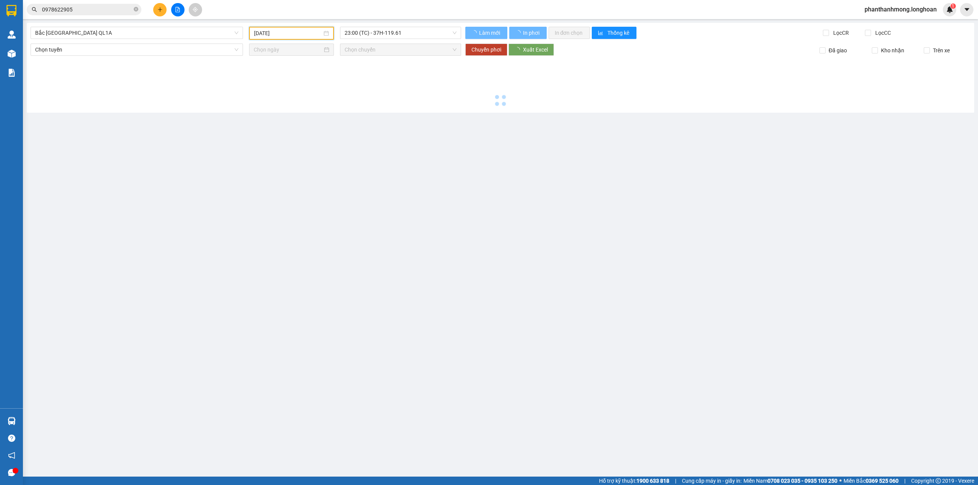
type input "[DATE]"
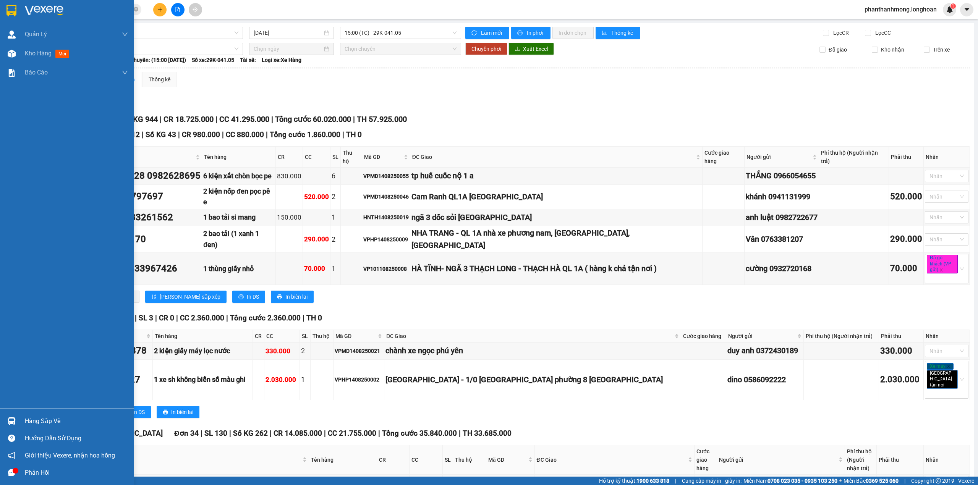
click at [13, 428] on div at bounding box center [11, 421] width 13 height 13
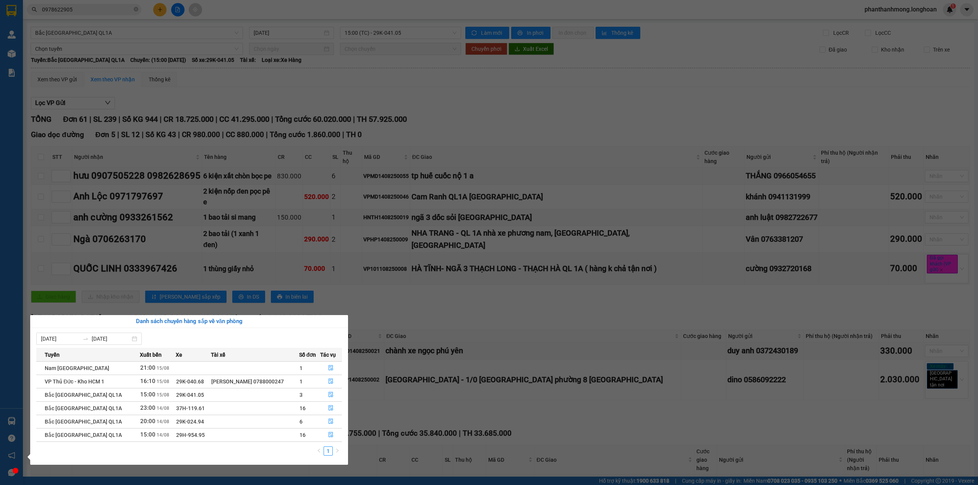
click at [114, 74] on section "Kết quả tìm kiếm ( 1 ) Bộ lọc Mã ĐH Trạng thái Món hàng Thu hộ Tổng cước Chưa c…" at bounding box center [489, 242] width 978 height 485
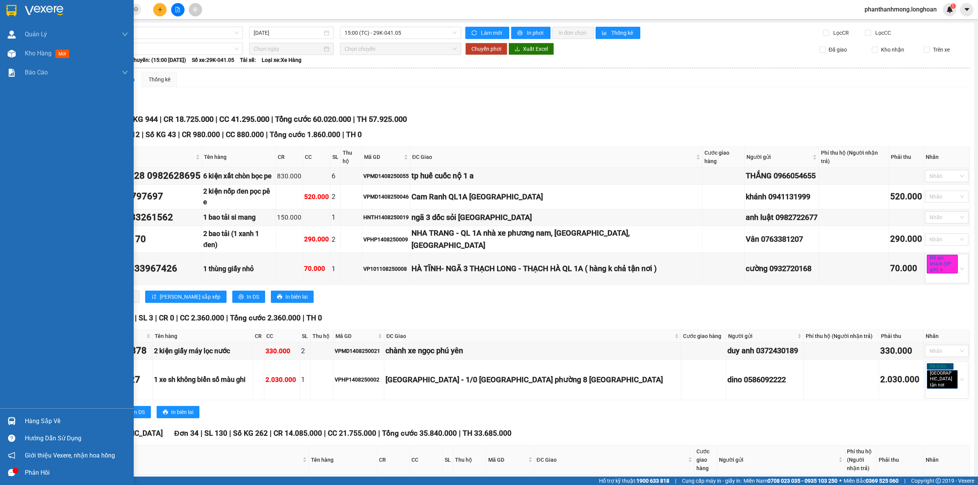
click at [14, 15] on img at bounding box center [11, 10] width 10 height 11
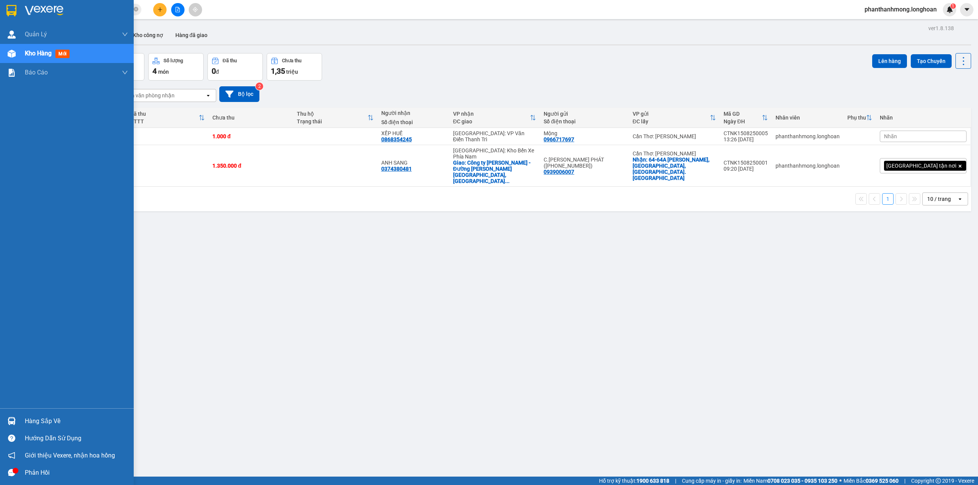
click at [9, 4] on div at bounding box center [11, 10] width 13 height 13
click at [11, 13] on img at bounding box center [11, 10] width 10 height 11
click at [9, 10] on img at bounding box center [11, 10] width 10 height 11
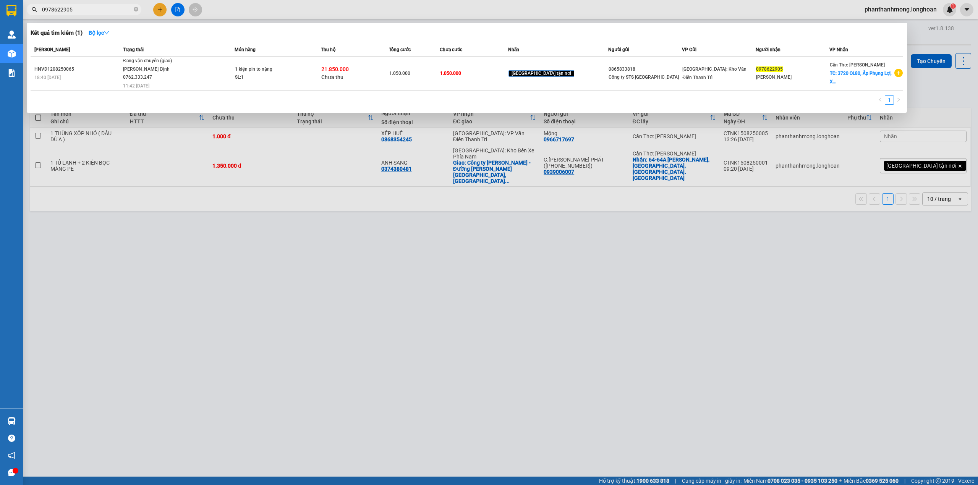
click at [111, 7] on input "0978622905" at bounding box center [87, 9] width 90 height 8
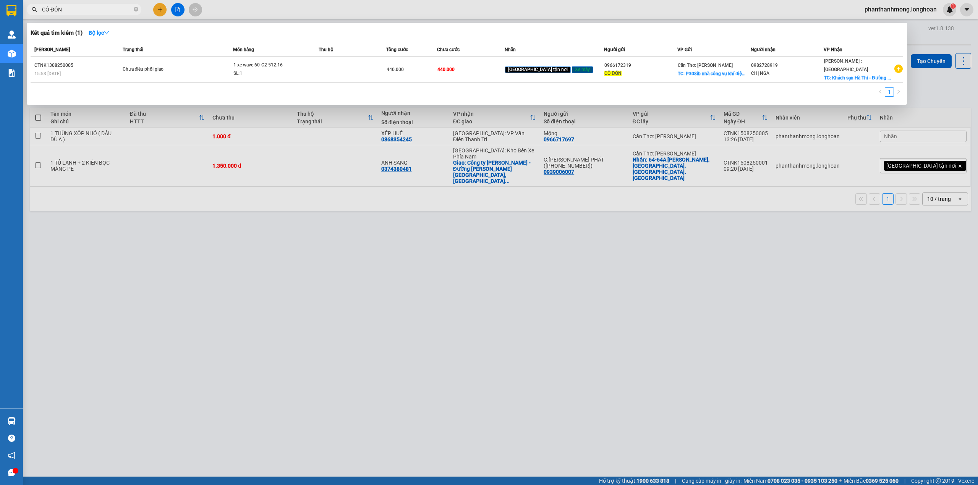
type input "CÔ ĐÓN"
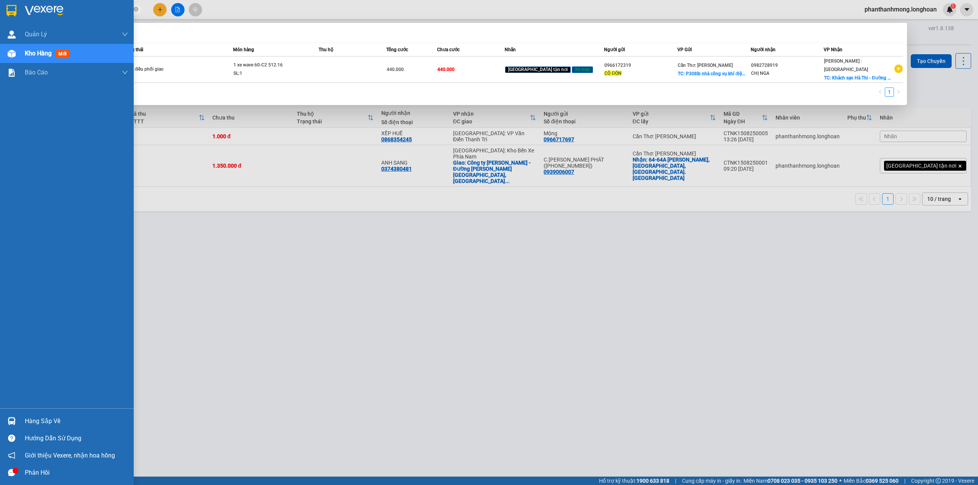
click at [9, 13] on img at bounding box center [11, 10] width 10 height 11
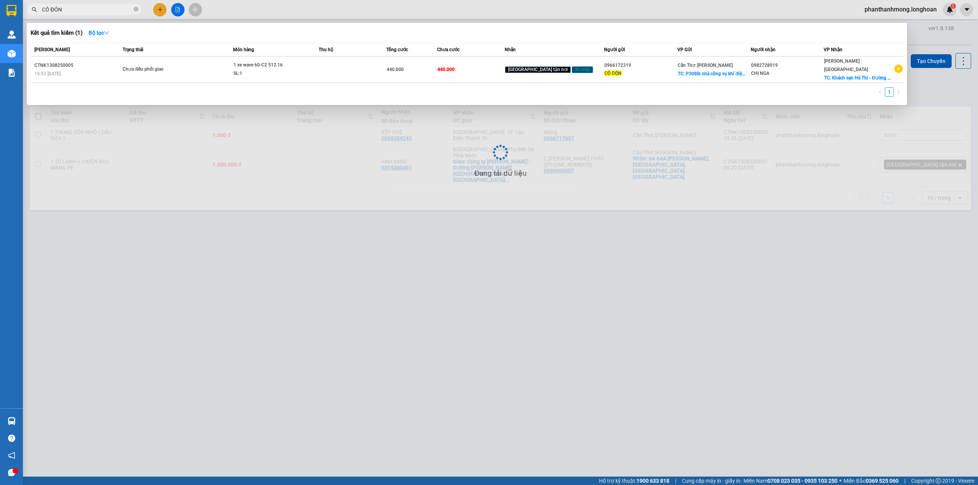
drag, startPoint x: 281, startPoint y: 306, endPoint x: 232, endPoint y: 157, distance: 156.5
click at [277, 304] on div at bounding box center [489, 242] width 978 height 485
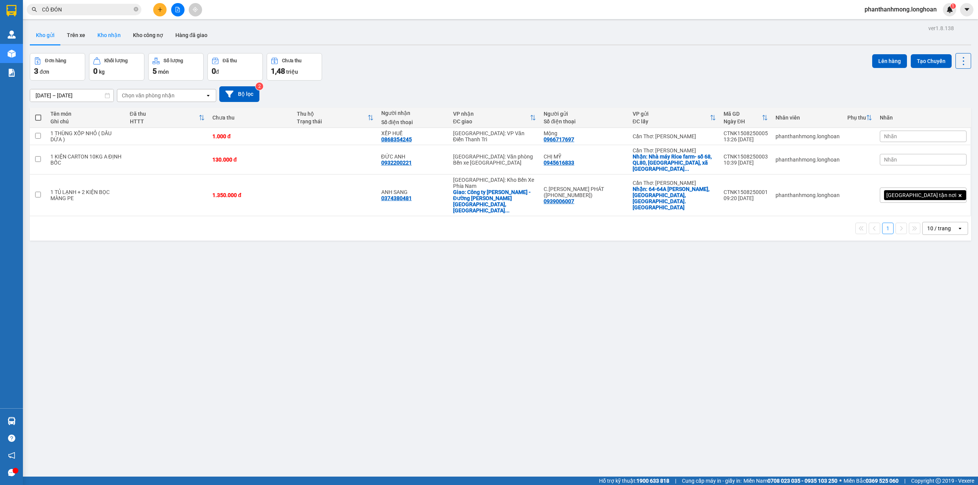
click at [111, 33] on button "Kho nhận" at bounding box center [109, 35] width 36 height 18
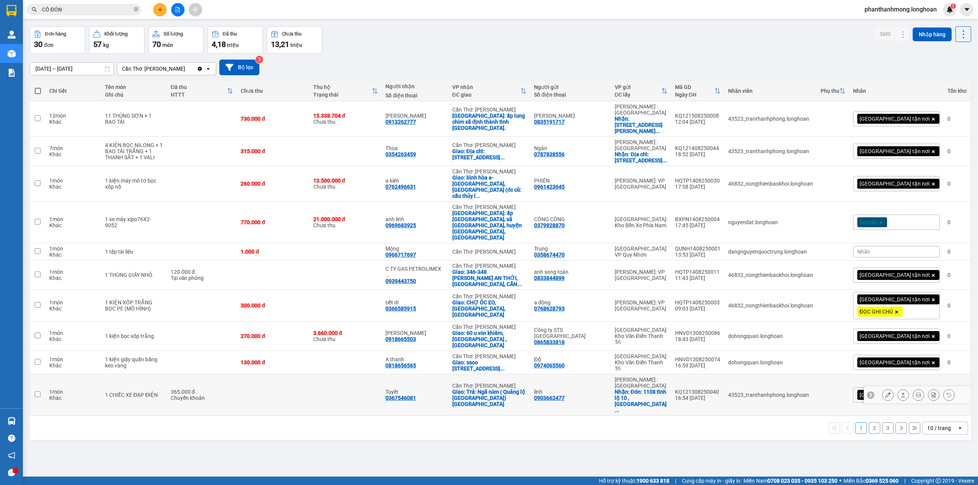
scroll to position [35, 0]
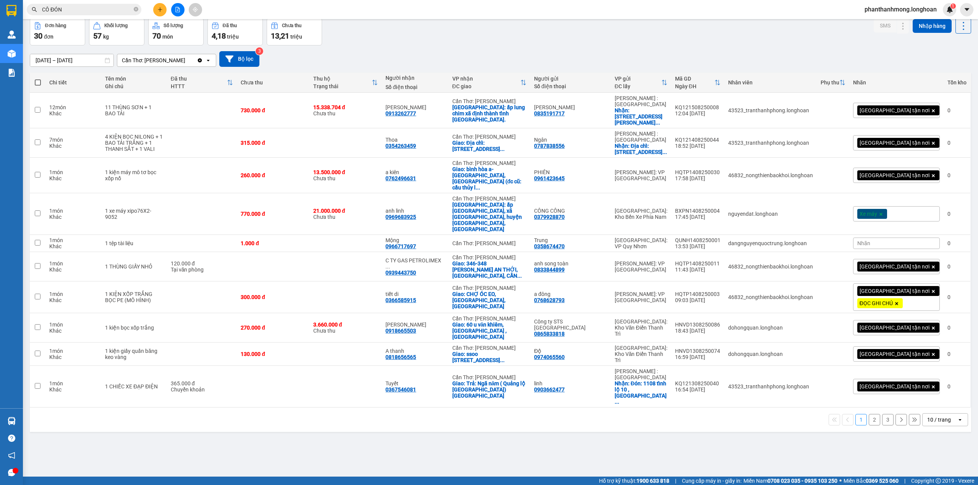
click at [940, 416] on div "10 / trang" at bounding box center [940, 420] width 24 height 8
click at [933, 448] on div "100 / trang" at bounding box center [938, 453] width 46 height 14
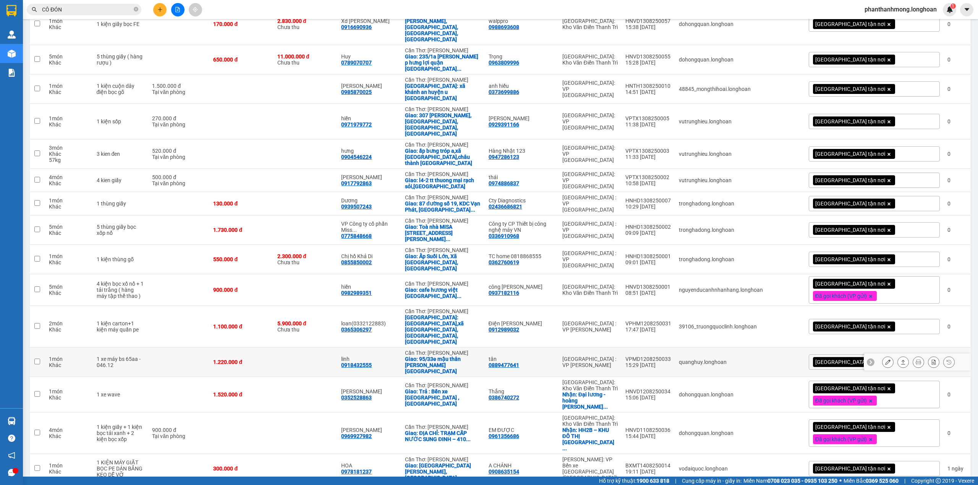
scroll to position [481, 0]
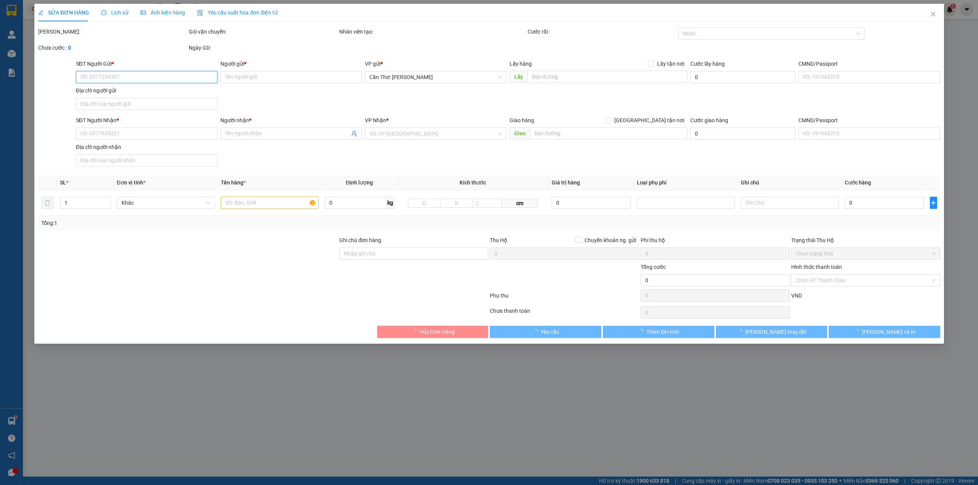
type input "0981548122"
type input "ANH HIẾU"
type input "0868867501"
type input "CHỊ [PERSON_NAME]"
type input "CHÌA KHÓA QUẤN TAY LÁI + GIẤY TỜ XE KHÁCH GIỮ + 1 GƯƠNG THEO"
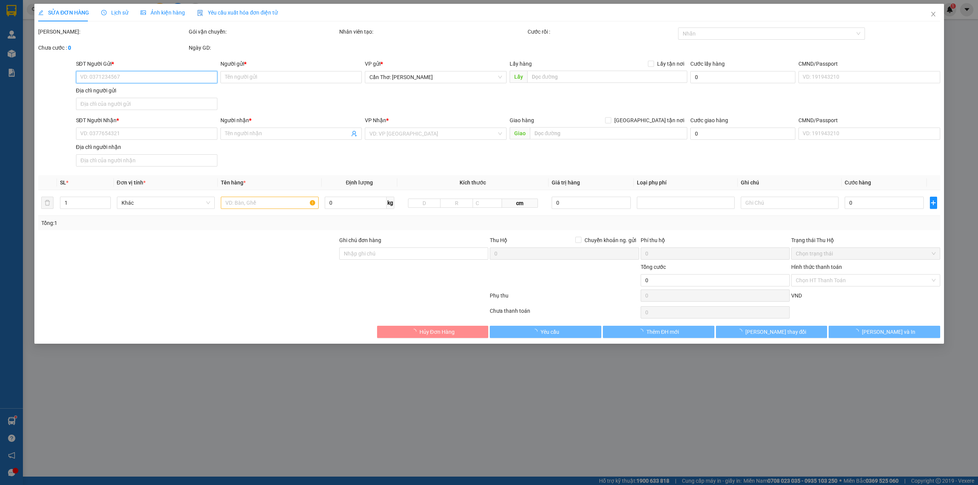
type input "240.000"
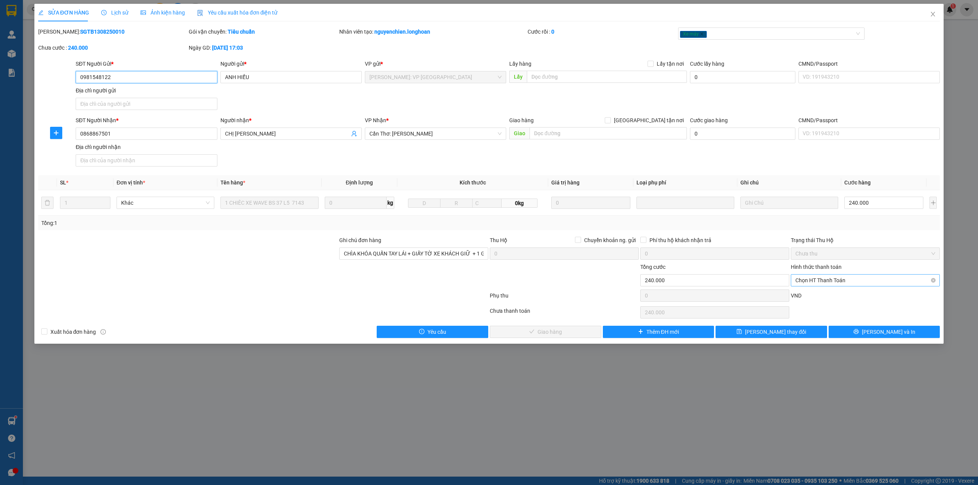
click at [822, 280] on span "Chọn HT Thanh Toán" at bounding box center [866, 280] width 140 height 11
drag, startPoint x: 817, startPoint y: 294, endPoint x: 798, endPoint y: 303, distance: 21.0
click at [817, 294] on div "Tại văn phòng" at bounding box center [866, 297] width 140 height 8
type input "0"
click at [549, 333] on span "[PERSON_NAME] và Giao hàng" at bounding box center [549, 332] width 73 height 8
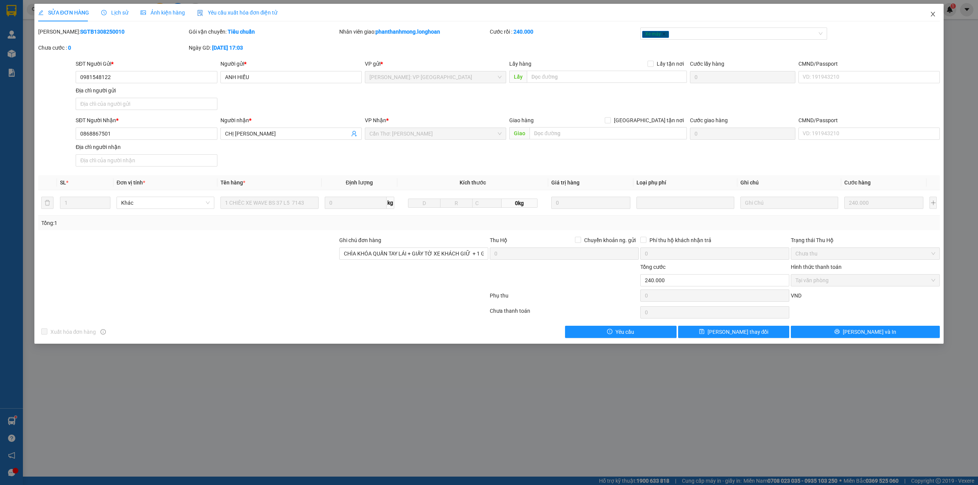
click at [933, 11] on span "Close" at bounding box center [933, 14] width 21 height 21
